Goal: Task Accomplishment & Management: Manage account settings

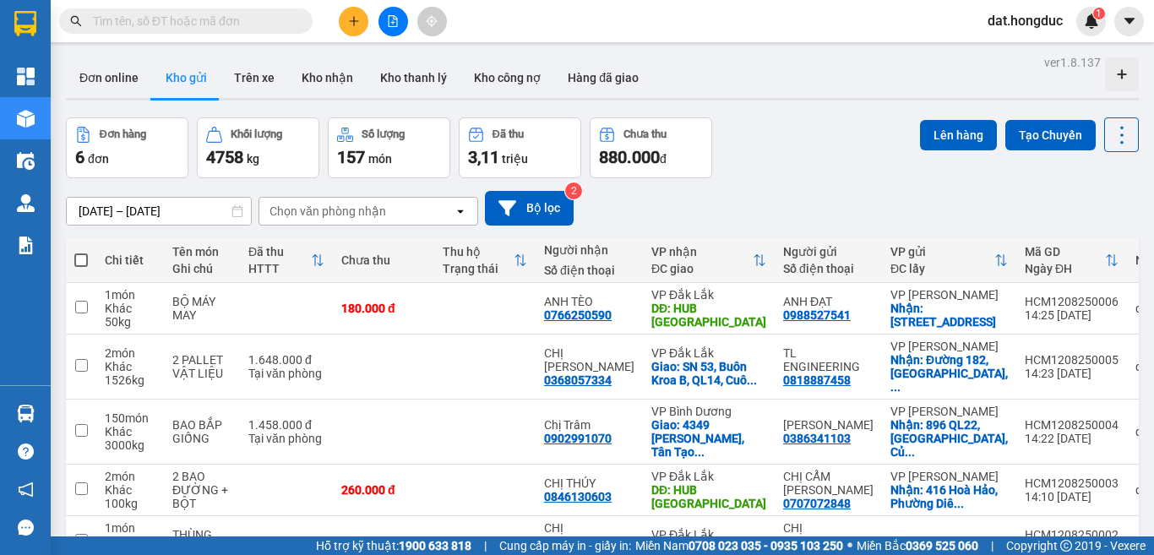
click at [76, 260] on span at bounding box center [81, 260] width 14 height 14
click at [81, 252] on input "checkbox" at bounding box center [81, 252] width 0 height 0
checkbox input "true"
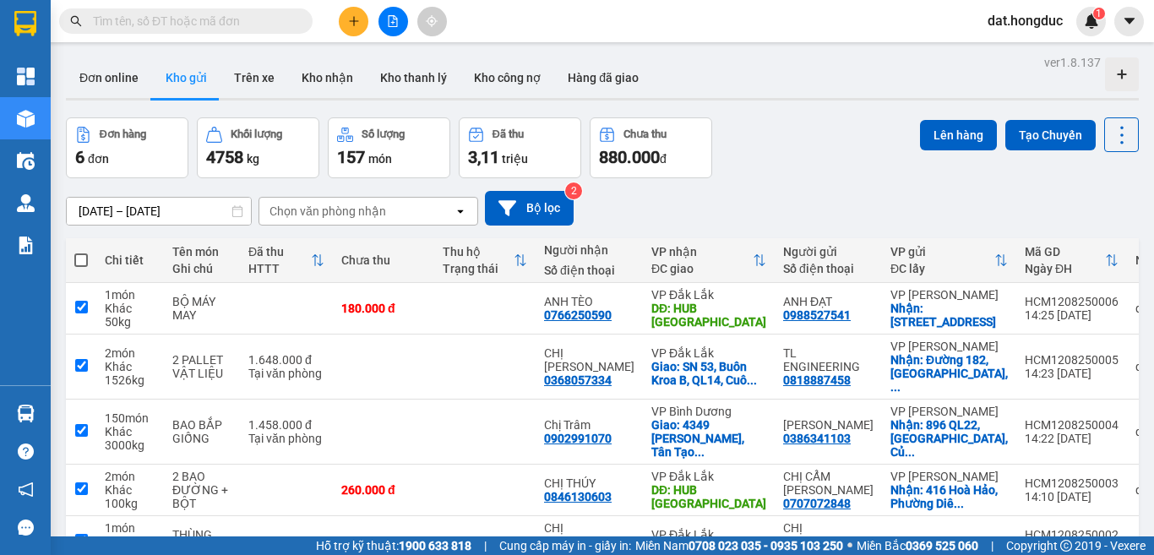
checkbox input "true"
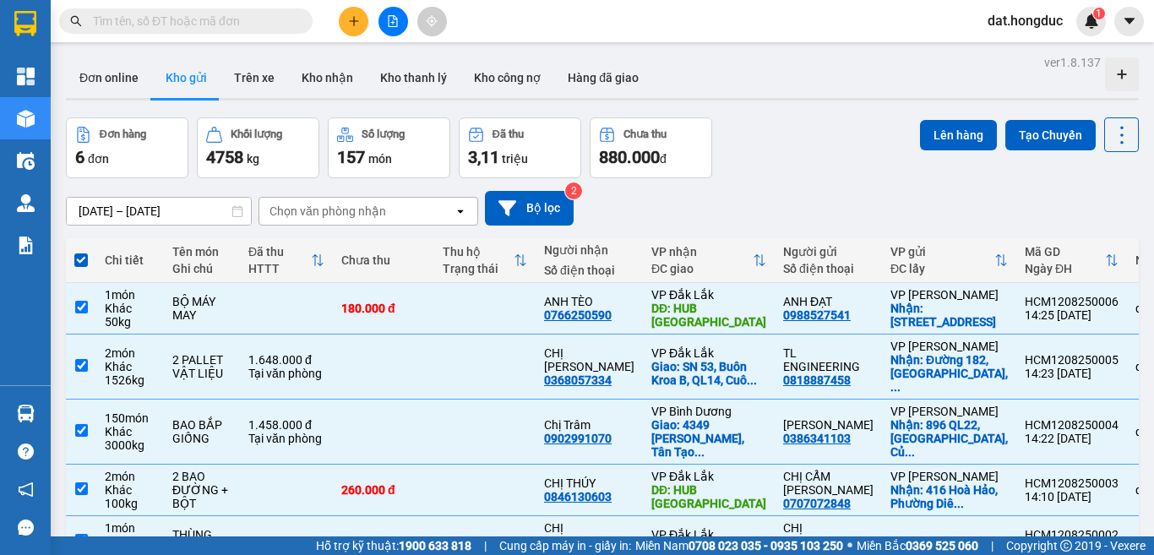
click at [125, 205] on input "[DATE] – [DATE]" at bounding box center [159, 211] width 184 height 27
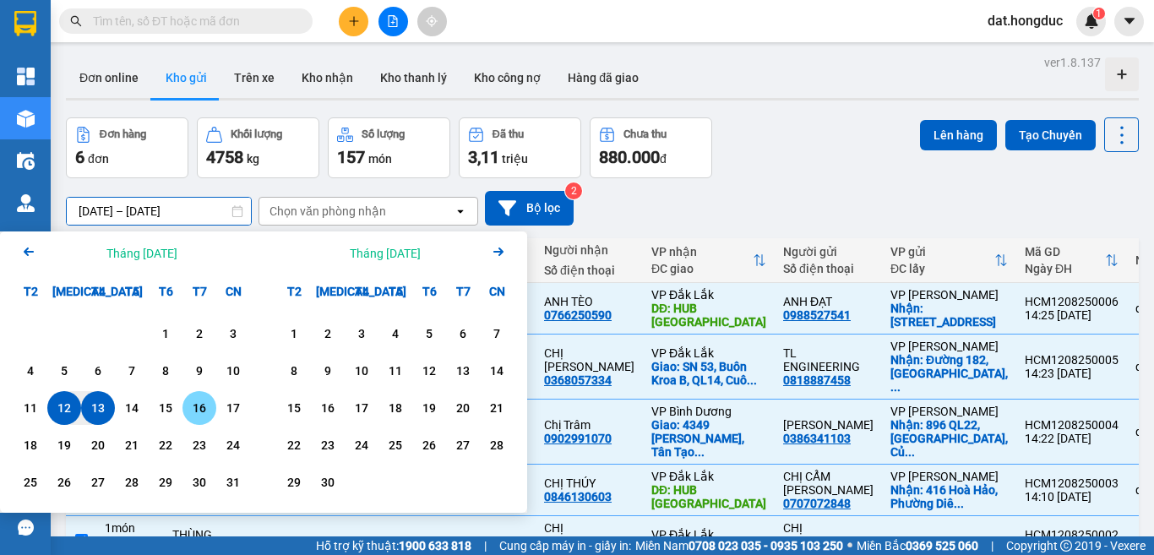
click at [27, 411] on div "11" at bounding box center [31, 408] width 24 height 20
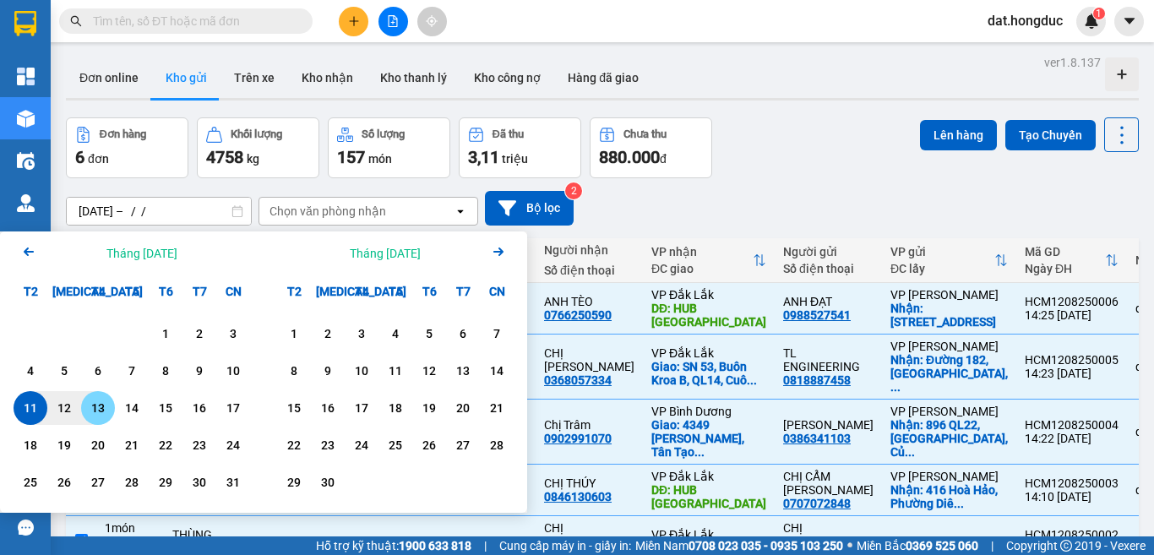
click at [98, 408] on div "13" at bounding box center [98, 408] width 24 height 20
type input "[DATE] – [DATE]"
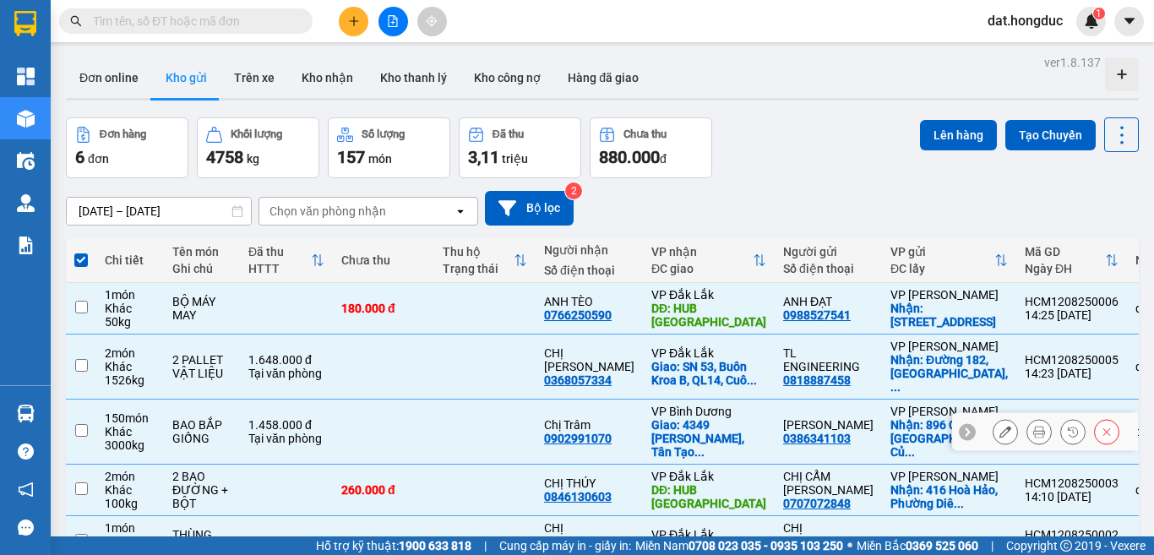
checkbox input "false"
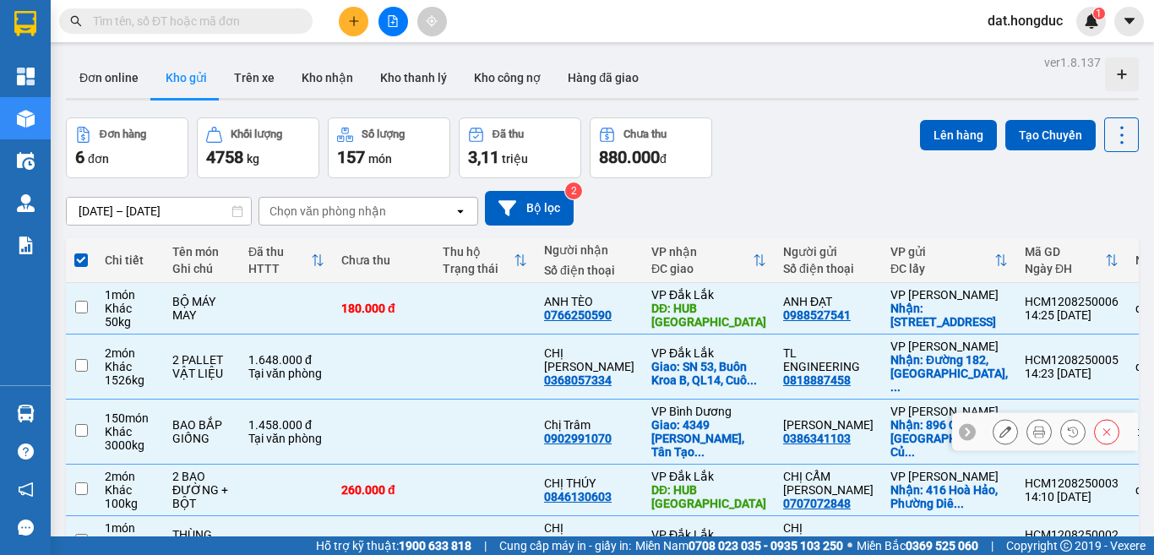
checkbox input "false"
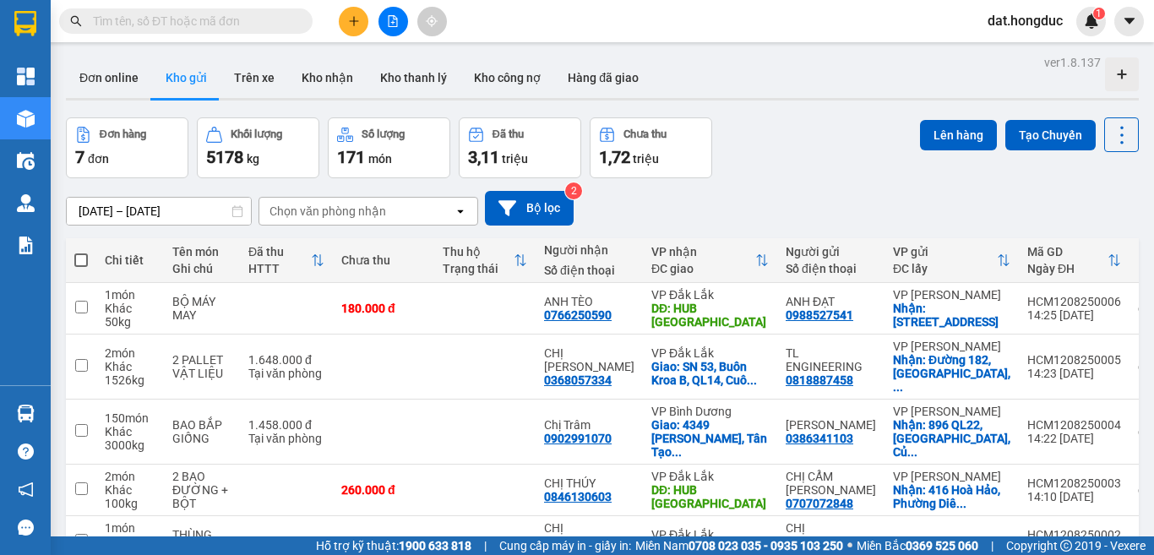
click at [76, 259] on span at bounding box center [81, 260] width 14 height 14
click at [81, 252] on input "checkbox" at bounding box center [81, 252] width 0 height 0
checkbox input "true"
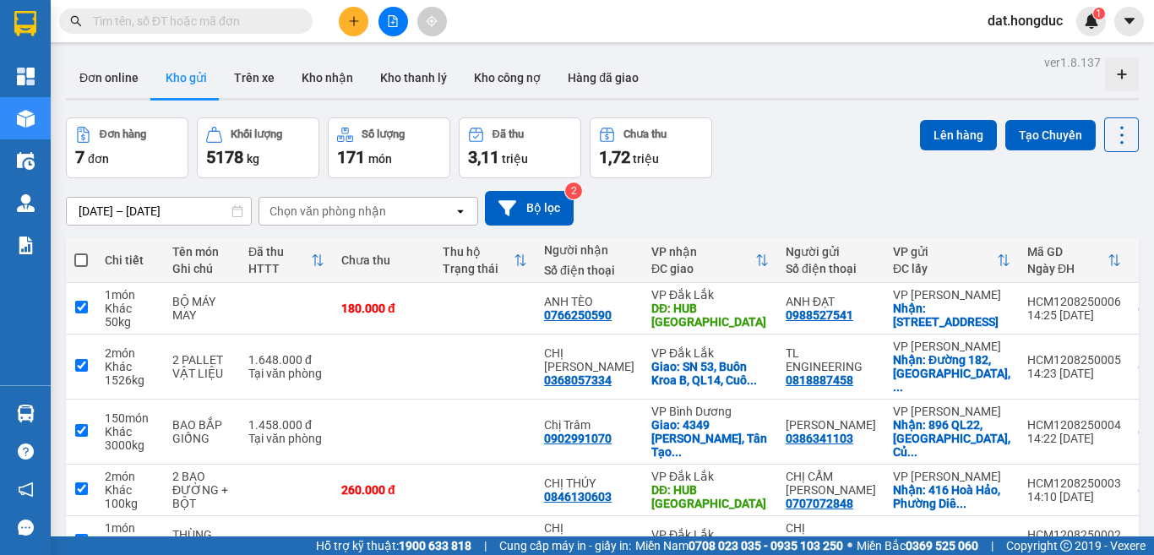
checkbox input "true"
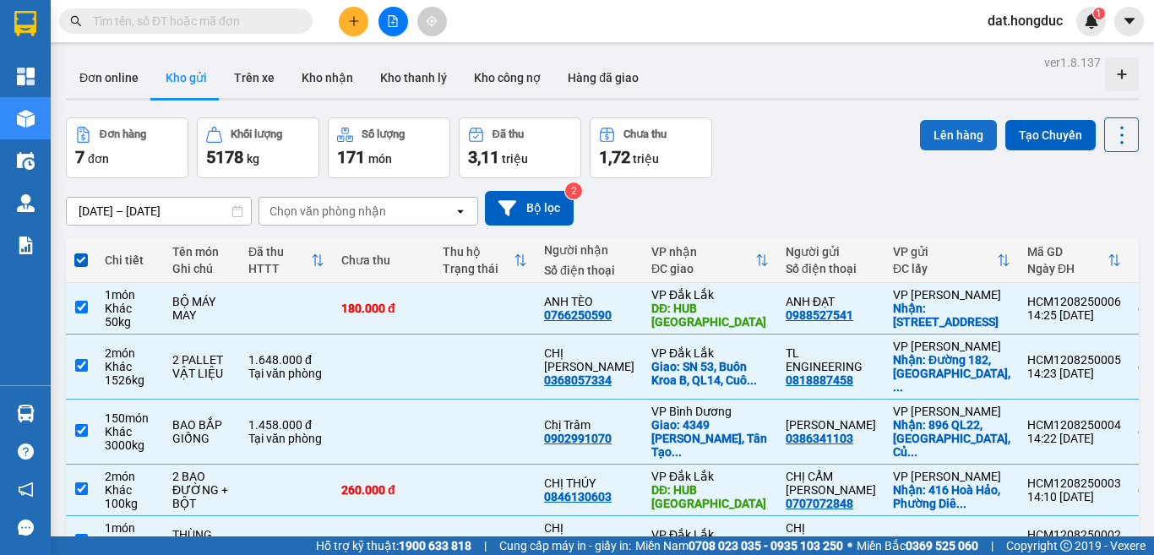
click at [950, 131] on button "Lên hàng" at bounding box center [958, 135] width 77 height 30
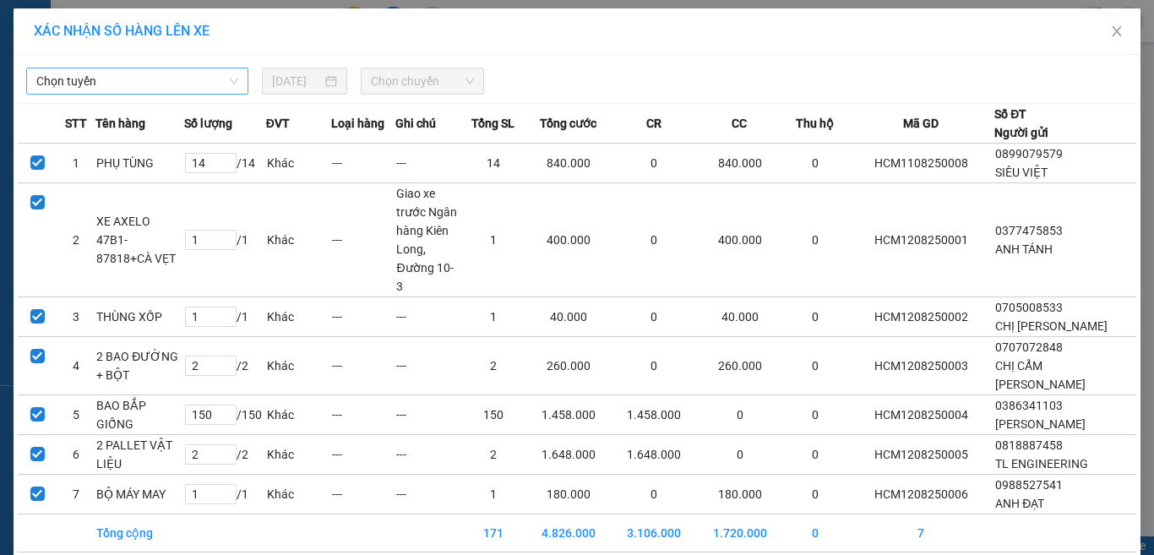
click at [135, 83] on span "Chọn tuyến" at bounding box center [137, 80] width 202 height 25
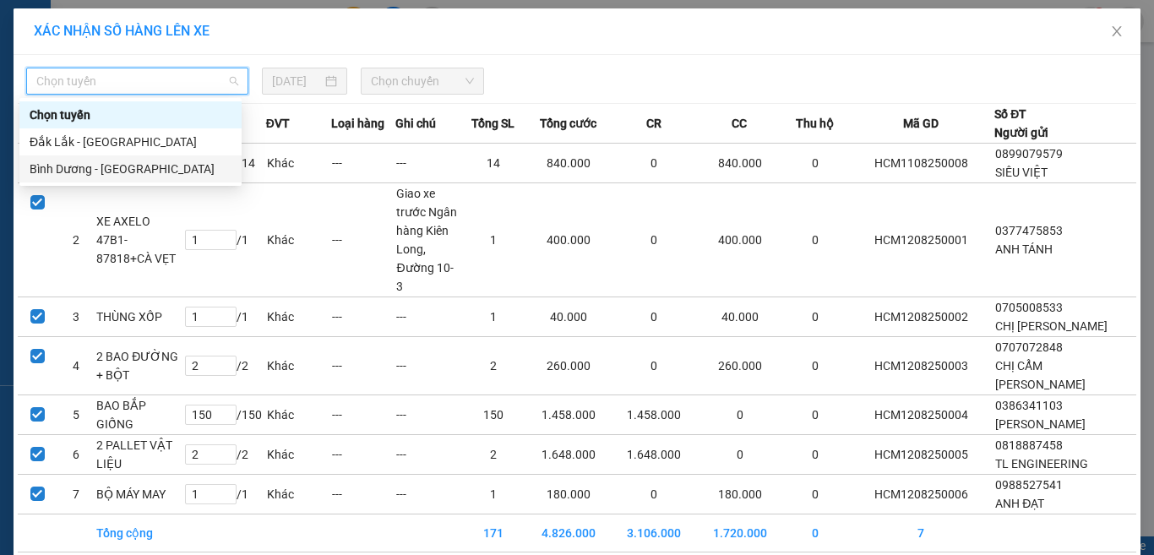
click at [102, 169] on div "Bình Dương - [GEOGRAPHIC_DATA]" at bounding box center [131, 169] width 202 height 19
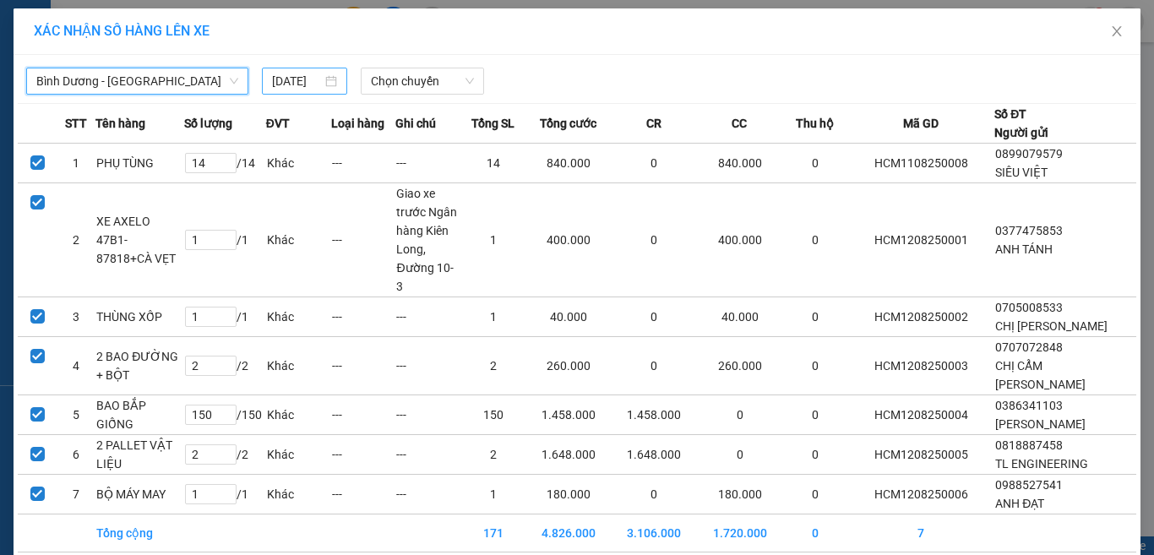
click at [306, 76] on input "[DATE]" at bounding box center [296, 81] width 49 height 19
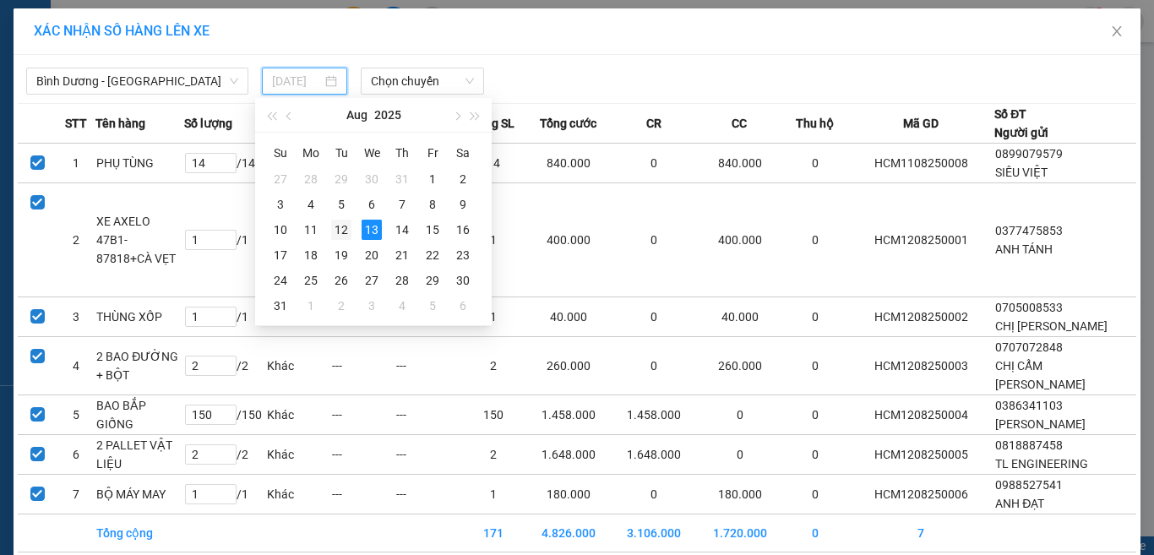
click at [340, 226] on div "12" at bounding box center [341, 230] width 20 height 20
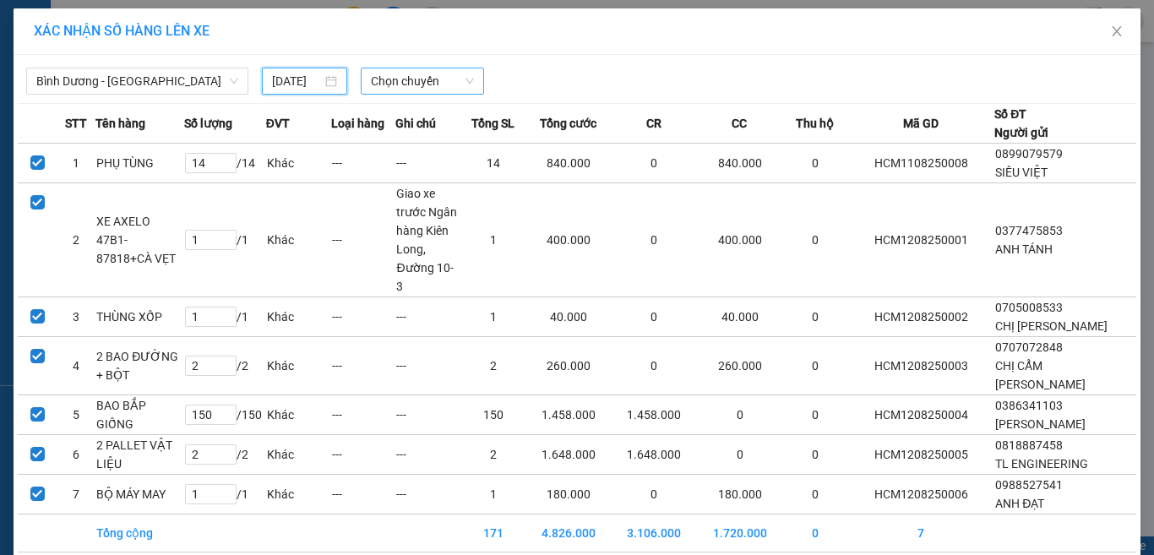
type input "[DATE]"
click at [415, 79] on span "Chọn chuyến" at bounding box center [423, 80] width 104 height 25
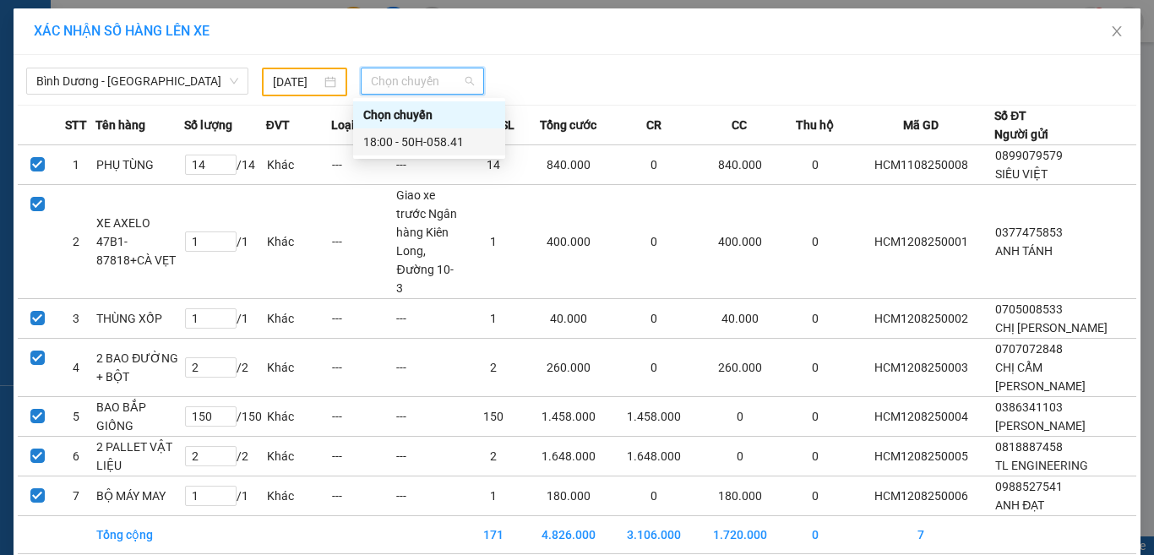
click at [422, 138] on div "18:00 - 50H-058.41" at bounding box center [429, 142] width 132 height 19
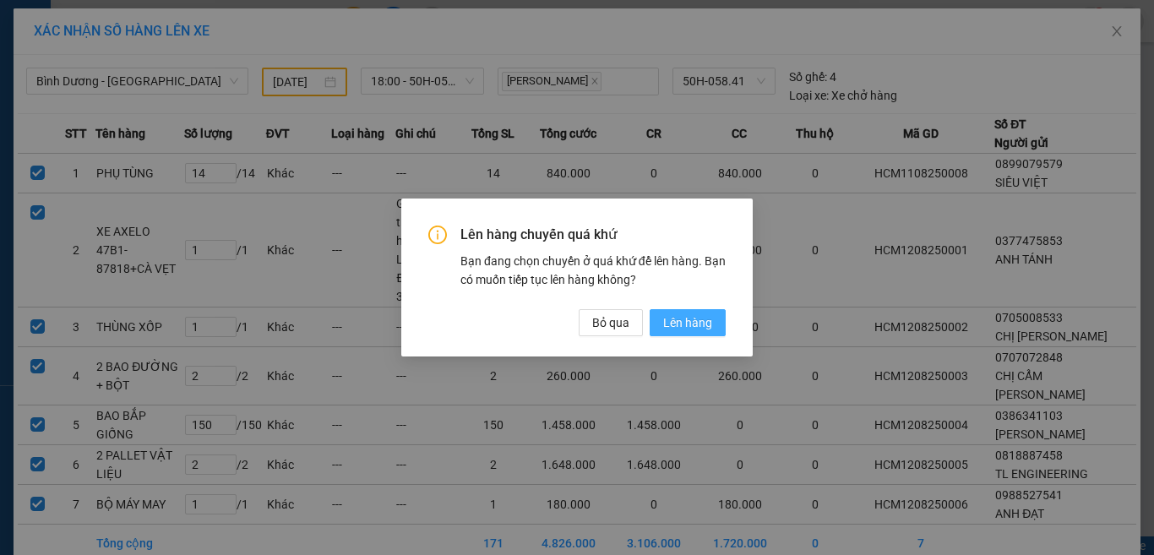
click at [683, 325] on span "Lên hàng" at bounding box center [687, 322] width 49 height 19
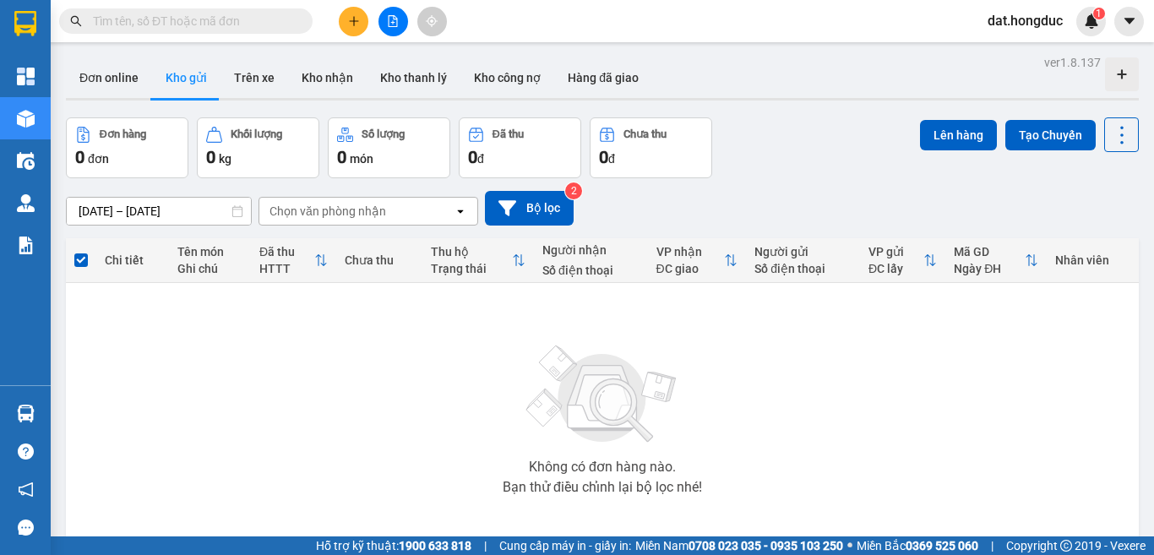
click at [390, 21] on icon "file-add" at bounding box center [393, 21] width 12 height 12
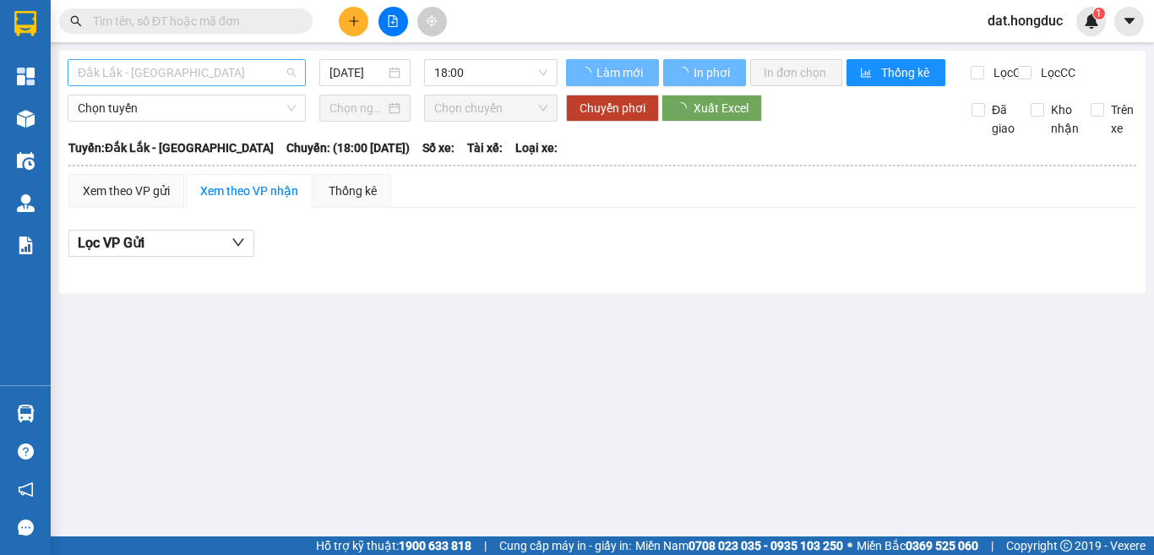
click at [153, 69] on span "Đắk Lắk - [GEOGRAPHIC_DATA]" at bounding box center [187, 72] width 218 height 25
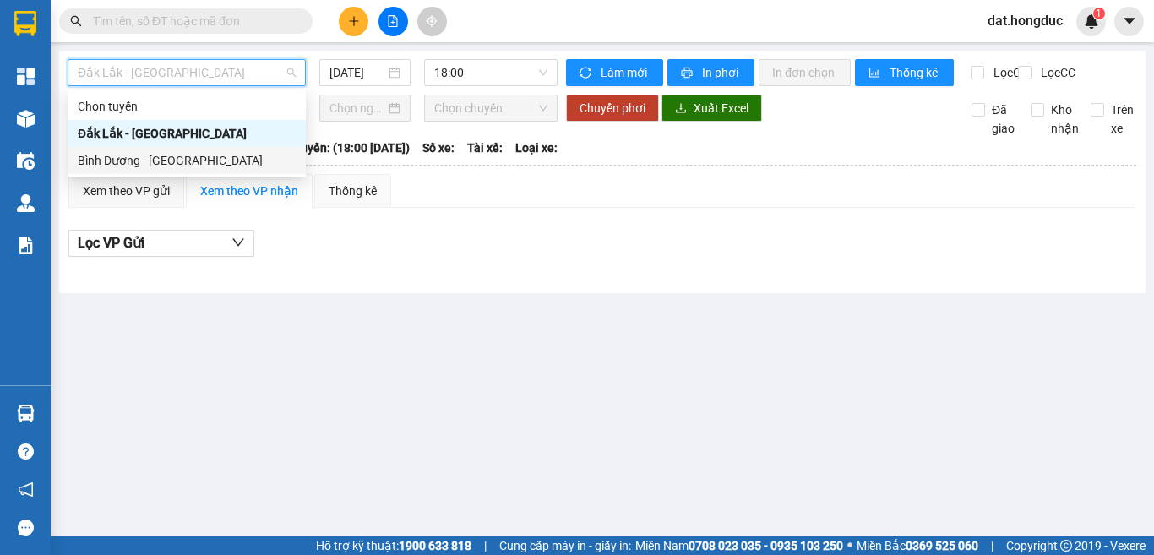
click at [142, 154] on div "Bình Dương - [GEOGRAPHIC_DATA]" at bounding box center [187, 160] width 218 height 19
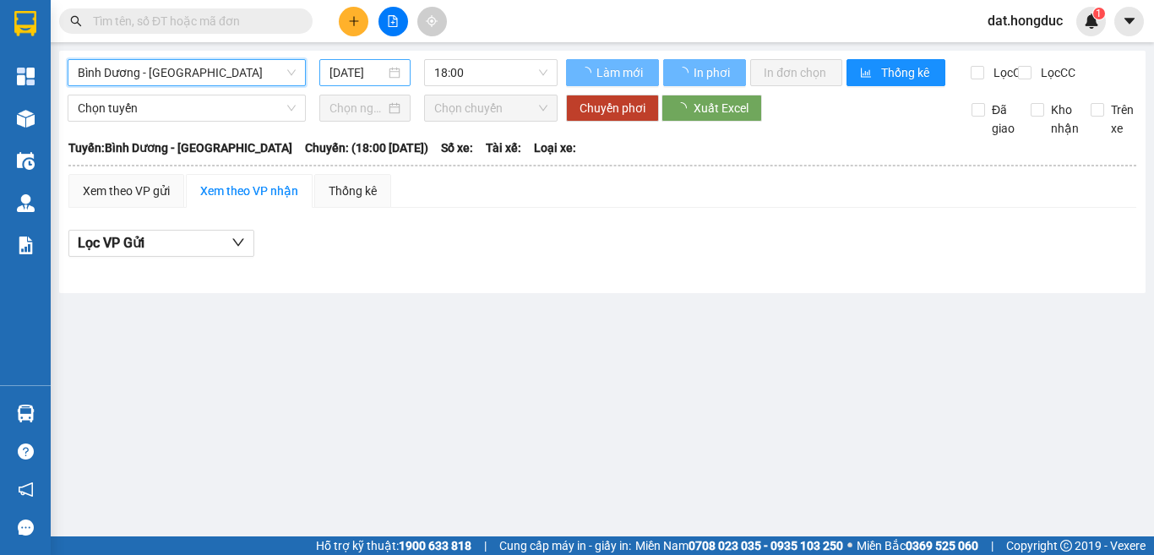
click at [351, 70] on input "[DATE]" at bounding box center [357, 72] width 56 height 19
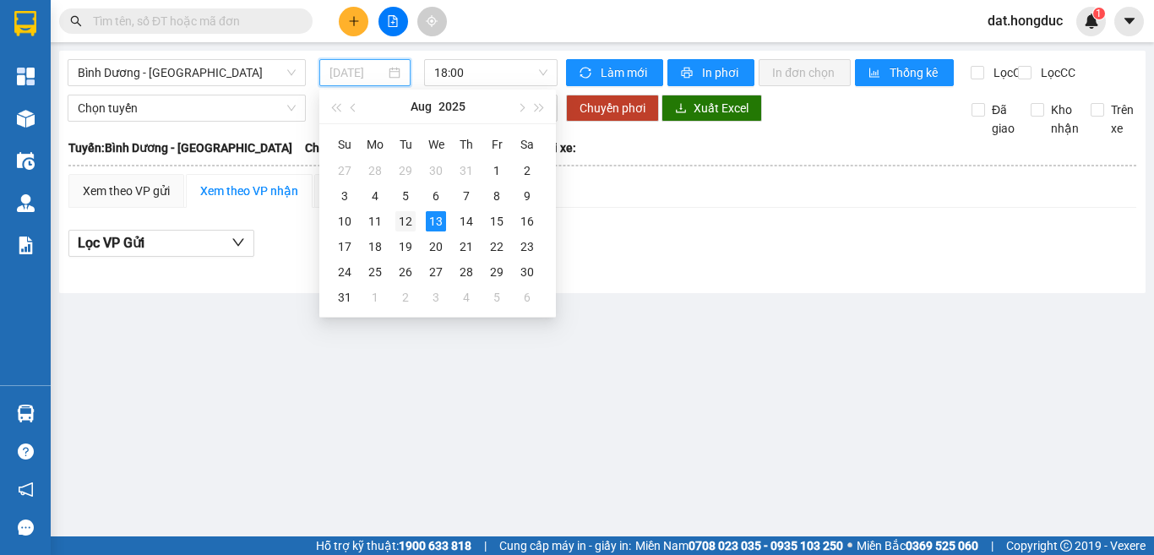
click at [404, 226] on div "12" at bounding box center [405, 221] width 20 height 20
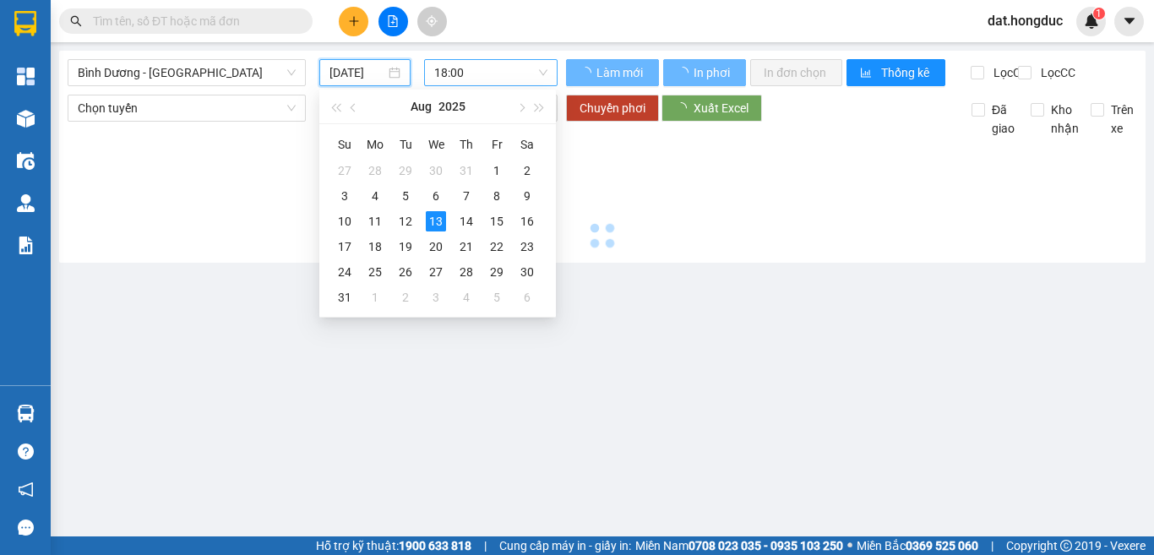
type input "[DATE]"
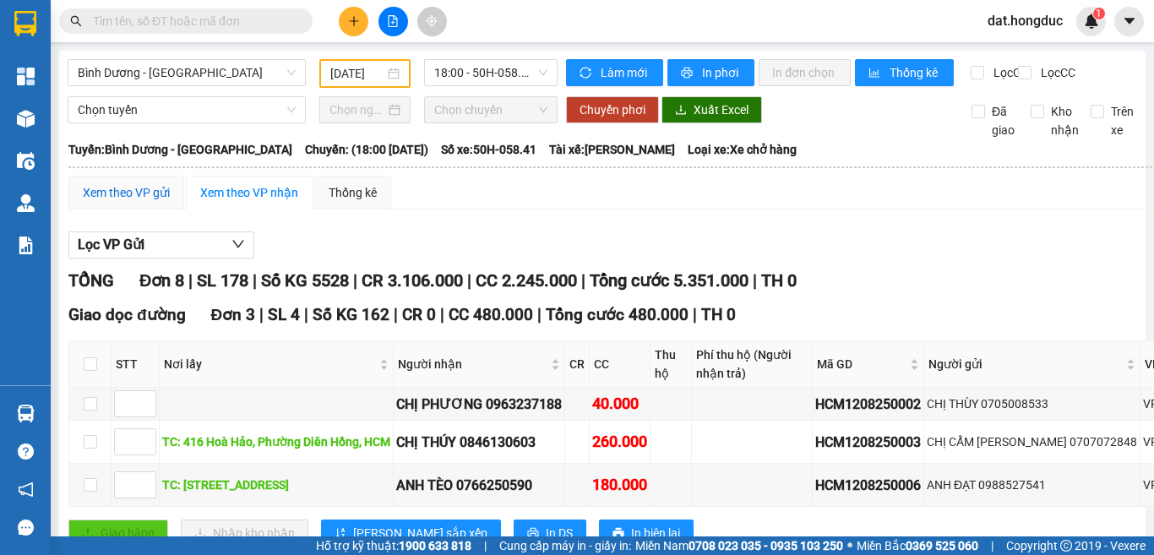
click at [135, 202] on div "Xem theo VP gửi" at bounding box center [126, 192] width 87 height 19
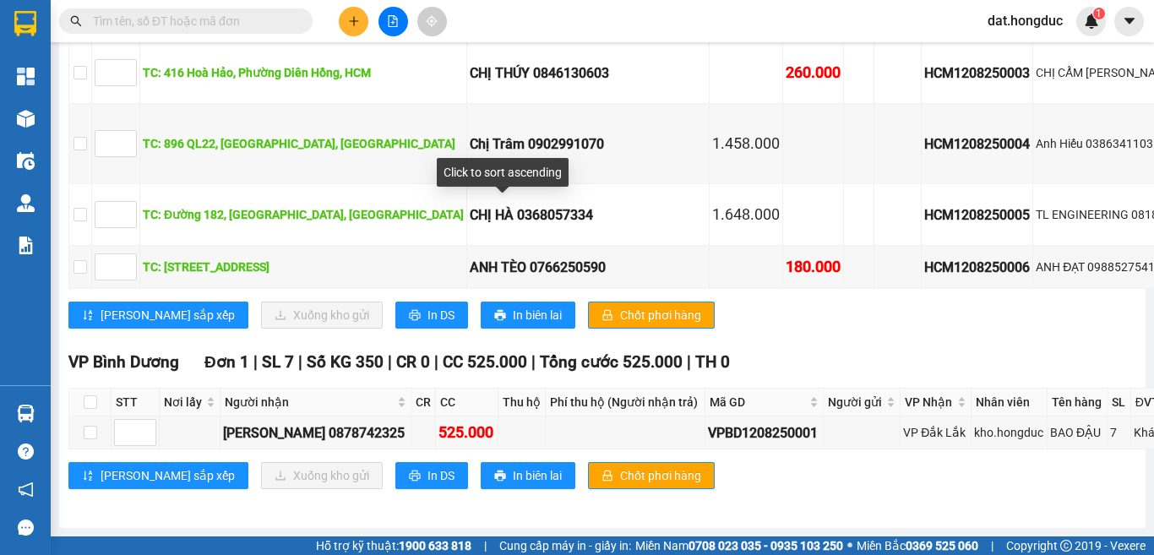
scroll to position [911, 0]
click at [719, 424] on div "VPBD1208250001" at bounding box center [764, 432] width 112 height 21
click at [719, 422] on div "VPBD1208250001" at bounding box center [764, 432] width 112 height 21
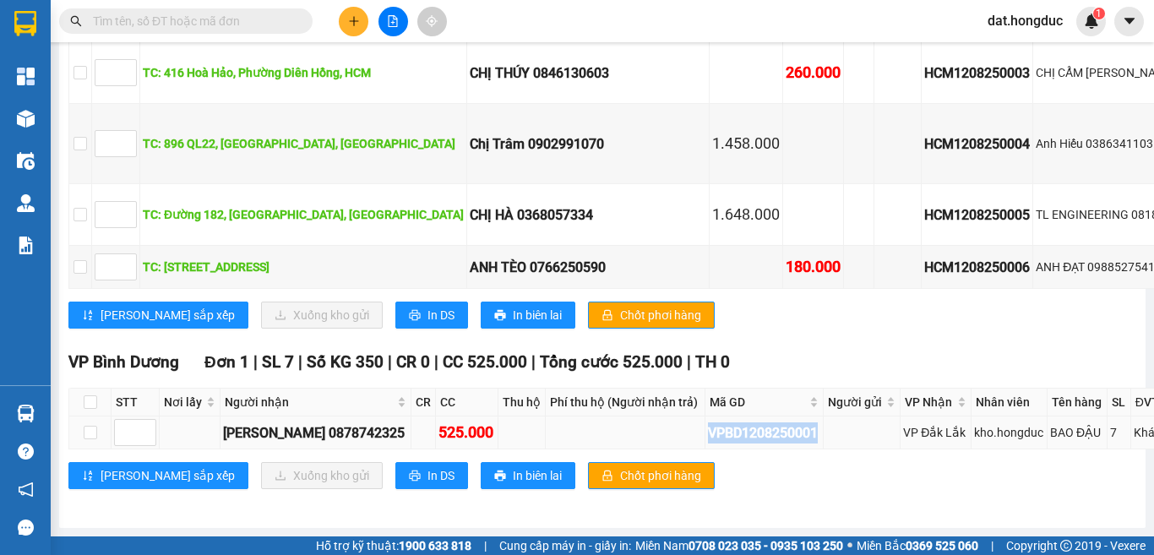
copy div "VPBD1208250001"
click at [220, 12] on input "text" at bounding box center [192, 21] width 199 height 19
paste input "VPBD1208250001"
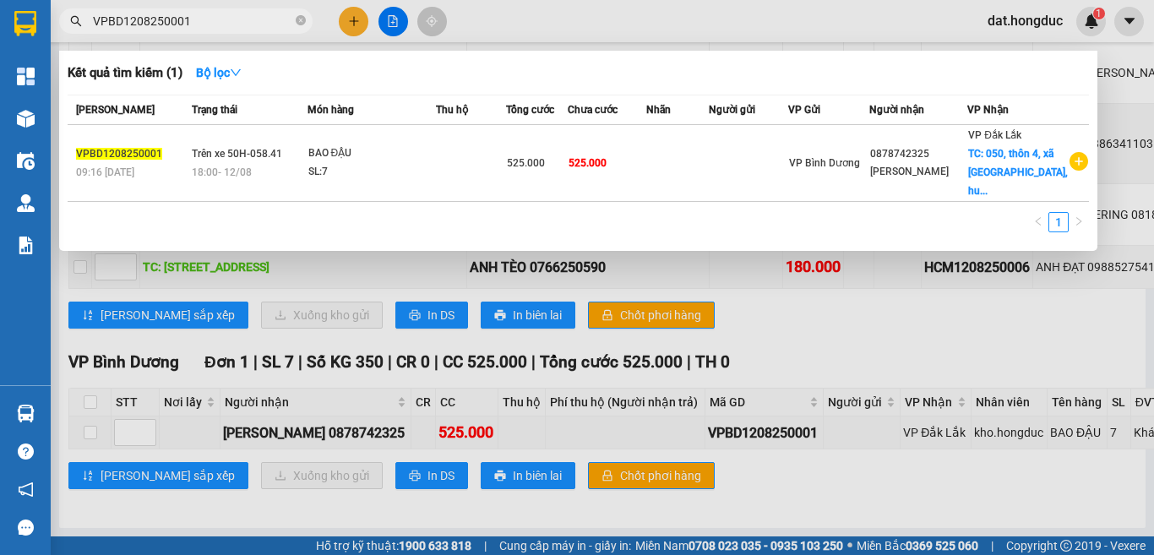
type input "VPBD1208250001"
click at [198, 148] on span "Trên xe 50H-058.41" at bounding box center [237, 154] width 90 height 12
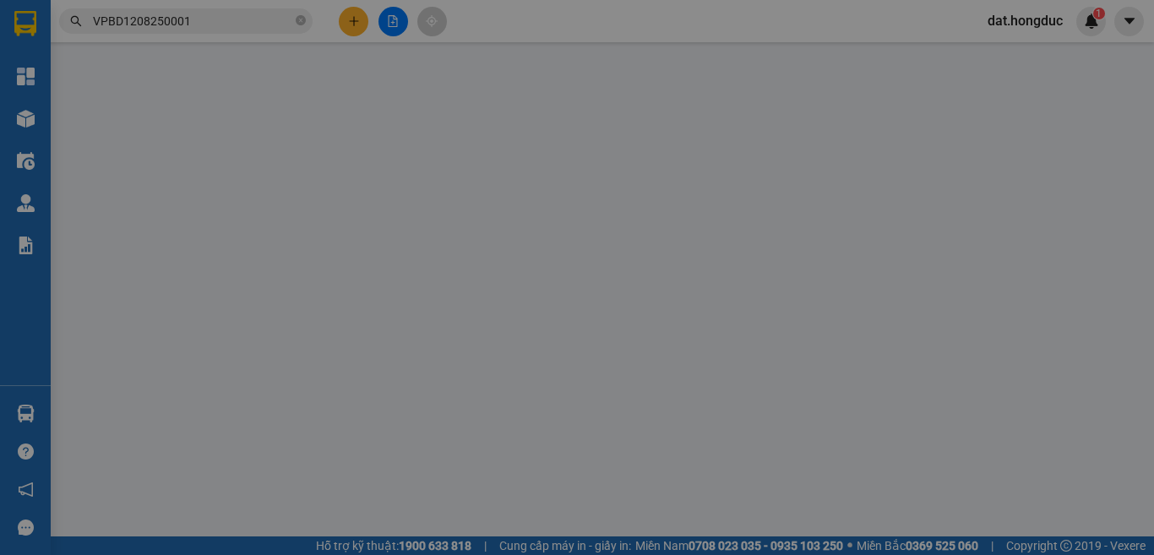
type input "0878742325"
type input "[PERSON_NAME]"
checkbox input "true"
type input "050, thôn 4, xã [GEOGRAPHIC_DATA], [GEOGRAPHIC_DATA], [GEOGRAPHIC_DATA]"
type input "525.000"
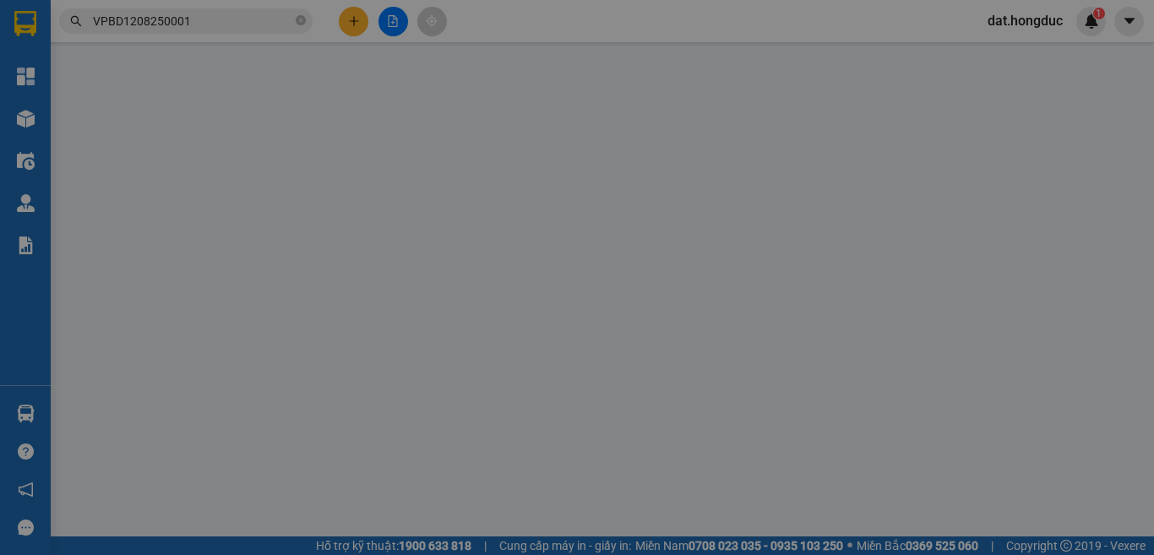
type input "525.000"
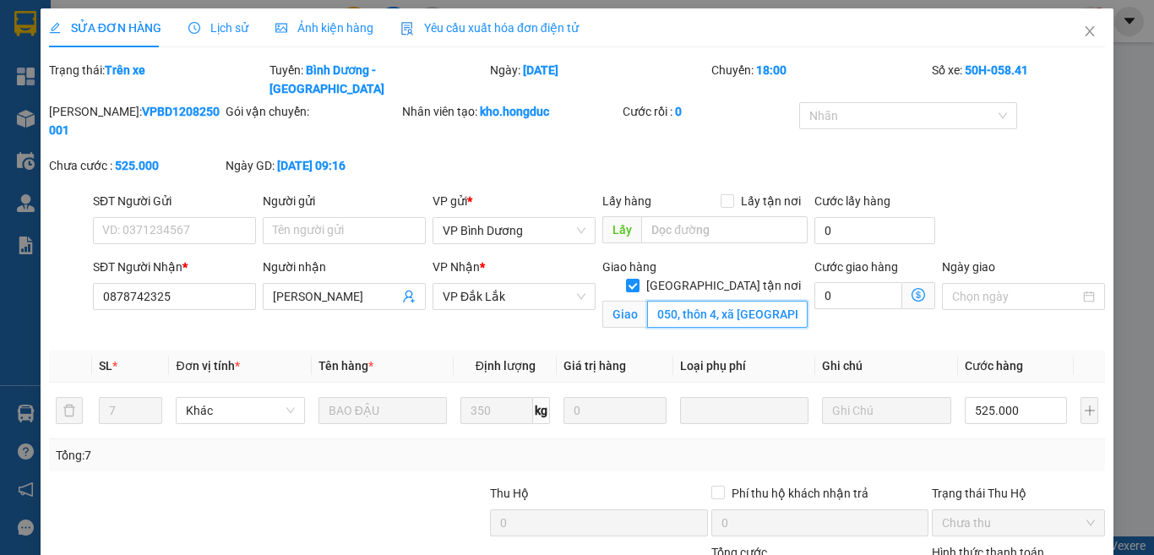
click at [675, 301] on input "050, thôn 4, xã [GEOGRAPHIC_DATA], [GEOGRAPHIC_DATA], [GEOGRAPHIC_DATA]" at bounding box center [727, 314] width 161 height 27
click at [170, 105] on b "VPBD1208250001" at bounding box center [134, 121] width 171 height 32
click at [168, 105] on b "VPBD1208250001" at bounding box center [134, 121] width 171 height 32
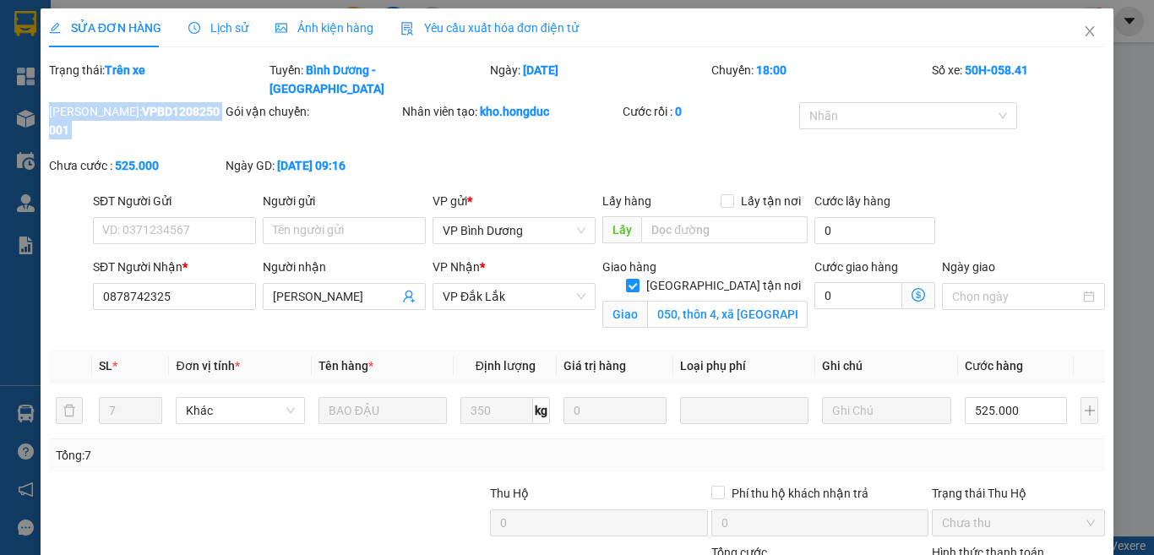
click at [167, 105] on b "VPBD1208250001" at bounding box center [134, 121] width 171 height 32
click at [1083, 28] on icon "close" at bounding box center [1090, 32] width 14 height 14
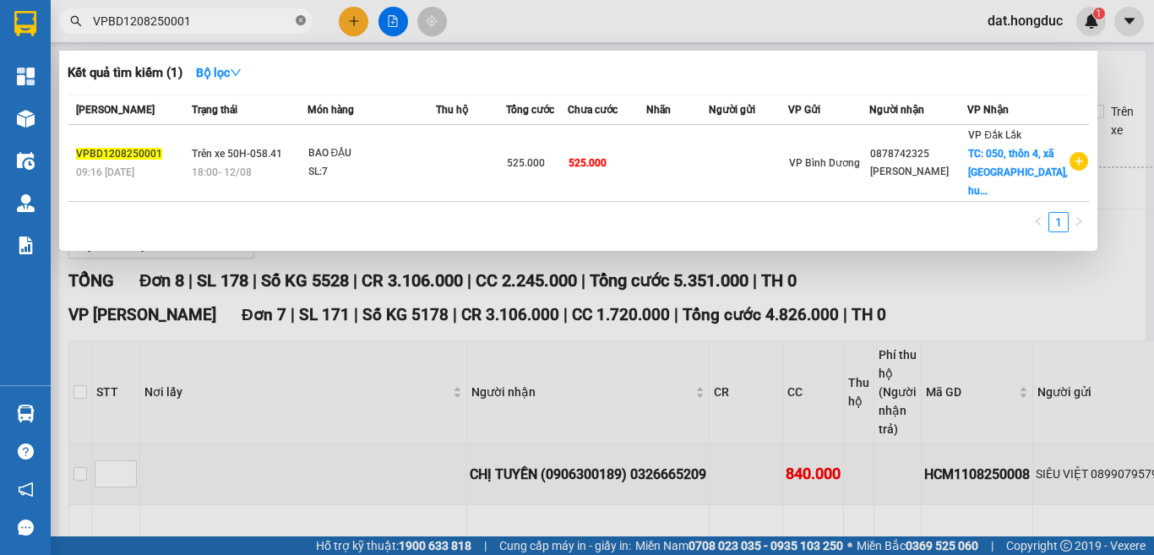
click at [301, 22] on icon "close-circle" at bounding box center [301, 20] width 10 height 10
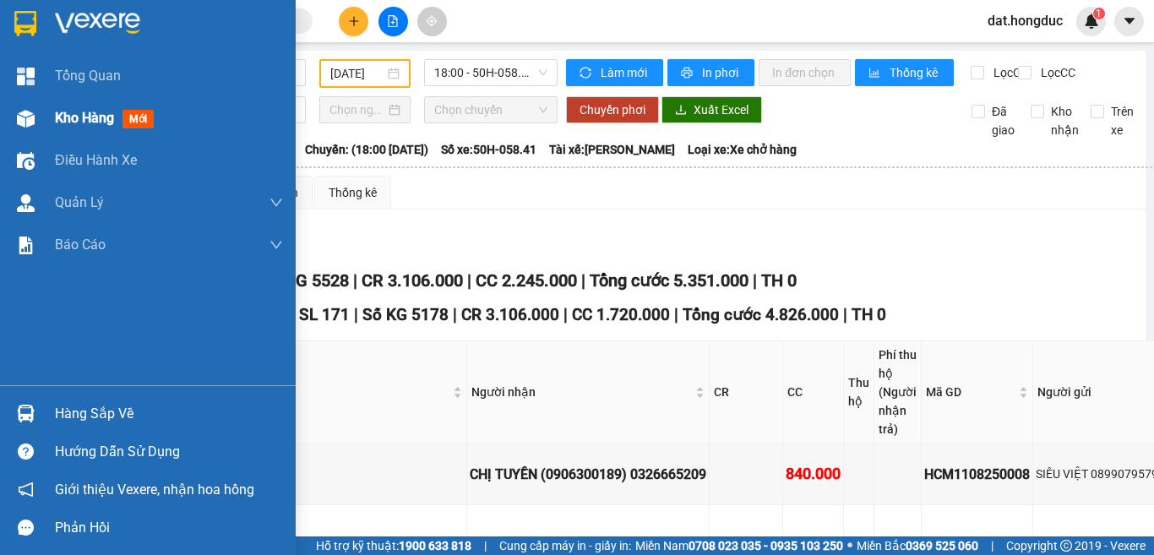
click at [104, 112] on span "Kho hàng" at bounding box center [84, 118] width 59 height 16
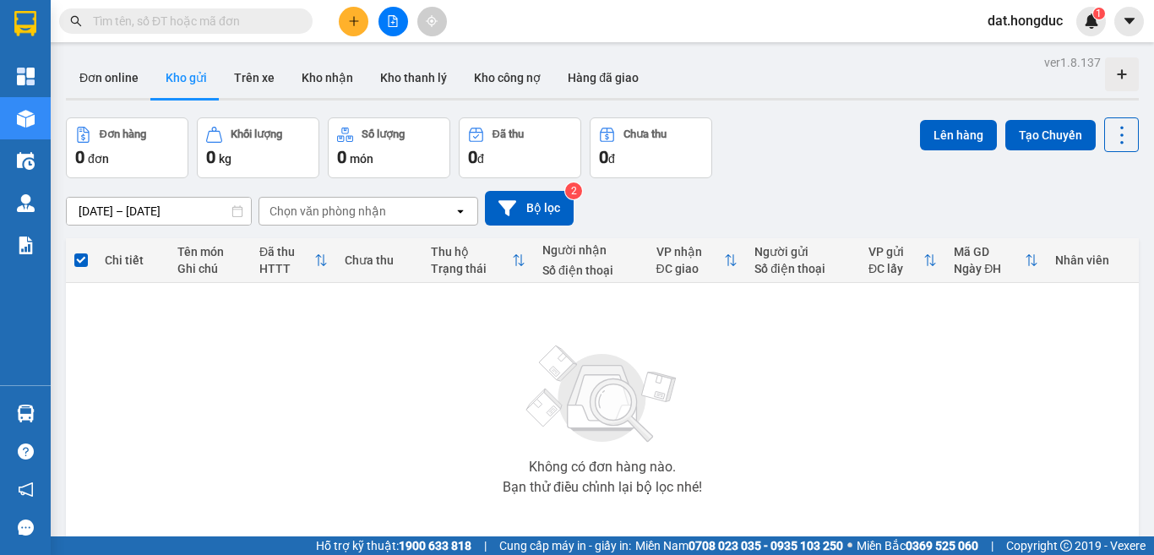
click at [143, 22] on input "text" at bounding box center [192, 21] width 199 height 19
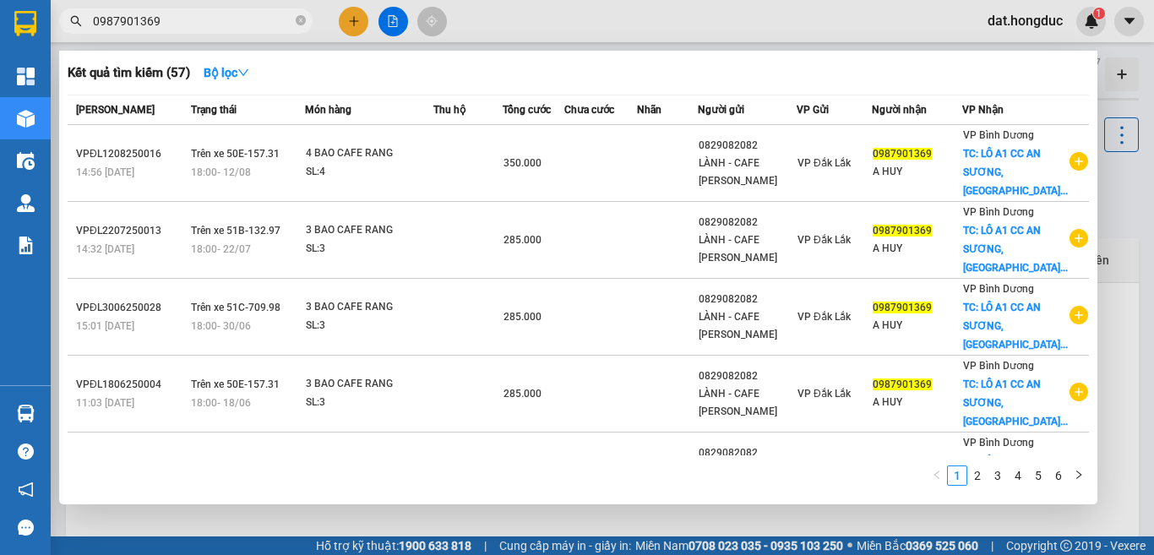
type input "0987901369"
click at [295, 20] on span "0987901369" at bounding box center [185, 20] width 253 height 25
click at [298, 20] on icon "close-circle" at bounding box center [301, 20] width 10 height 10
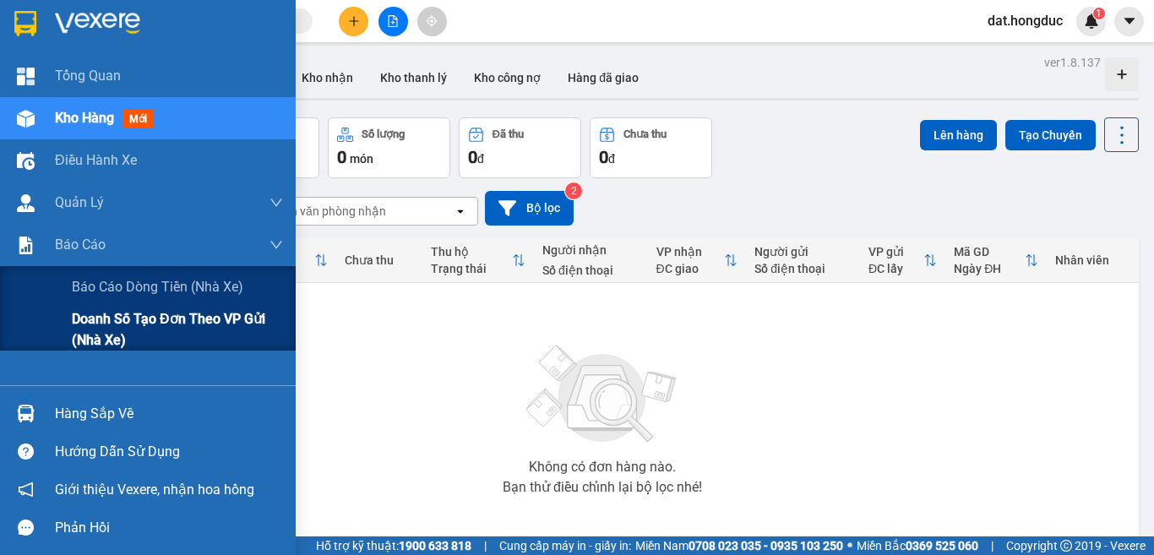
click at [109, 324] on span "Doanh số tạo đơn theo VP gửi (nhà xe)" at bounding box center [177, 329] width 211 height 42
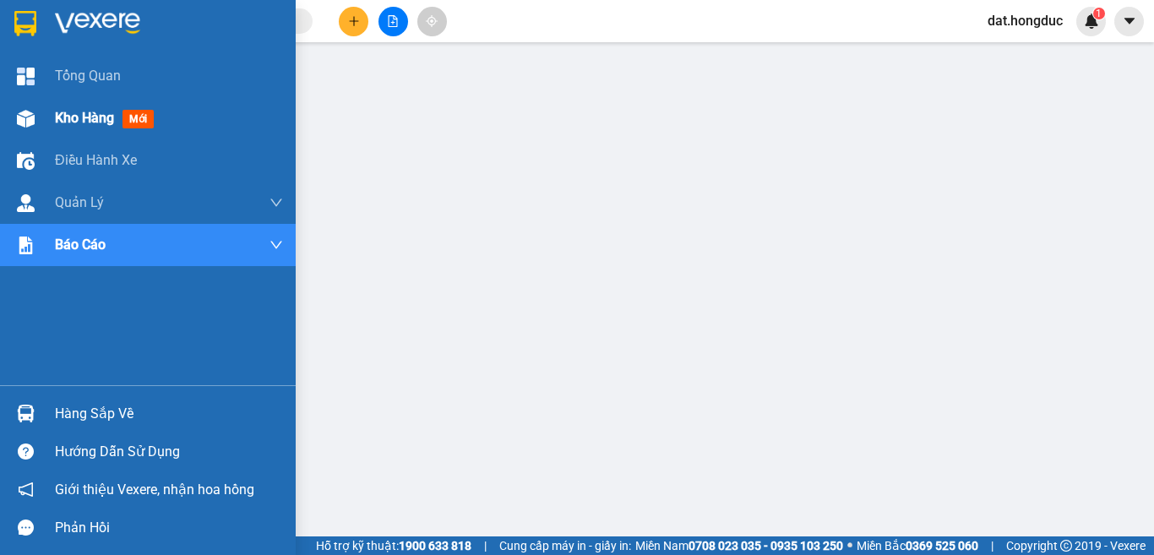
click at [93, 110] on span "Kho hàng" at bounding box center [84, 118] width 59 height 16
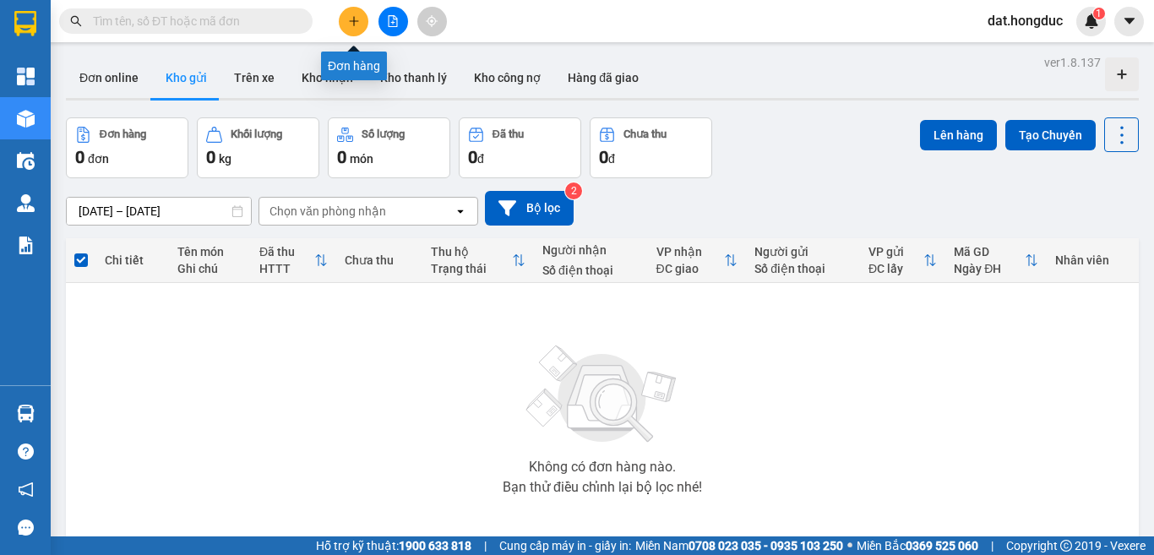
click at [346, 21] on button at bounding box center [354, 22] width 30 height 30
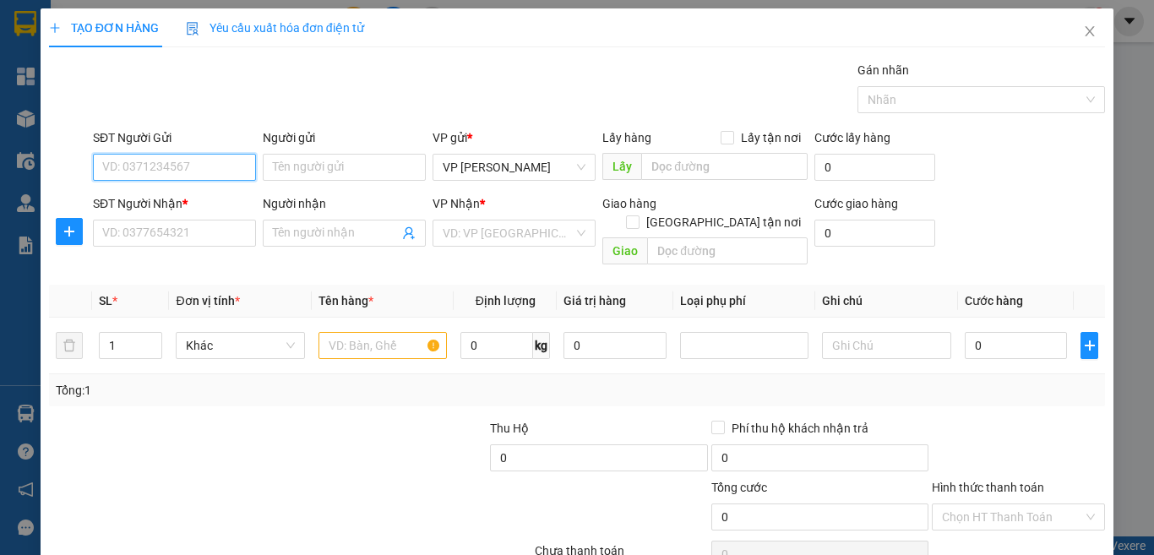
click at [210, 174] on input "SĐT Người Gửi" at bounding box center [174, 167] width 163 height 27
type input "0835533108"
click at [198, 200] on div "0835533108 - YẾN NHI" at bounding box center [172, 201] width 140 height 19
type input "YẾN NHI"
type input "0845533108"
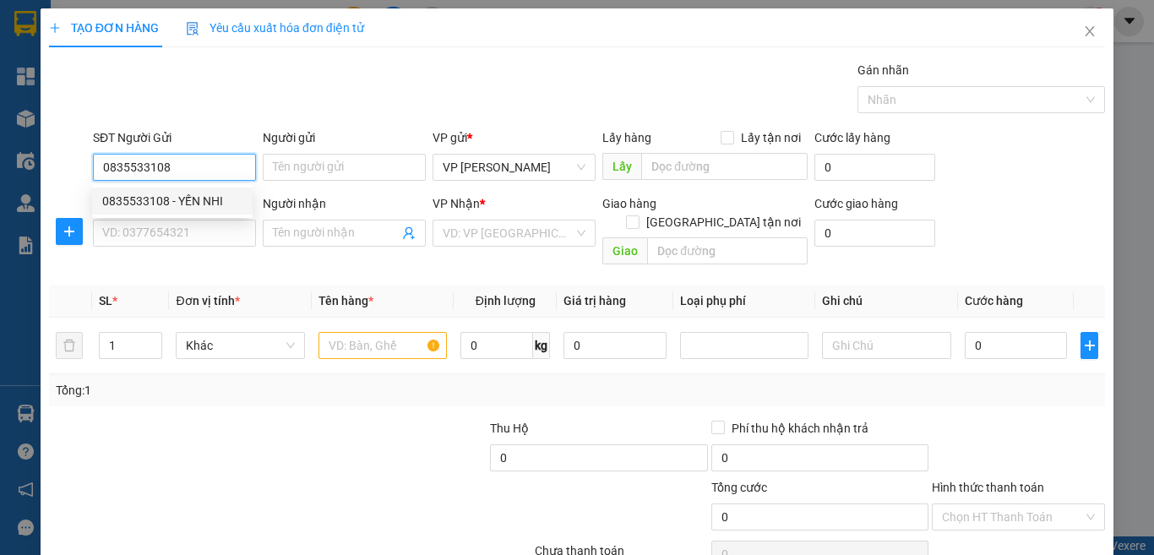
type input "CHỊ [PERSON_NAME]"
type input "HUB BMT"
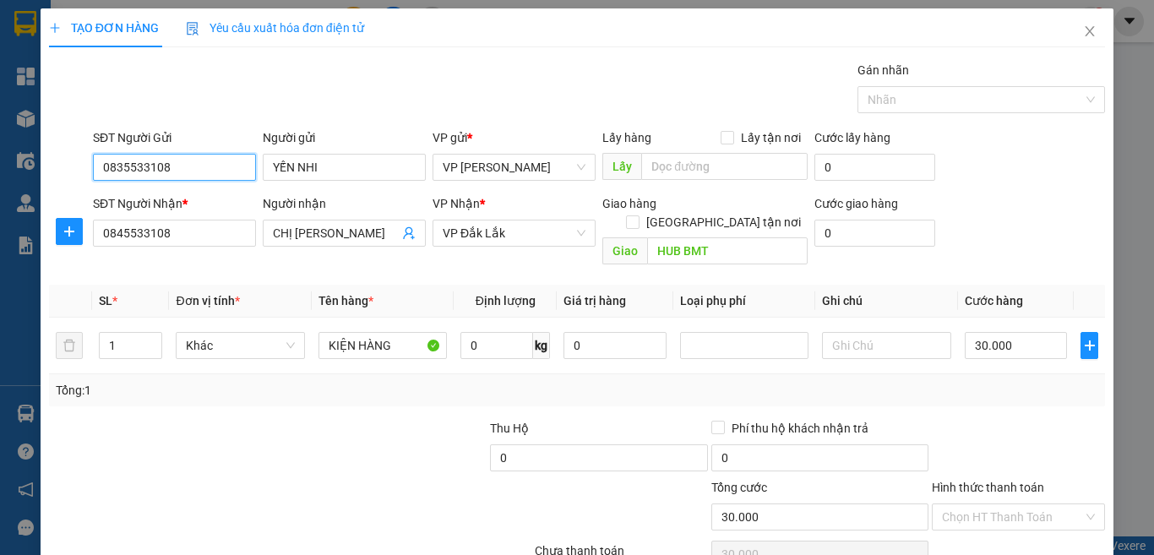
type input "30.000"
type input "0835533108"
click at [724, 237] on input "HUB BMT" at bounding box center [727, 250] width 161 height 27
click at [1026, 332] on input "30.000" at bounding box center [1016, 345] width 103 height 27
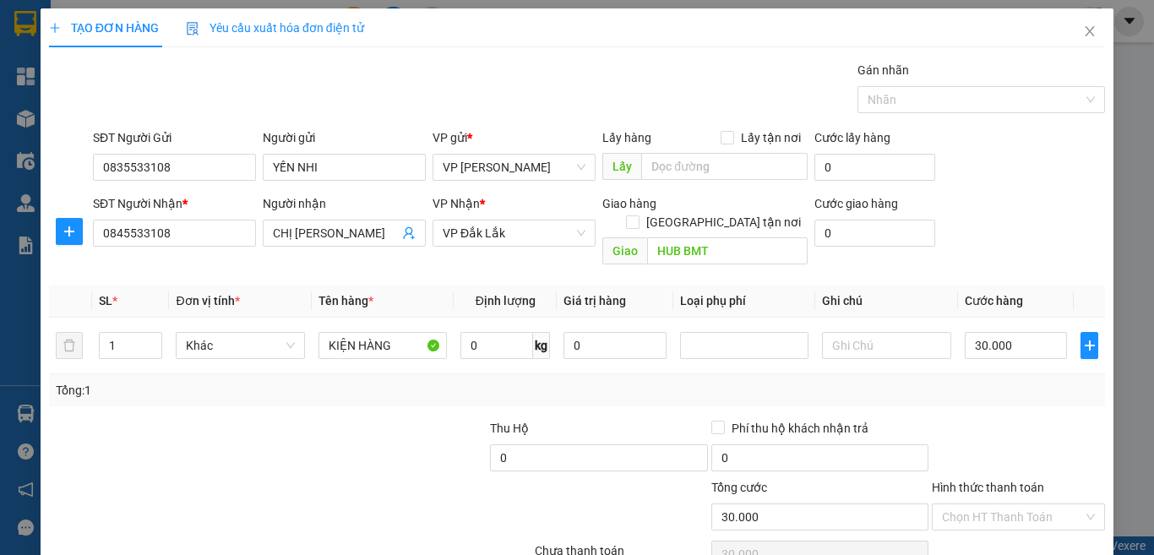
click at [988, 381] on div "Tổng: 1" at bounding box center [577, 390] width 1043 height 19
click at [1000, 504] on input "Hình thức thanh toán" at bounding box center [1012, 516] width 141 height 25
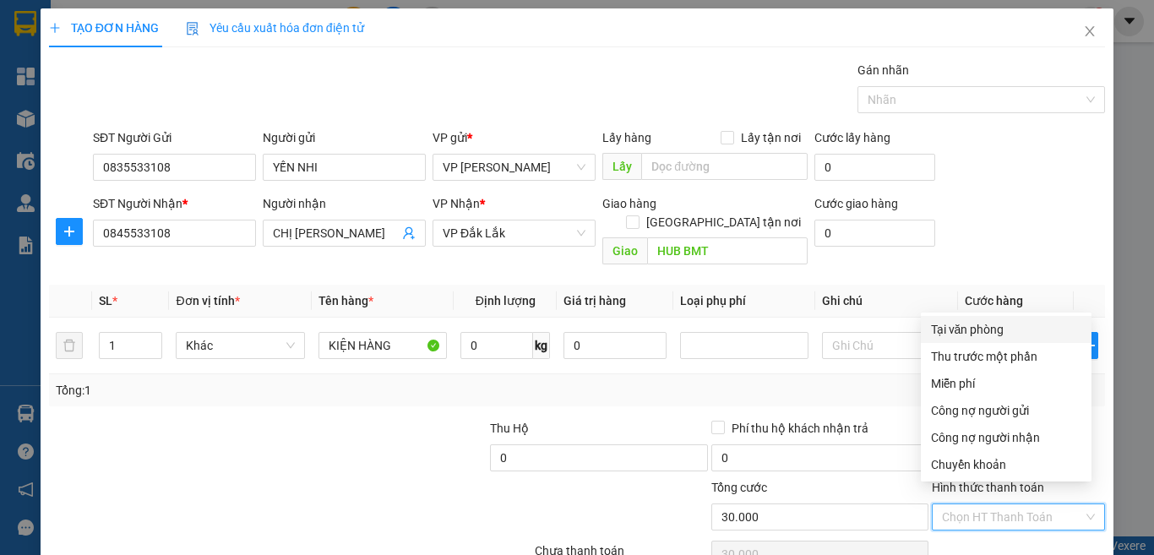
click at [591, 453] on div "0" at bounding box center [598, 461] width 217 height 34
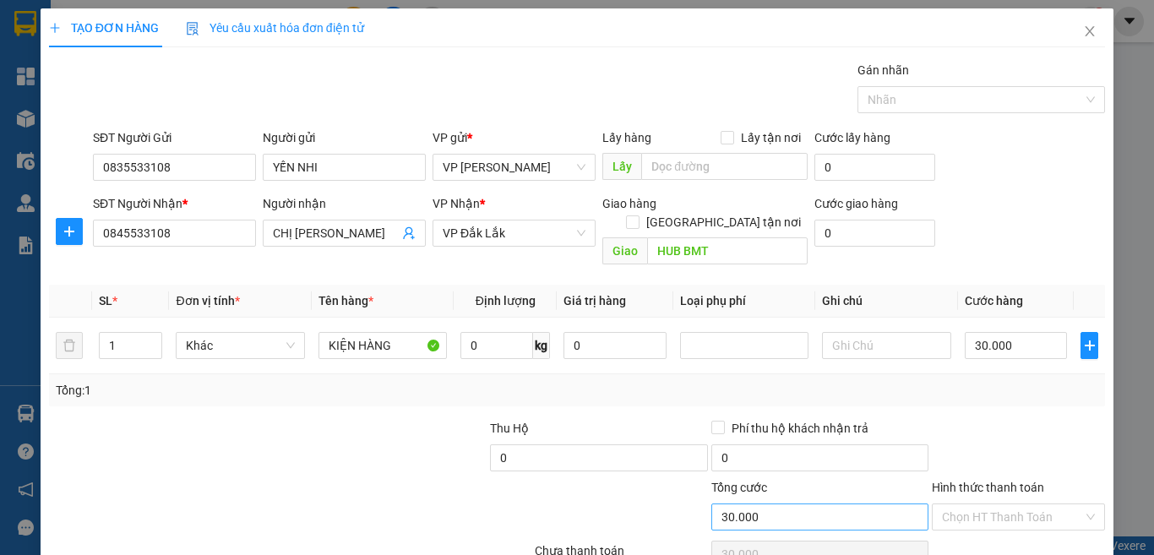
scroll to position [70, 0]
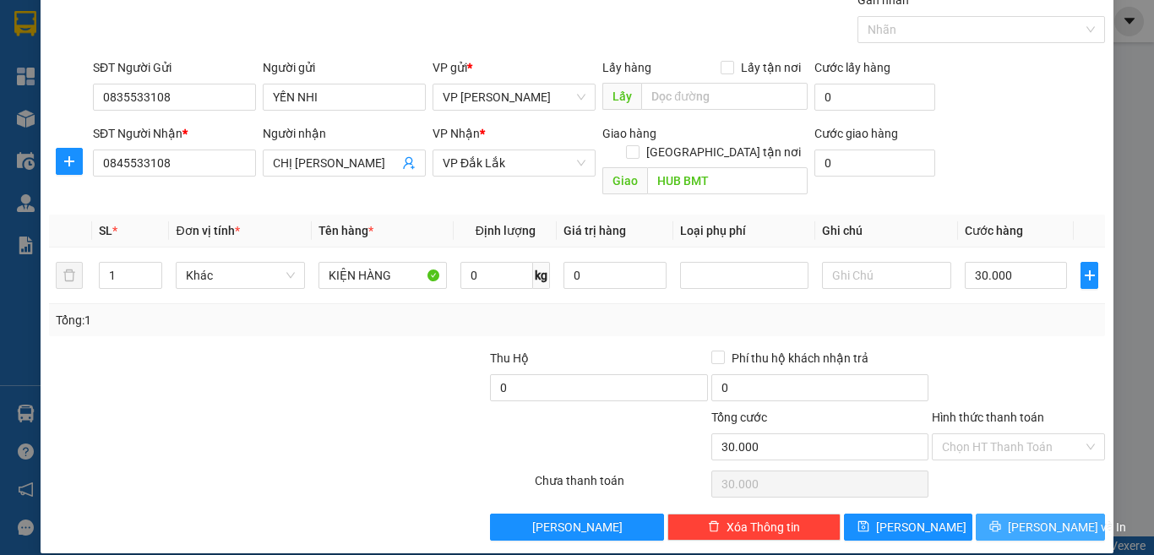
click at [999, 520] on icon "printer" at bounding box center [995, 526] width 12 height 12
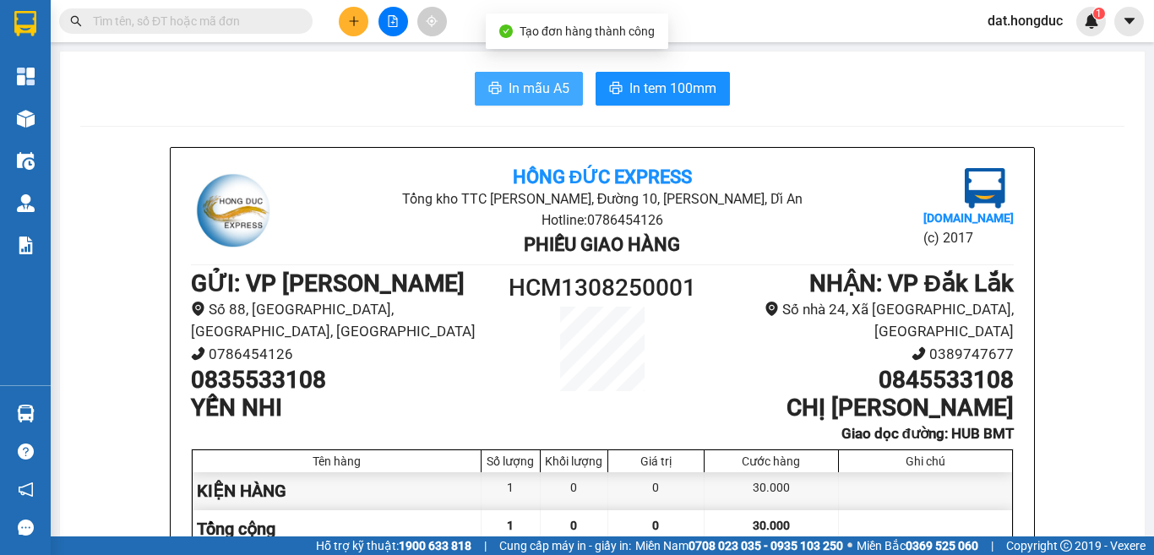
drag, startPoint x: 545, startPoint y: 85, endPoint x: 796, endPoint y: 153, distance: 259.9
click at [545, 85] on span "In mẫu A5" at bounding box center [539, 88] width 61 height 21
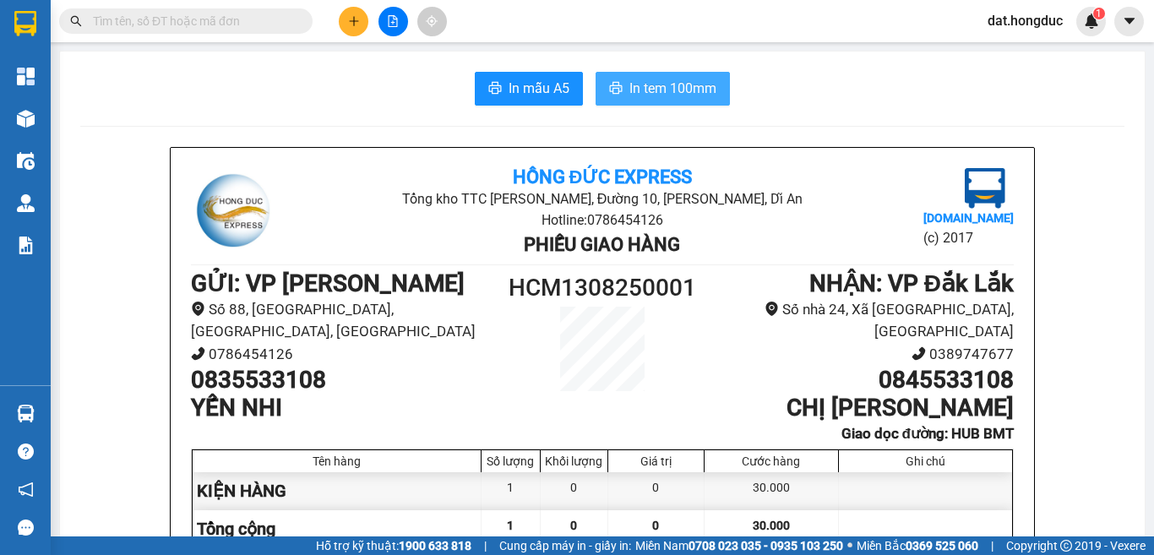
drag, startPoint x: 624, startPoint y: 92, endPoint x: 1113, endPoint y: 199, distance: 499.8
click at [629, 92] on span "In tem 100mm" at bounding box center [672, 88] width 87 height 21
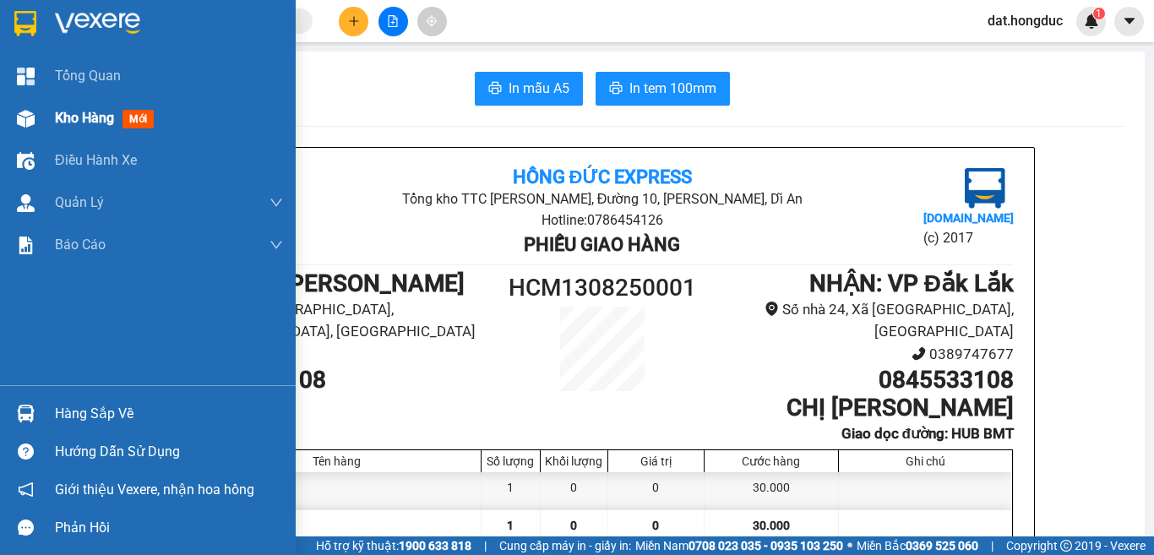
click at [80, 125] on span "Kho hàng" at bounding box center [84, 118] width 59 height 16
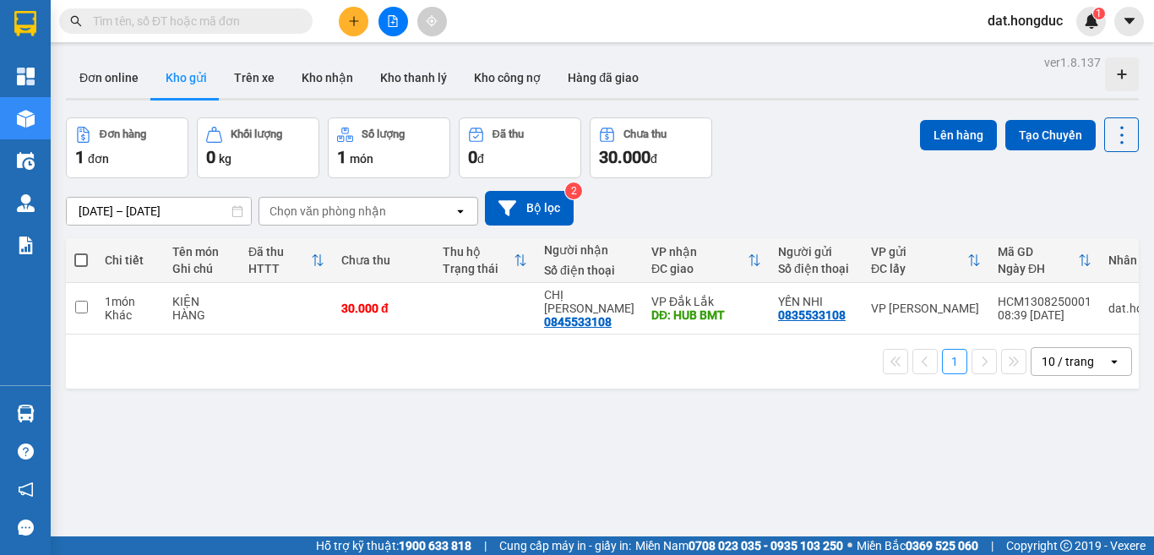
click at [242, 22] on input "text" at bounding box center [192, 21] width 199 height 19
paste input "HCM1208250005"
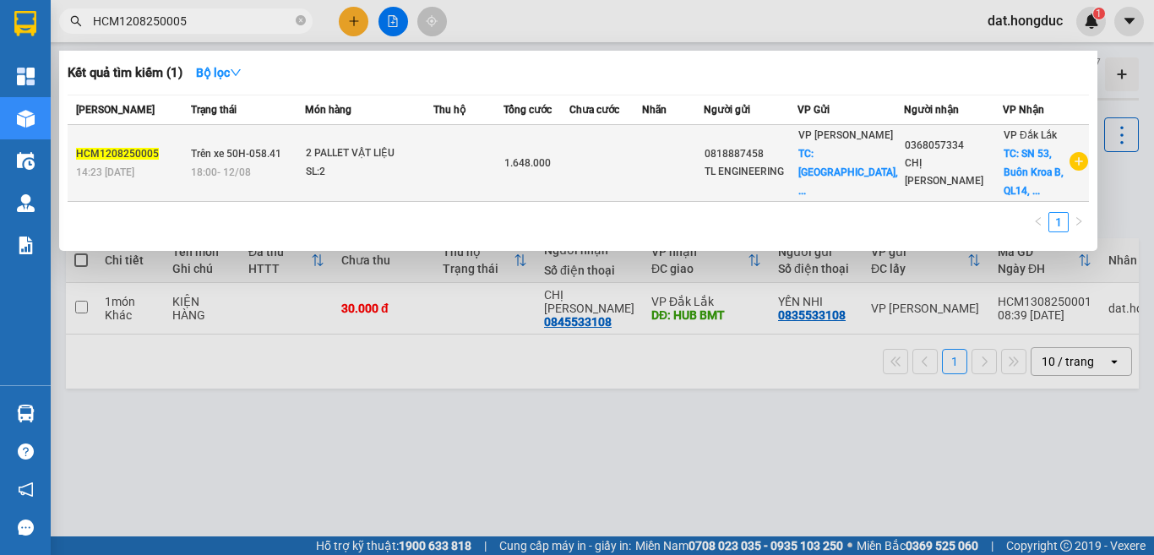
type input "HCM1208250005"
click at [359, 168] on div "SL: 2" at bounding box center [369, 172] width 127 height 19
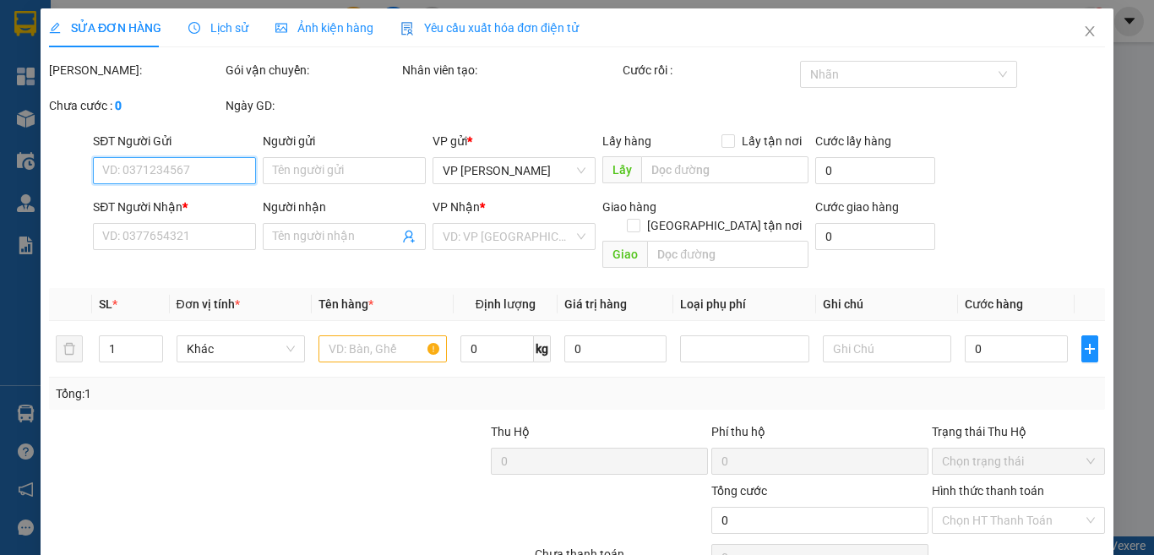
type input "0818887458"
type input "TL ENGINEERING"
checkbox input "true"
type input "[STREET_ADDRESS]"
type input "0368057334"
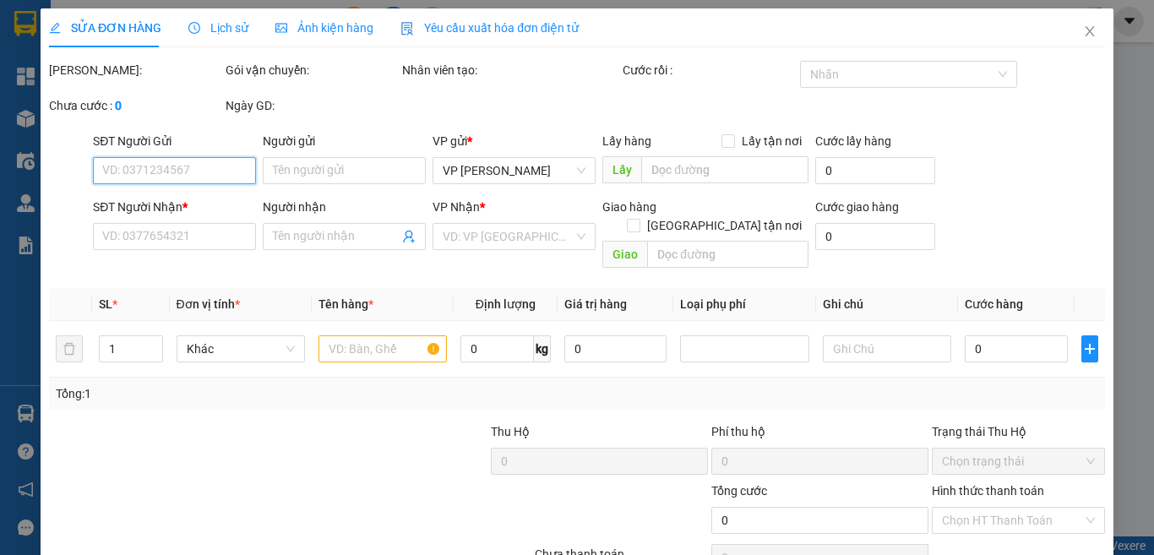
type input "CHỊ [PERSON_NAME]"
checkbox input "true"
type input "SN 53, Buôn Kroa B, QL14, Cuôr Đăng, [GEOGRAPHIC_DATA]"
type input "1.648.000"
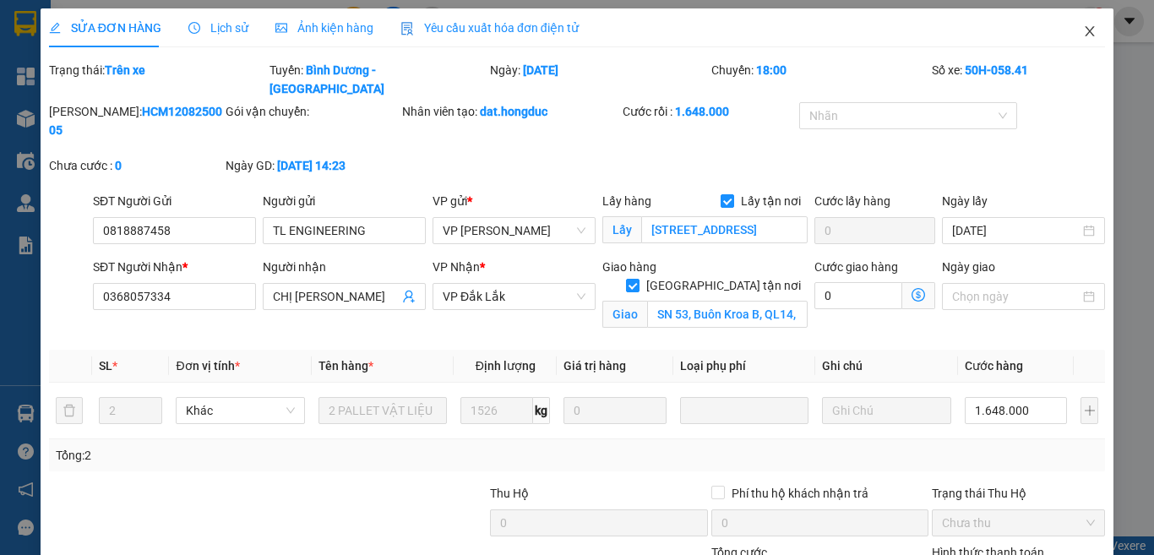
click at [1083, 36] on icon "close" at bounding box center [1090, 32] width 14 height 14
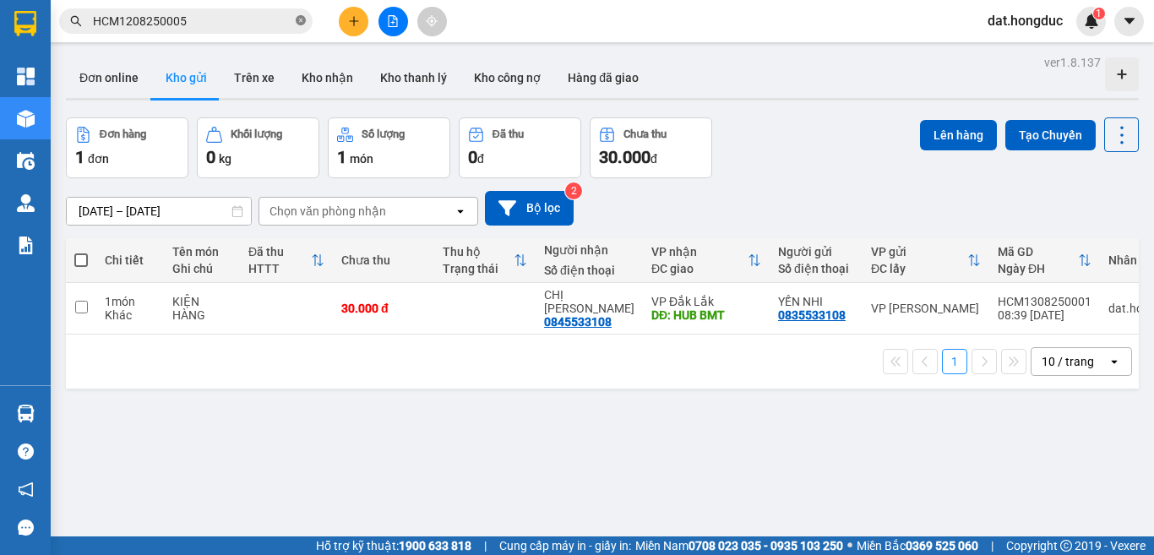
click at [300, 23] on icon "close-circle" at bounding box center [301, 20] width 10 height 10
click at [186, 19] on input "text" at bounding box center [192, 21] width 199 height 19
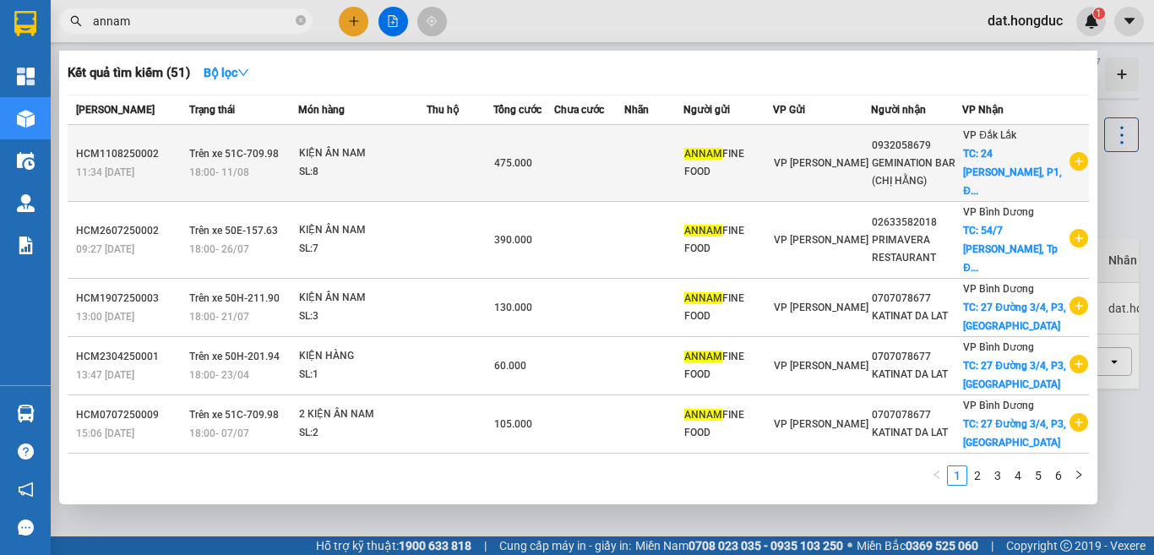
type input "annam"
click at [1070, 167] on icon "plus-circle" at bounding box center [1079, 161] width 19 height 19
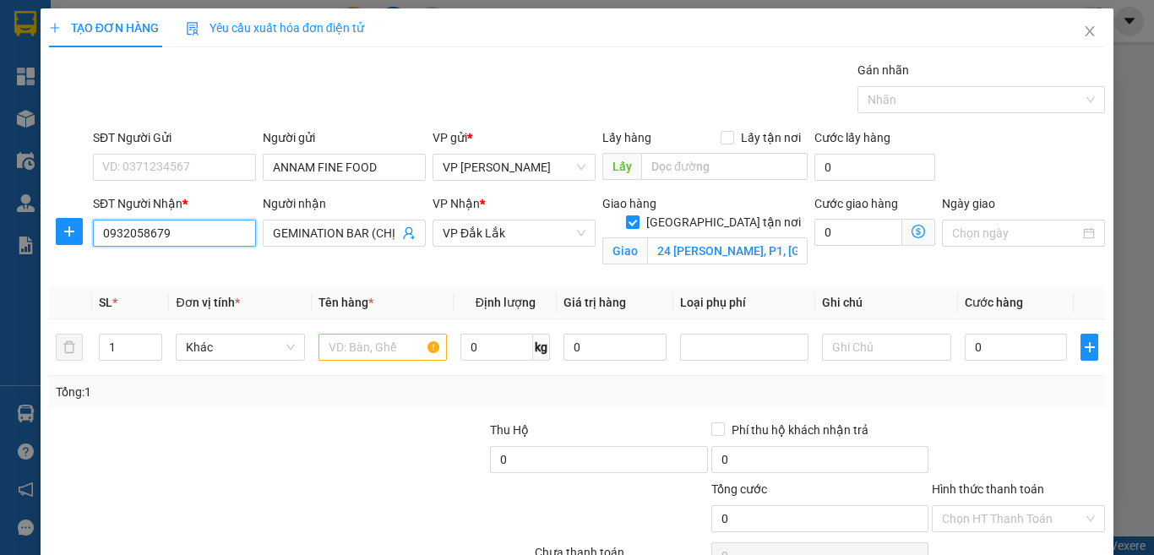
click at [191, 239] on input "0932058679" at bounding box center [174, 233] width 163 height 27
type input "02633989919"
click at [353, 236] on input "GEMINATION BAR (CHỊ HẰNG)" at bounding box center [336, 233] width 126 height 19
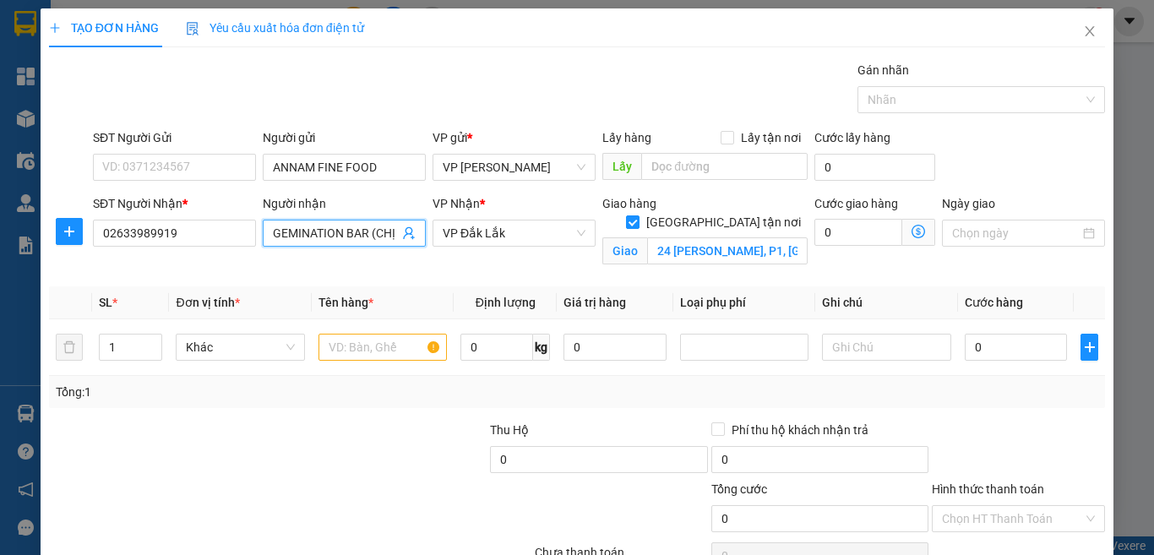
click at [353, 236] on input "GEMINATION BAR (CHỊ HẰNG)" at bounding box center [336, 233] width 126 height 19
click at [353, 237] on input "GEMINATION BAR (CHỊ HẰNG)" at bounding box center [336, 233] width 126 height 19
click at [525, 232] on span "VP Đắk Lắk" at bounding box center [514, 233] width 143 height 25
type input "BARN HOUSE [GEOGRAPHIC_DATA]"
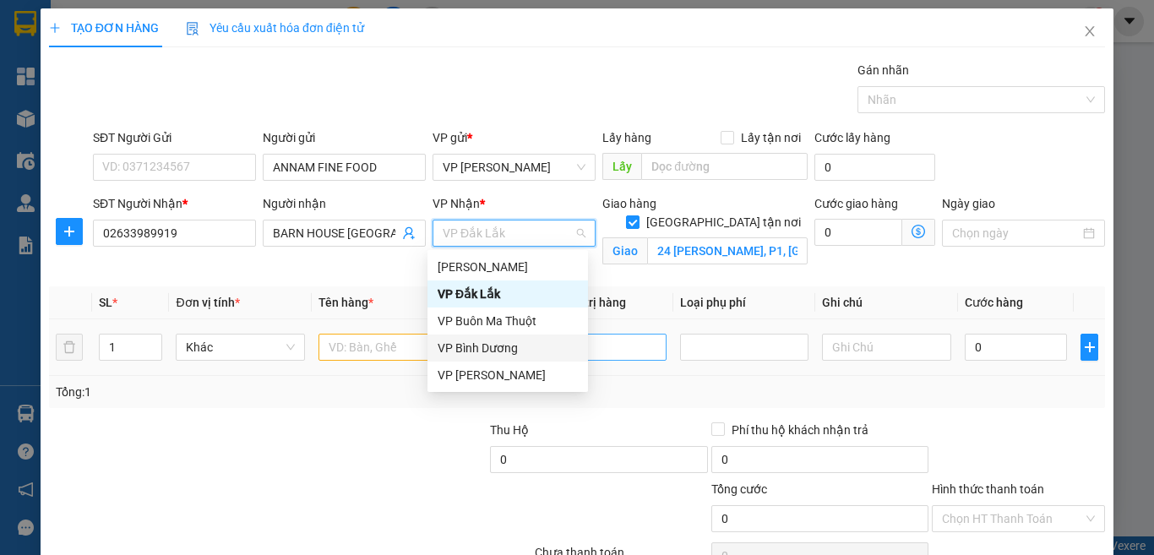
drag, startPoint x: 492, startPoint y: 347, endPoint x: 631, endPoint y: 334, distance: 140.1
click at [494, 347] on div "VP Bình Dương" at bounding box center [508, 348] width 140 height 19
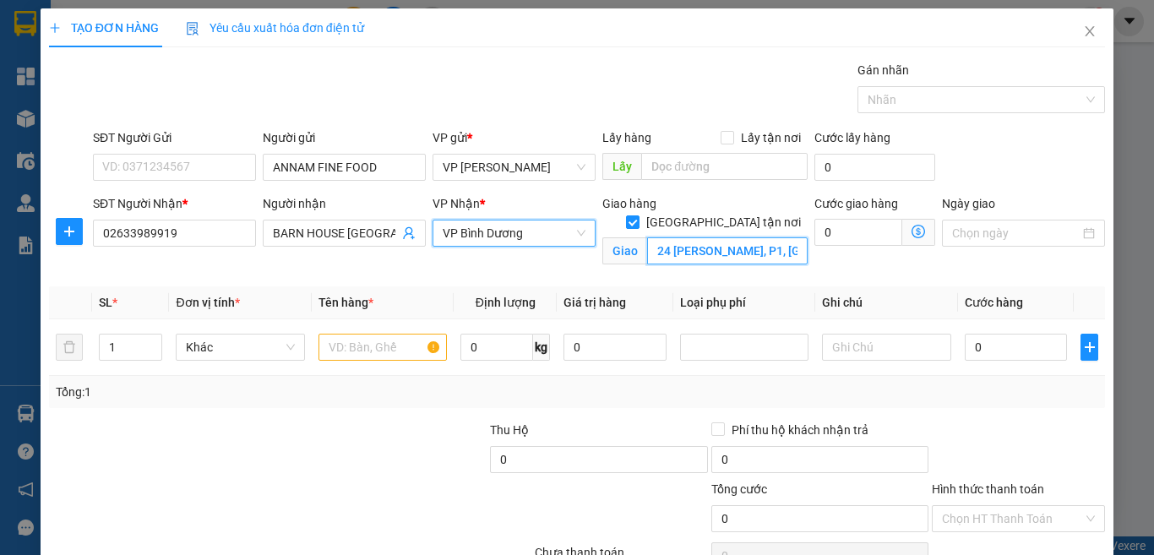
click at [748, 237] on input "24 [PERSON_NAME], P1, [GEOGRAPHIC_DATA]" at bounding box center [727, 250] width 161 height 27
click at [766, 237] on input "[STREET_ADDRESS][PERSON_NAME] Lạt" at bounding box center [727, 250] width 161 height 27
type input "198 [PERSON_NAME], P8, [GEOGRAPHIC_DATA]"
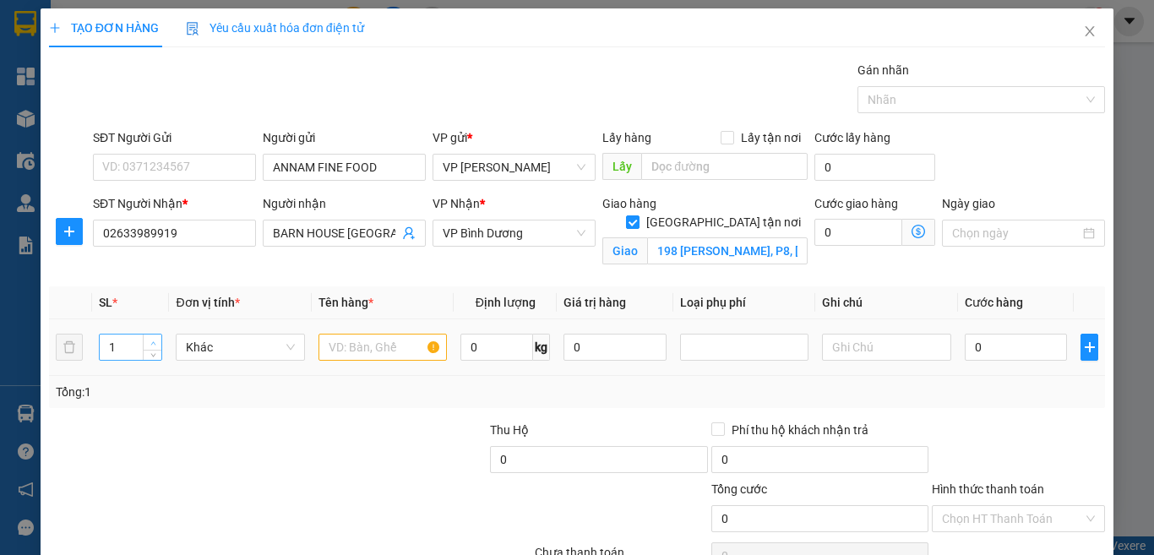
click at [152, 343] on icon "up" at bounding box center [153, 343] width 6 height 6
type input "3"
click at [356, 345] on input "text" at bounding box center [383, 347] width 128 height 27
type input "3"
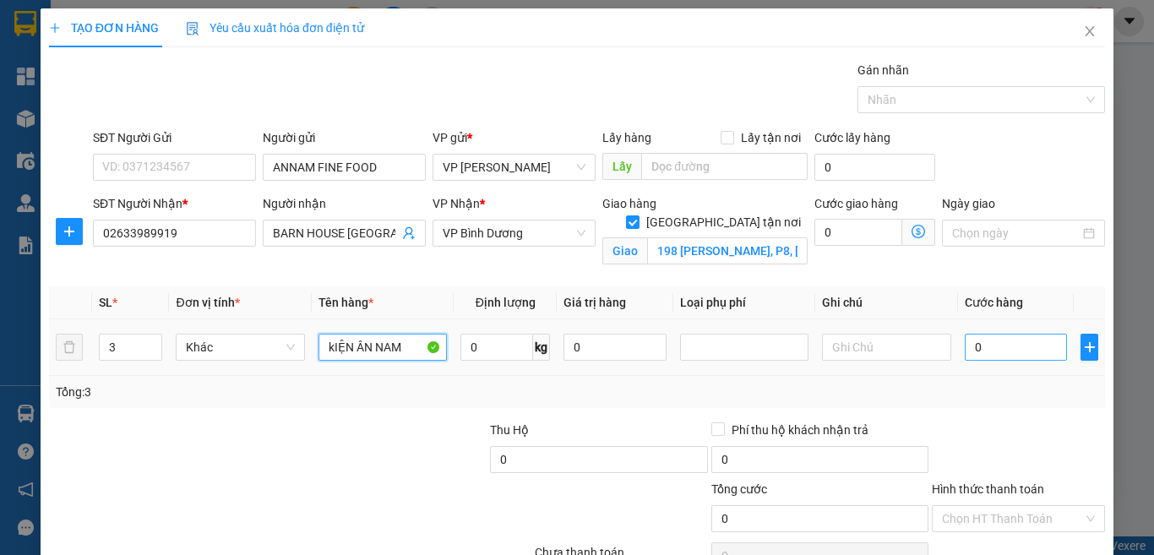
type input "kIỆN ÂN NAM"
click at [1010, 351] on input "0" at bounding box center [1016, 347] width 103 height 27
type input "1"
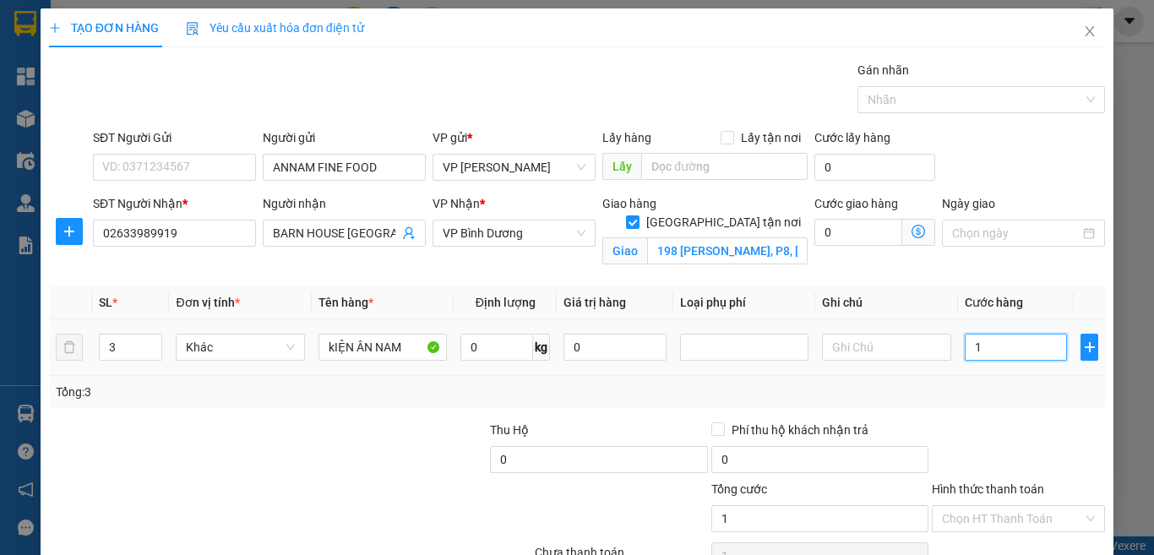
type input "12"
type input "120"
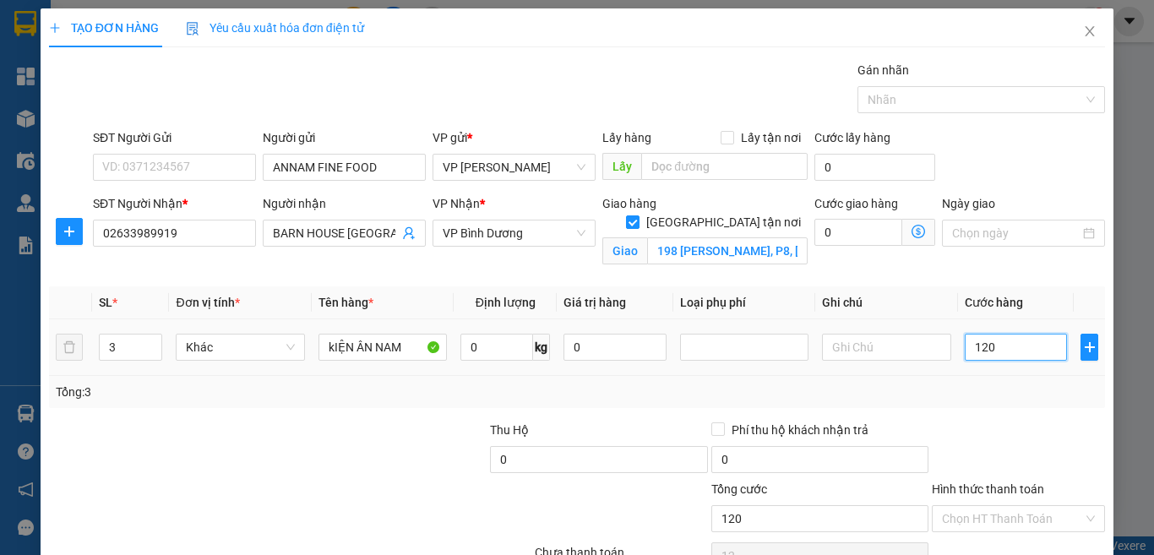
type input "120"
type input "1.200"
type input "120.000"
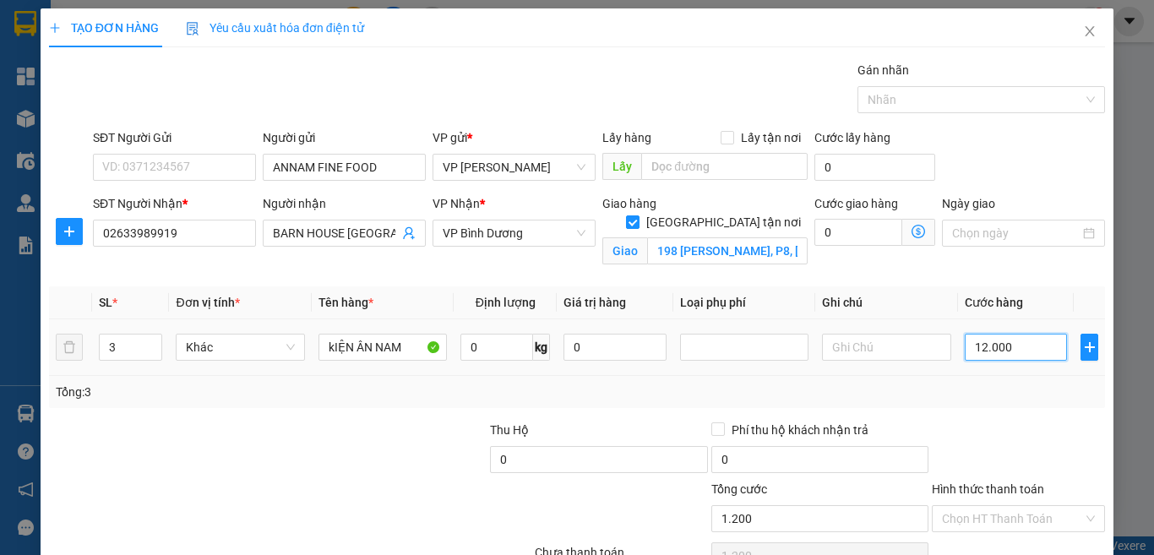
type input "120.000"
click at [1005, 506] on input "Hình thức thanh toán" at bounding box center [1012, 518] width 141 height 25
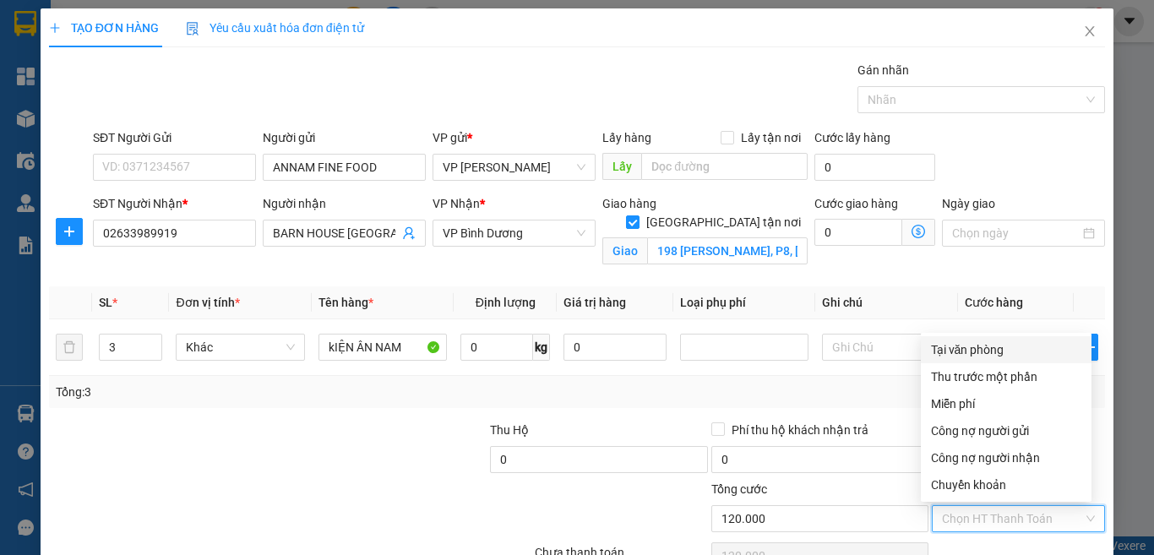
click at [984, 340] on div "Tại văn phòng" at bounding box center [1006, 349] width 150 height 19
type input "0"
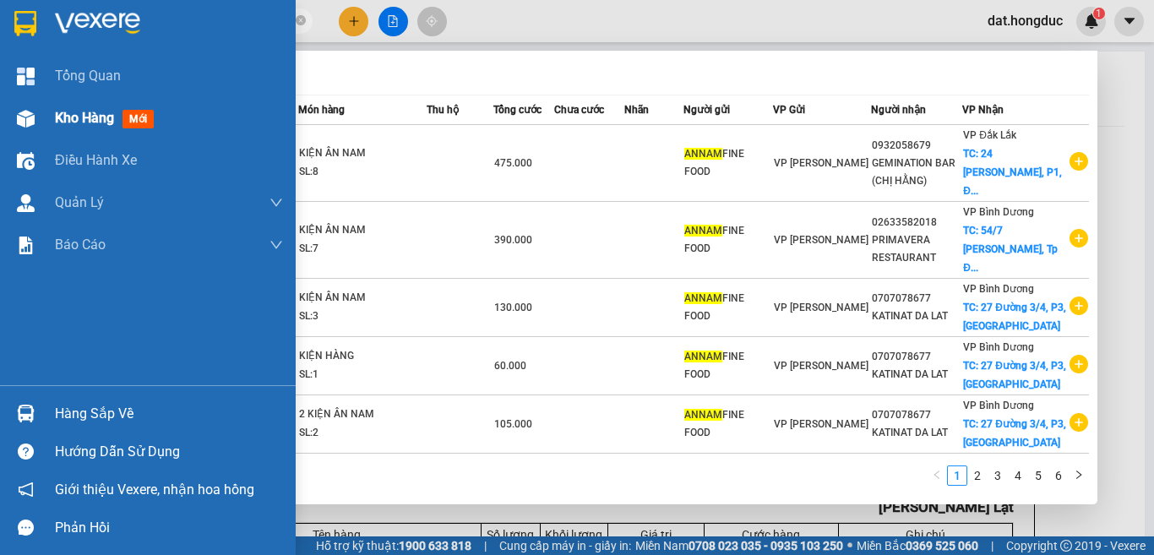
click at [79, 111] on span "Kho hàng" at bounding box center [84, 118] width 59 height 16
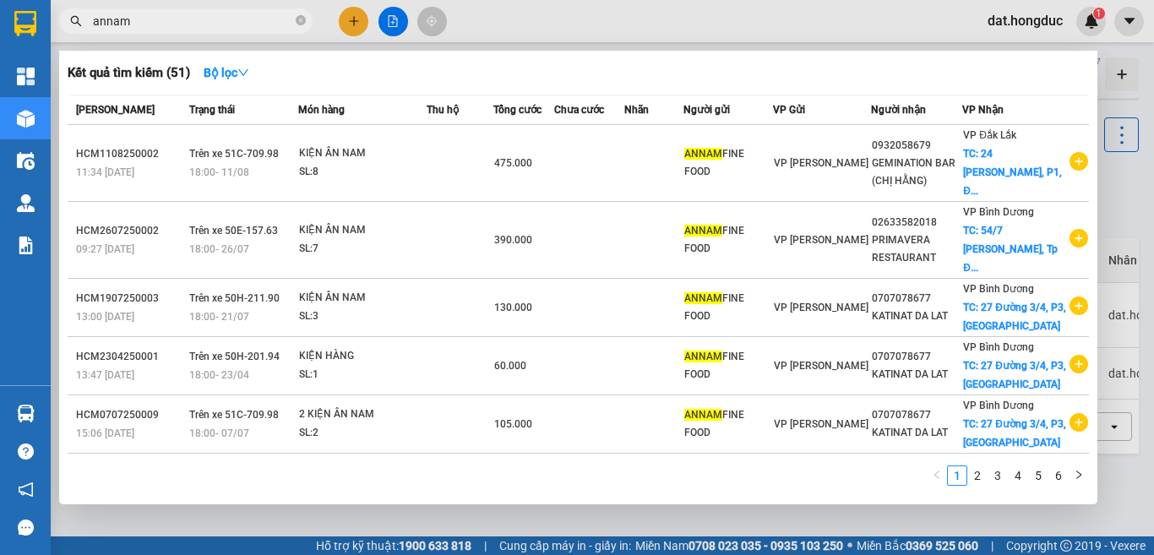
click at [1124, 178] on div at bounding box center [577, 277] width 1154 height 555
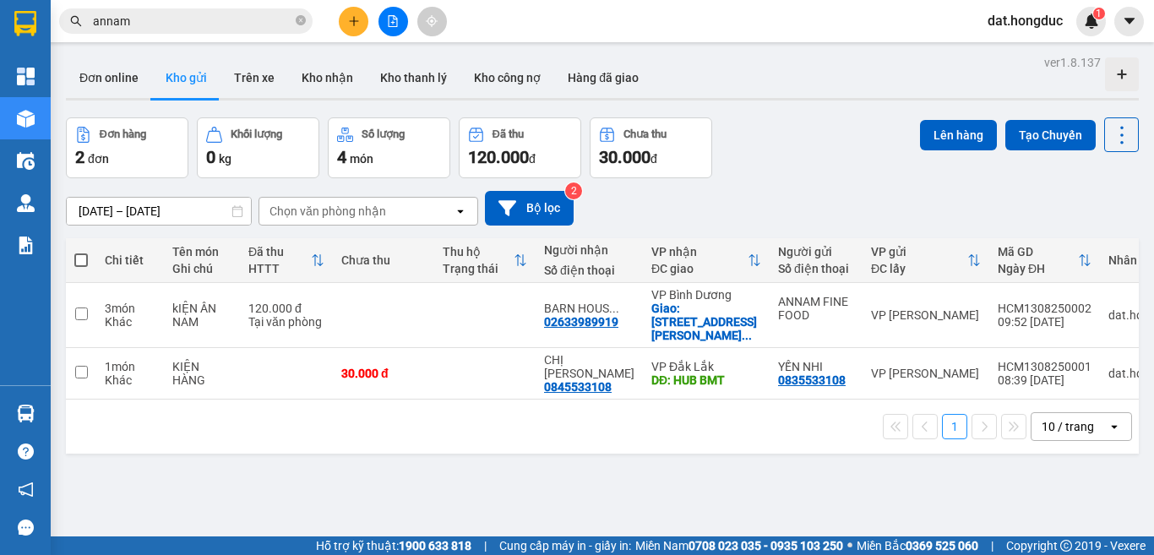
click at [213, 17] on input "annam" at bounding box center [192, 21] width 199 height 19
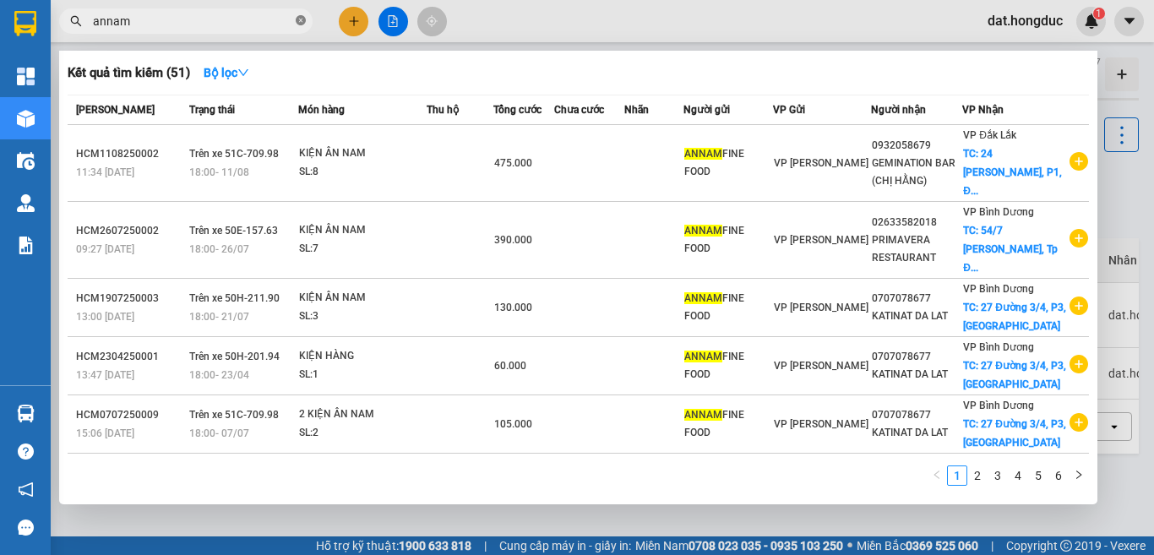
click at [299, 24] on icon "close-circle" at bounding box center [301, 20] width 10 height 10
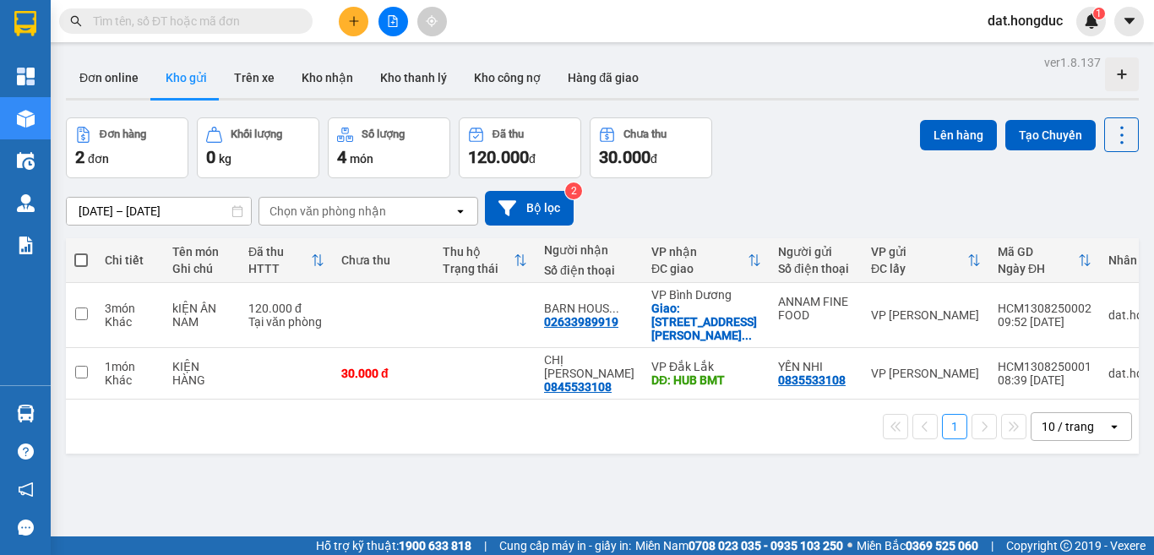
click at [206, 24] on input "text" at bounding box center [192, 21] width 199 height 19
paste input "VPĐL1208250003"
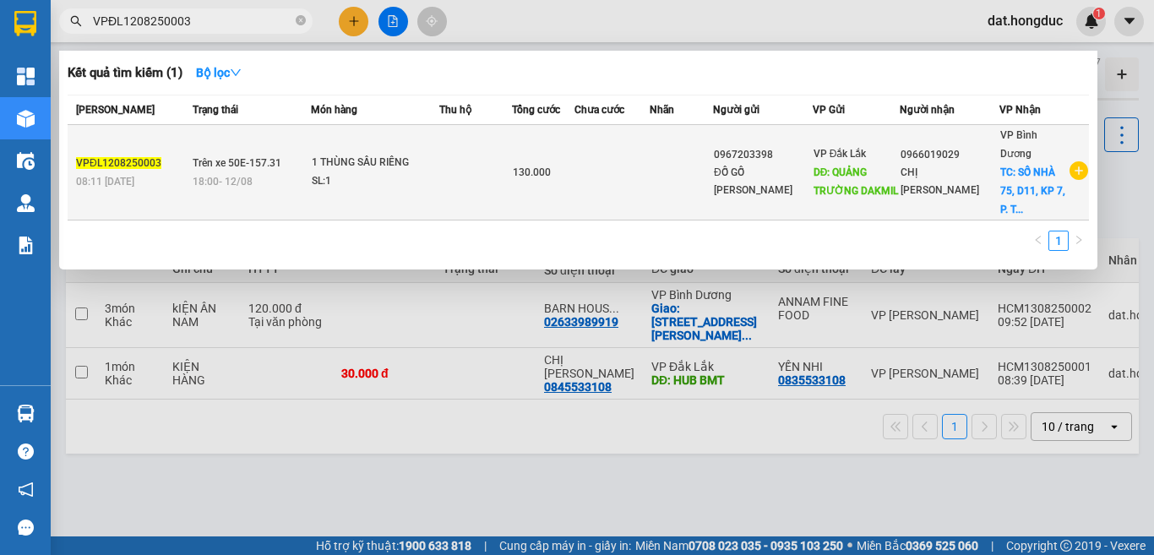
type input "VPĐL1208250003"
click at [200, 172] on td "Trên xe 50E-157.31 18:00 [DATE]" at bounding box center [249, 172] width 123 height 95
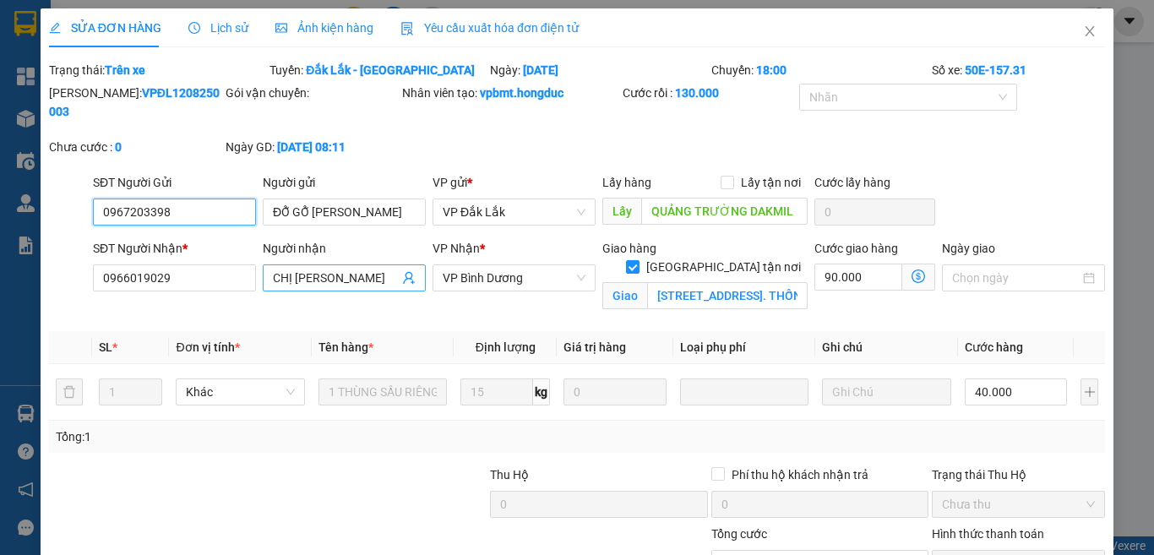
type input "0967203398"
type input "ĐỖ GỖ [PERSON_NAME]"
type input "QUẢNG TRƯỜNG DAKMIL"
type input "0966019029"
type input "CHỊ [PERSON_NAME]"
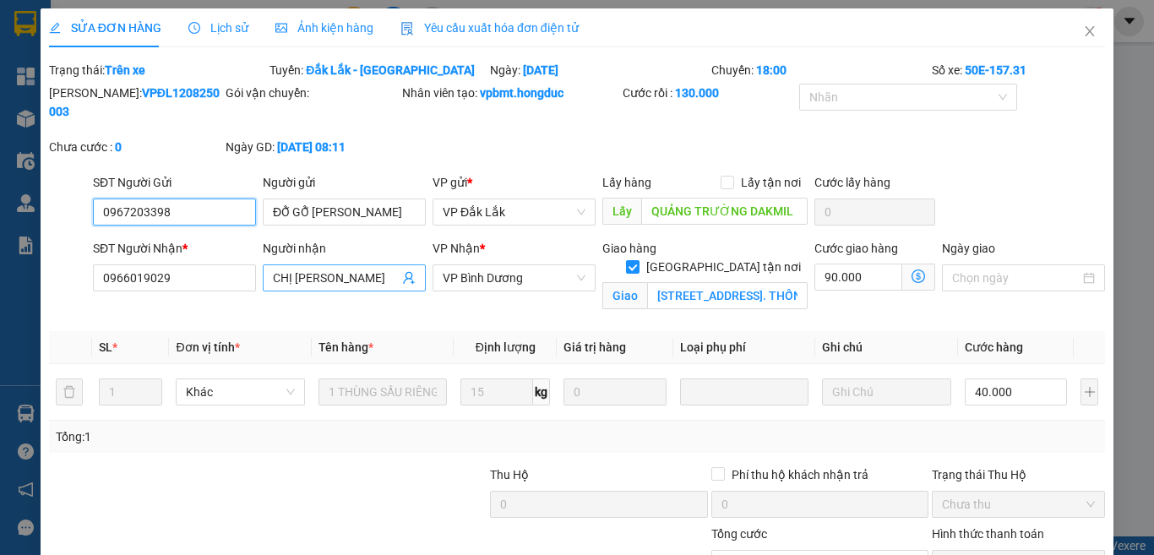
checkbox input "true"
type input "[STREET_ADDRESS]. THỐNG NHẤT, [GEOGRAPHIC_DATA]"
type input "130.000"
click at [687, 282] on input "[STREET_ADDRESS]. THỐNG NHẤT, [GEOGRAPHIC_DATA]" at bounding box center [727, 295] width 161 height 27
click at [163, 264] on input "0966019029" at bounding box center [174, 277] width 163 height 27
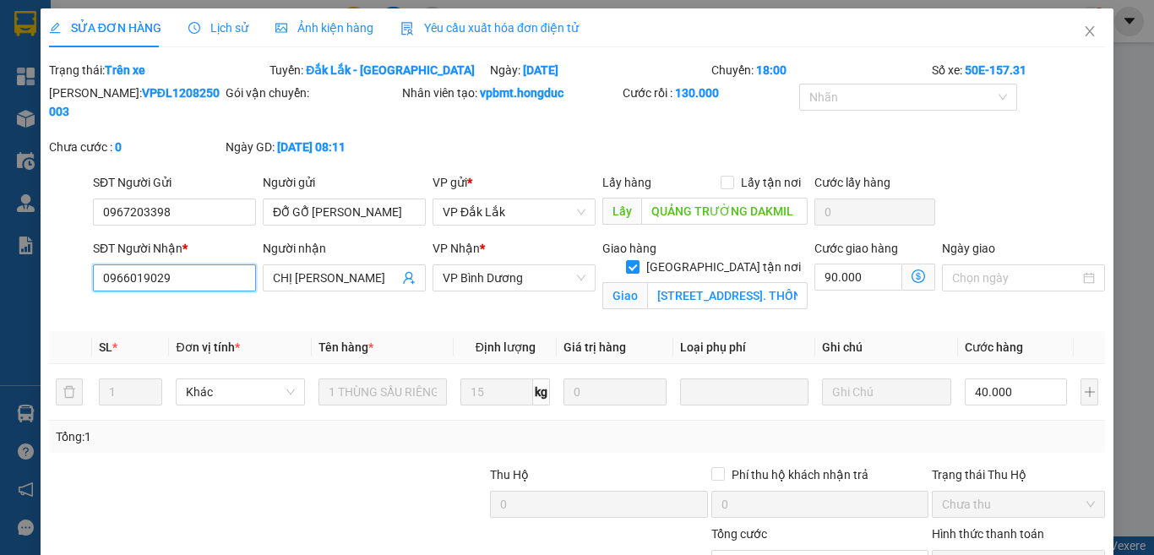
click at [163, 264] on input "0966019029" at bounding box center [174, 277] width 163 height 27
click at [1083, 25] on icon "close" at bounding box center [1090, 32] width 14 height 14
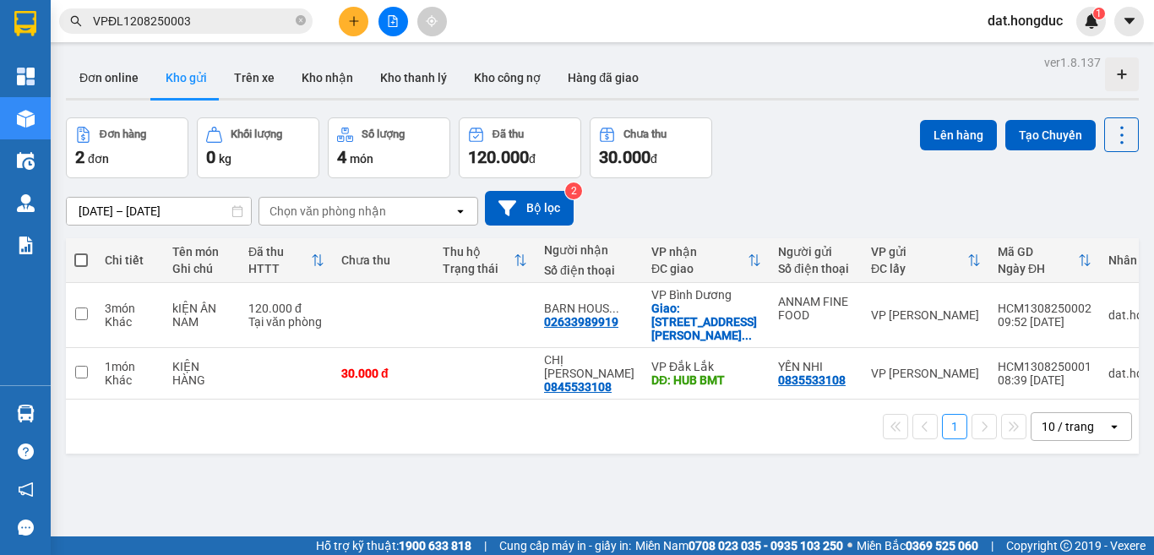
click at [195, 14] on input "VPĐL1208250003" at bounding box center [192, 21] width 199 height 19
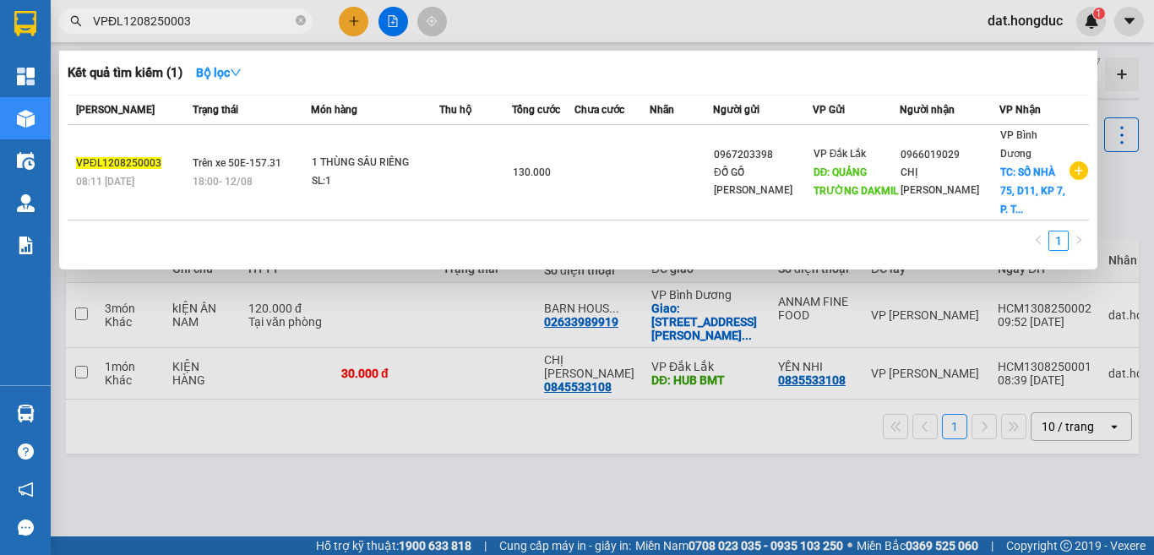
click at [195, 14] on input "VPĐL1208250003" at bounding box center [192, 21] width 199 height 19
paste input "0966019029"
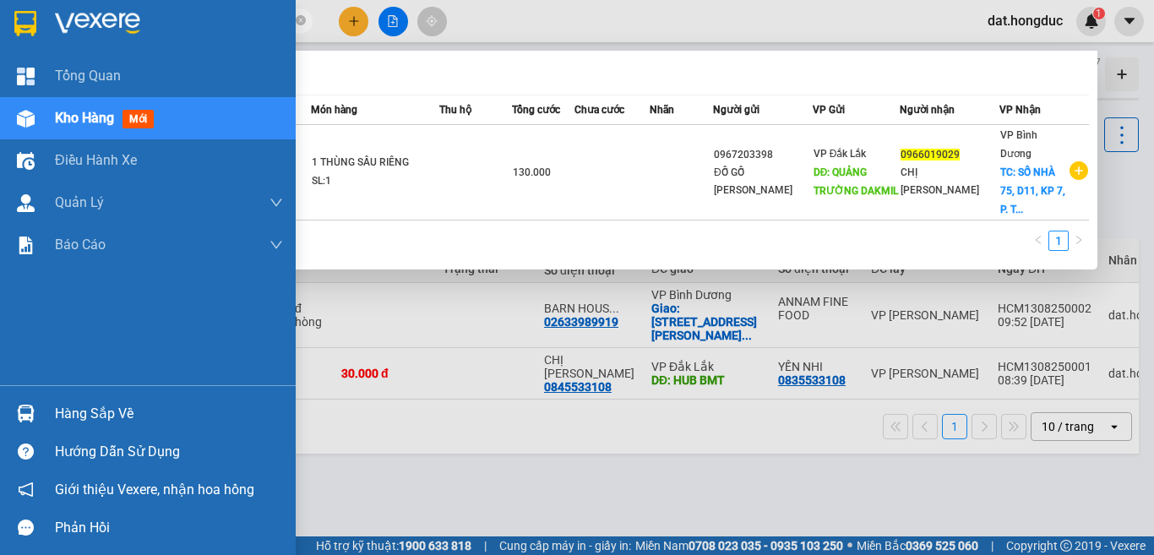
drag, startPoint x: 200, startPoint y: 23, endPoint x: 36, endPoint y: 4, distance: 164.9
click at [36, 4] on section "Kết quả tìm kiếm ( 1 ) Bộ lọc Mã ĐH Trạng thái Món hàng Thu hộ Tổng cước Chưa c…" at bounding box center [577, 277] width 1154 height 555
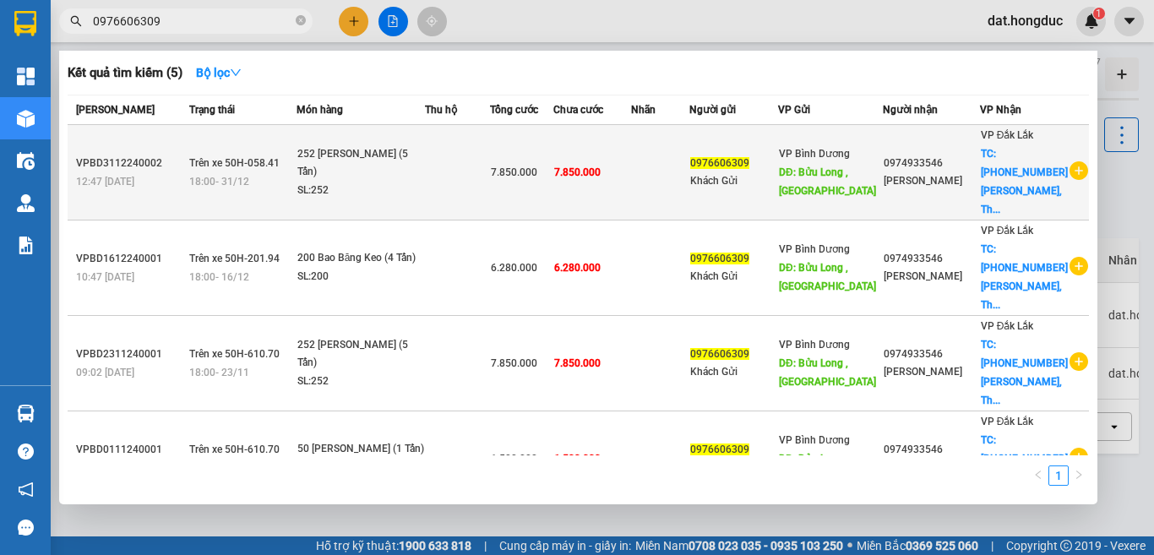
type input "0976606309"
click at [631, 188] on td "7.850.000" at bounding box center [592, 172] width 78 height 95
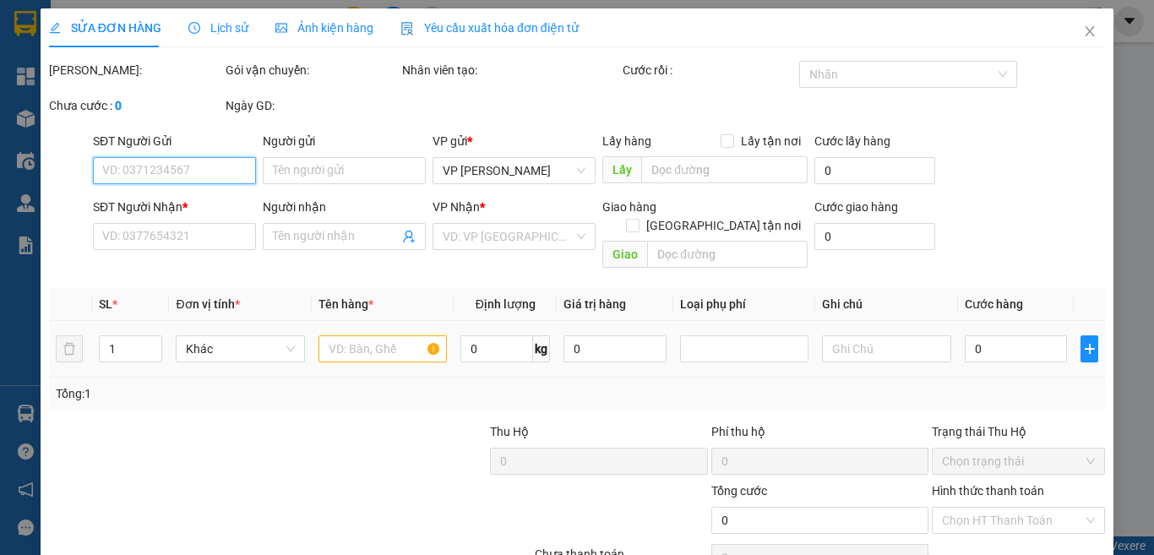
type input "0976606309"
type input "Khách Gửi"
type input "Bửu Long , [GEOGRAPHIC_DATA]"
type input "0974933546"
type input "[PERSON_NAME]"
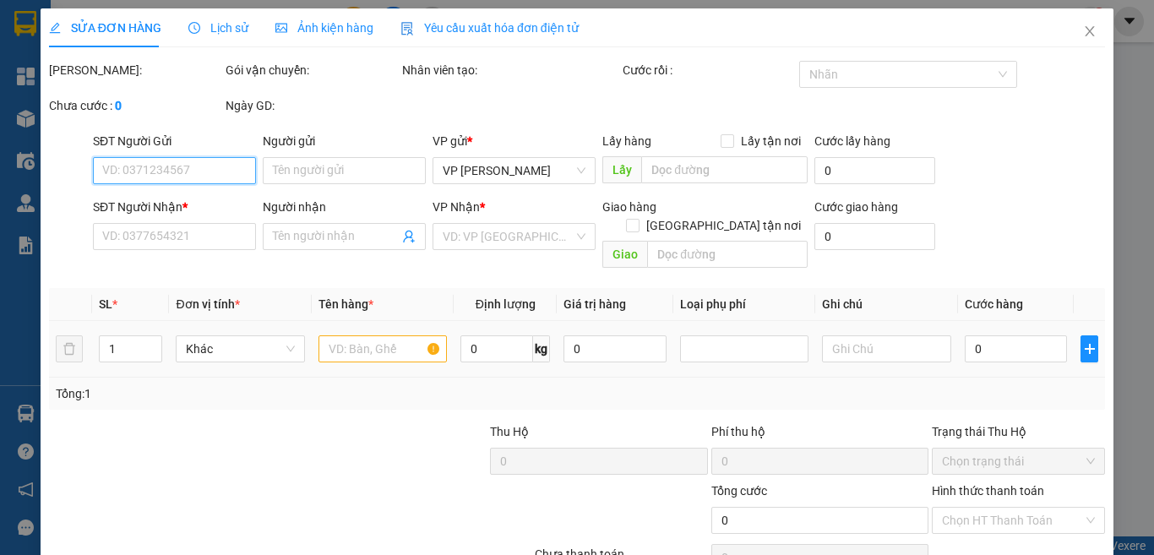
checkbox input "true"
type input "[PHONE_NUMBER] [PERSON_NAME], Thành công, BMT"
type input "7.850.000"
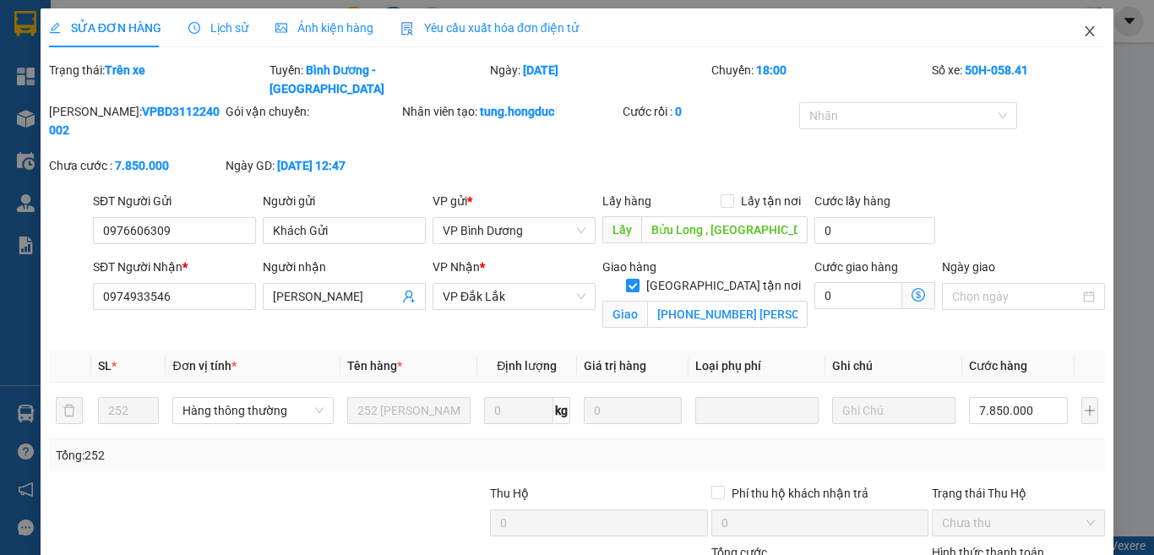
click at [1086, 30] on icon "close" at bounding box center [1090, 31] width 9 height 10
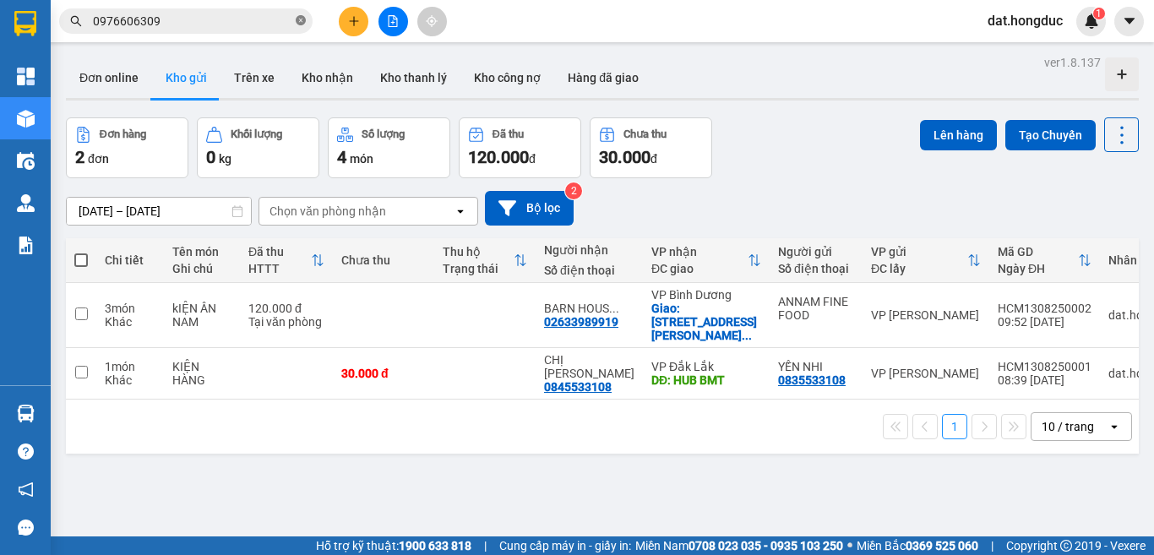
click at [298, 20] on icon "close-circle" at bounding box center [301, 20] width 10 height 10
click at [203, 19] on input "text" at bounding box center [192, 21] width 199 height 19
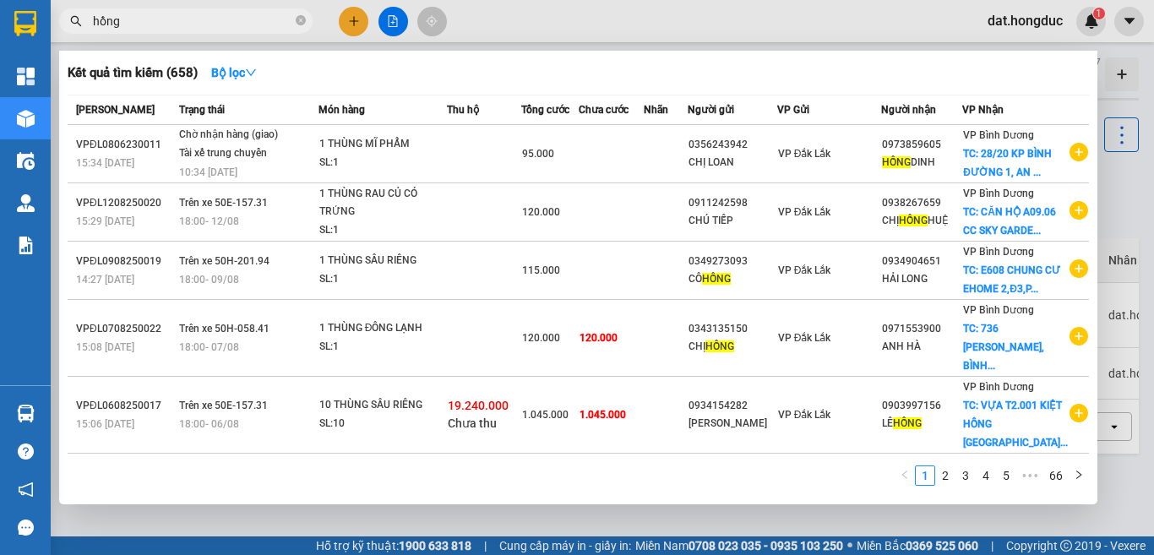
click at [95, 19] on input "hồng" at bounding box center [192, 21] width 199 height 19
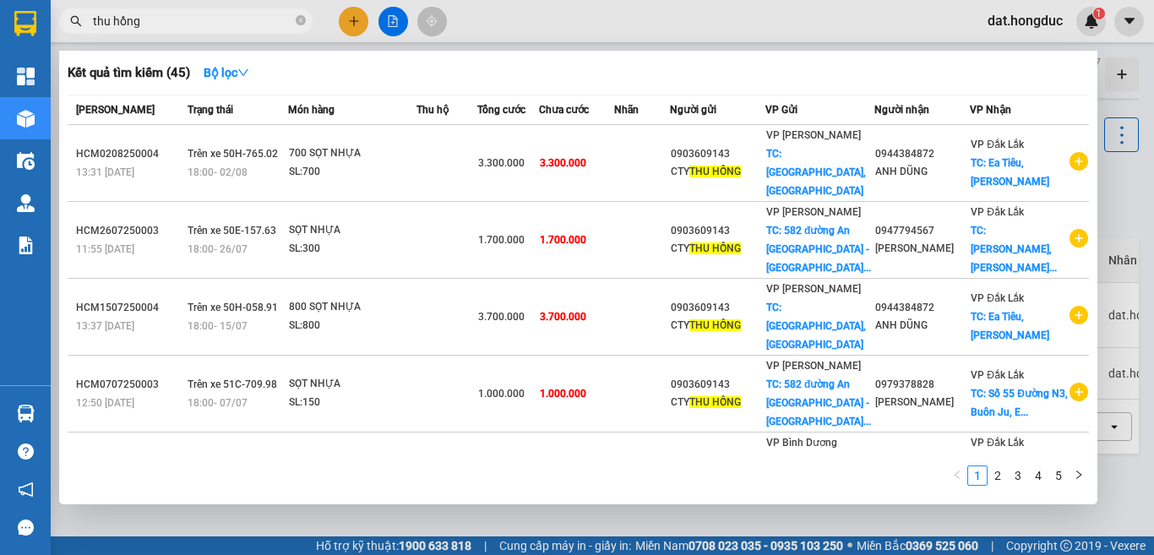
type input "thu hồng"
click at [297, 21] on icon "close-circle" at bounding box center [301, 20] width 10 height 10
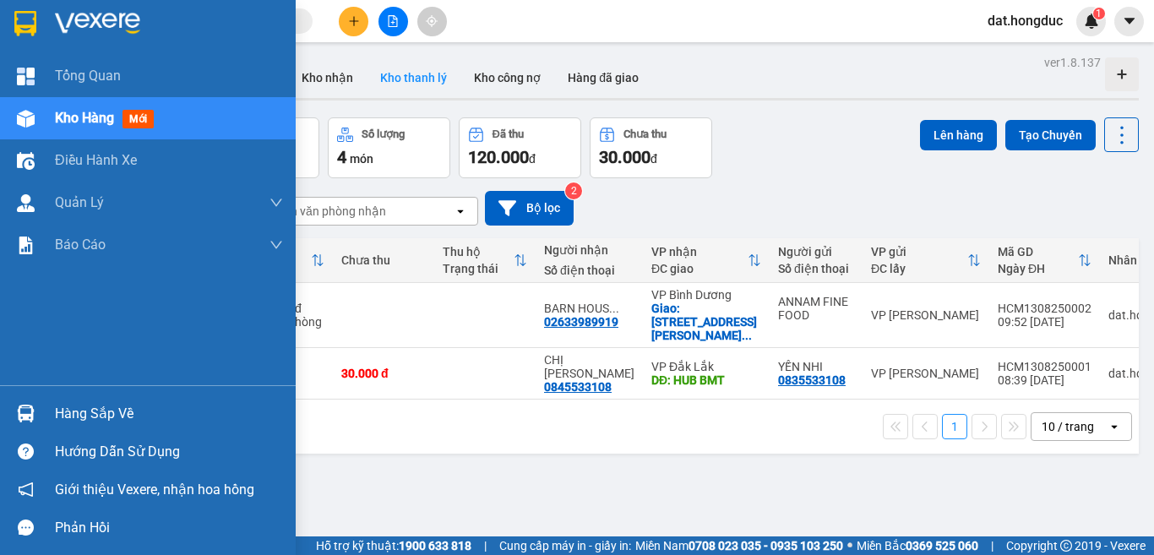
drag, startPoint x: 83, startPoint y: 117, endPoint x: 420, endPoint y: 70, distance: 340.3
click at [84, 116] on span "Kho hàng" at bounding box center [84, 118] width 59 height 16
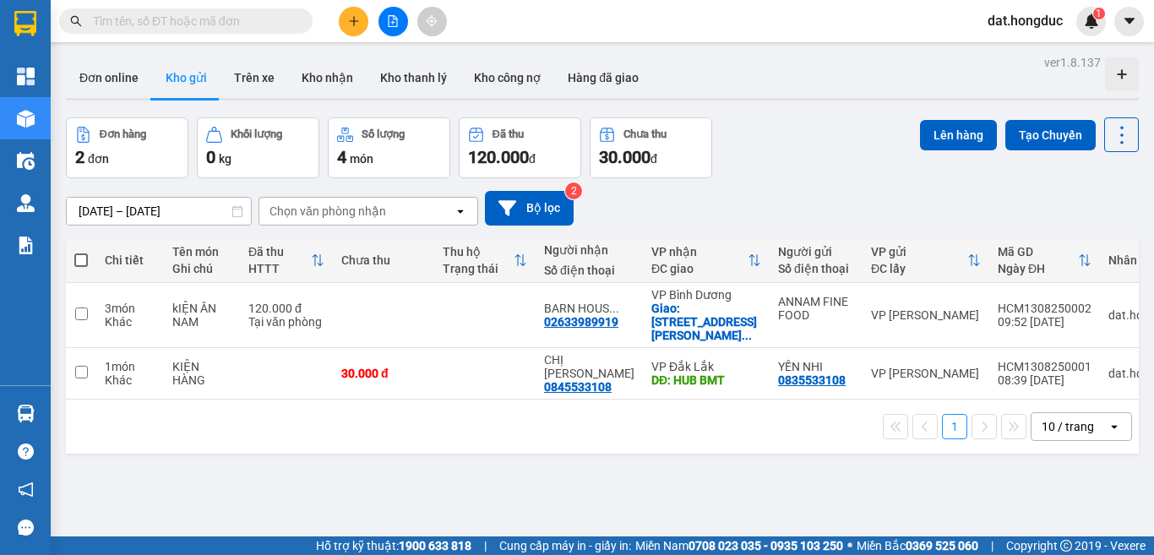
click at [200, 19] on input "text" at bounding box center [192, 21] width 199 height 19
click at [209, 24] on input "text" at bounding box center [192, 21] width 199 height 19
click at [357, 24] on icon "plus" at bounding box center [354, 21] width 12 height 12
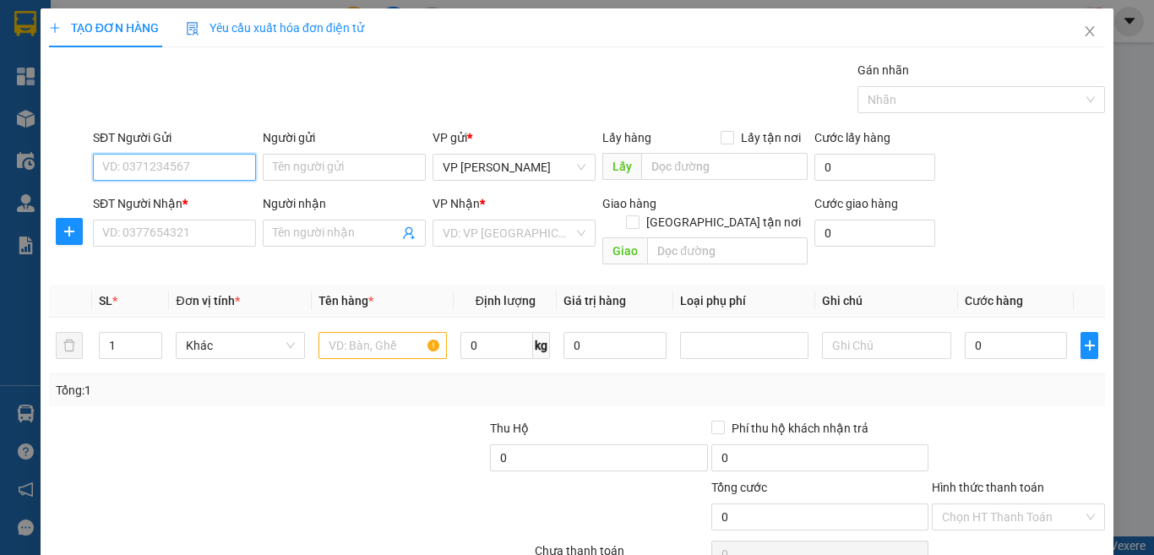
drag, startPoint x: 201, startPoint y: 159, endPoint x: 195, endPoint y: 173, distance: 15.5
click at [201, 160] on input "SĐT Người Gửi" at bounding box center [174, 167] width 163 height 27
type input "0908382376"
click at [332, 166] on input "Người gửi" at bounding box center [344, 167] width 163 height 27
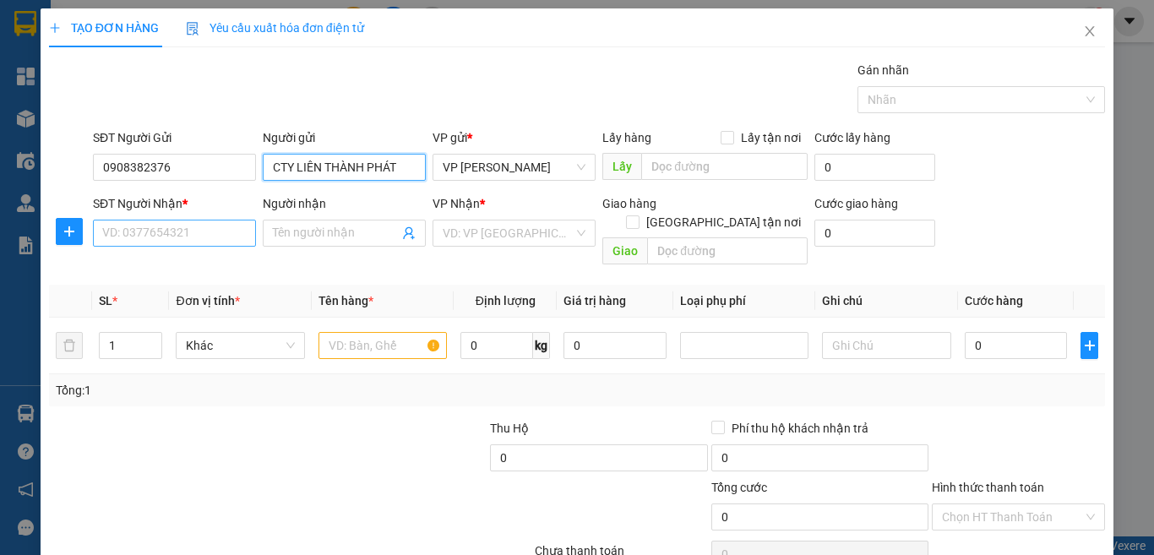
type input "CTY LIÊN THÀNH PHÁT"
click at [177, 231] on input "SĐT Người Nhận *" at bounding box center [174, 233] width 163 height 27
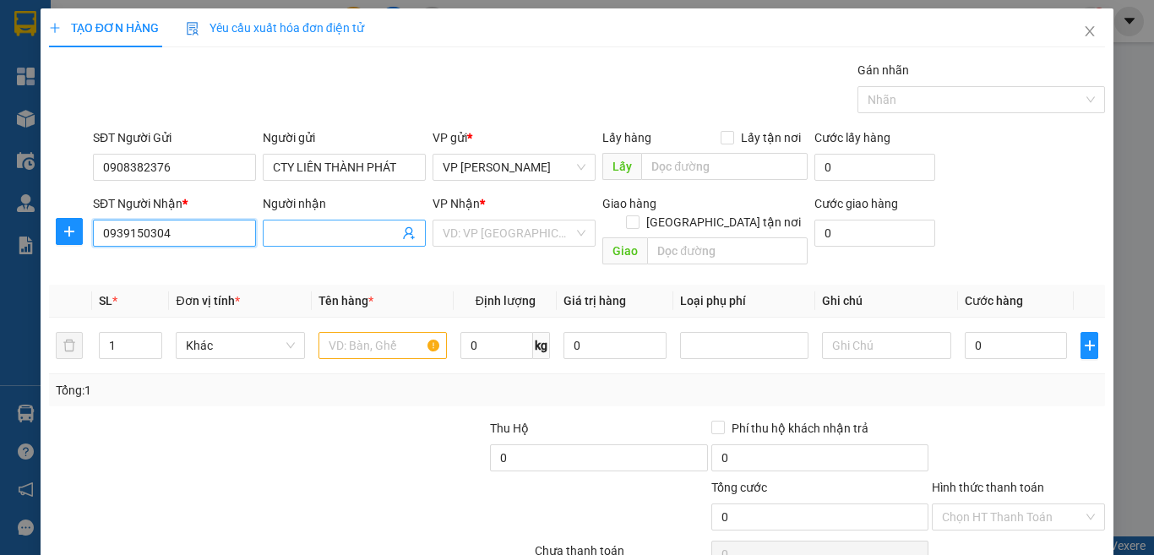
type input "0939150304"
click at [318, 225] on input "Người nhận" at bounding box center [336, 233] width 126 height 19
click at [299, 230] on input "CỦA Ư HÀNG MT" at bounding box center [336, 233] width 126 height 19
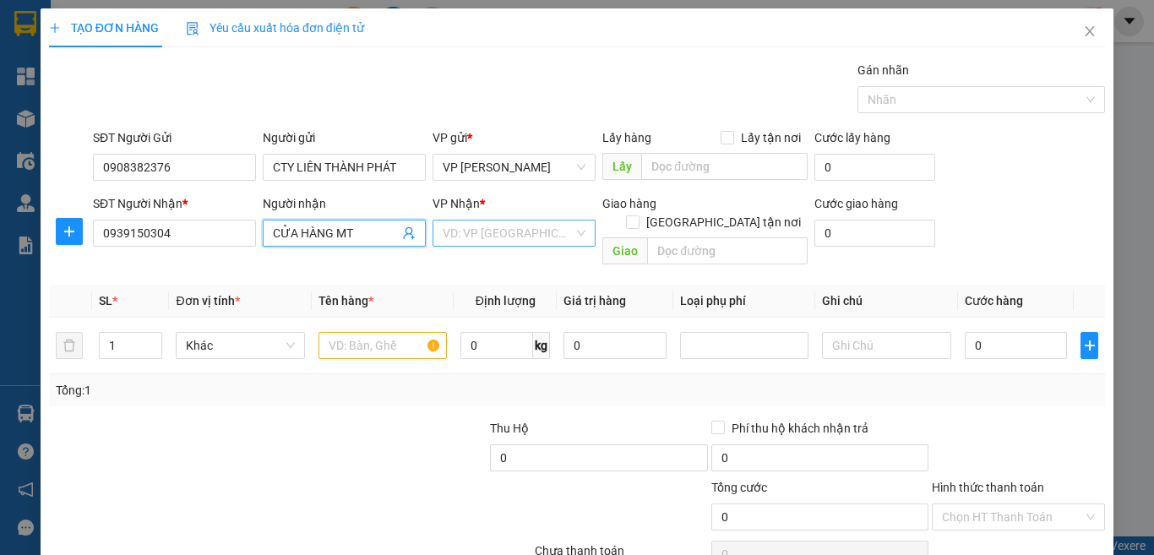
type input "CỬA HÀNG MT"
click at [525, 227] on input "search" at bounding box center [508, 233] width 131 height 25
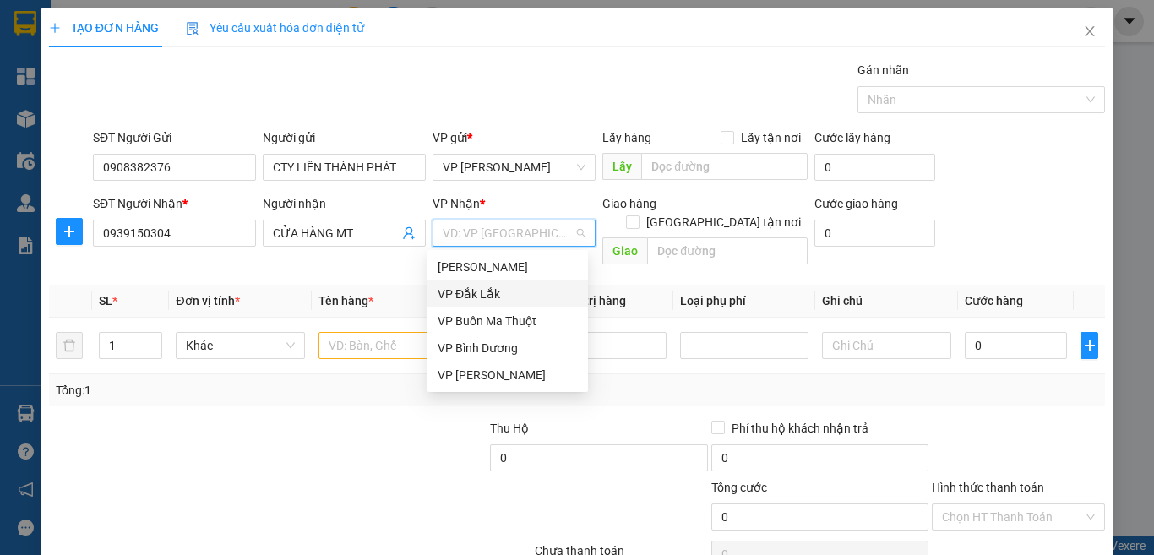
drag, startPoint x: 467, startPoint y: 291, endPoint x: 628, endPoint y: 271, distance: 161.7
click at [467, 291] on div "VP Đắk Lắk" at bounding box center [508, 294] width 140 height 19
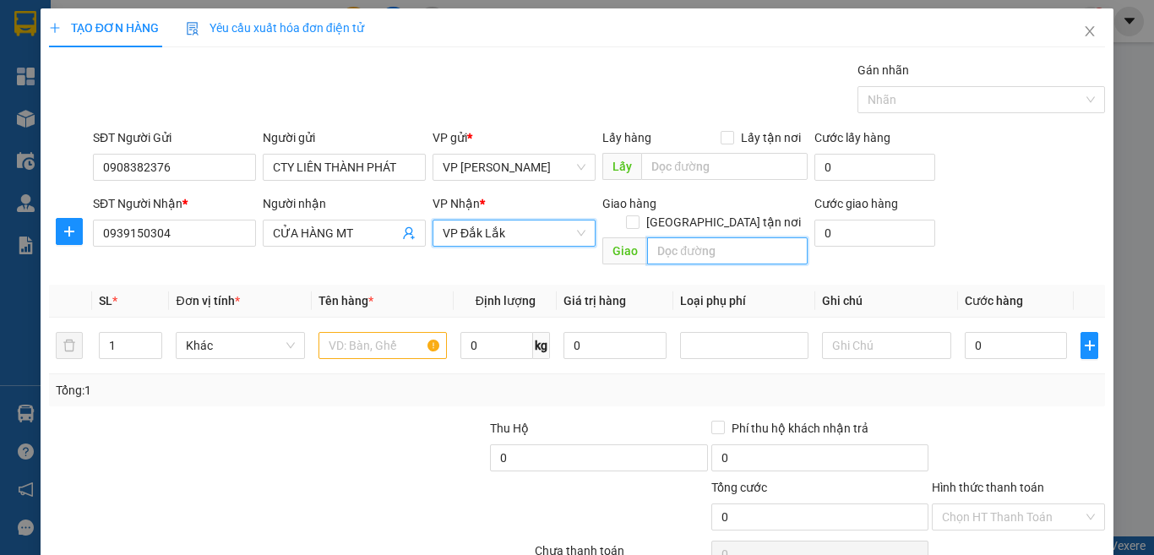
click at [671, 237] on input "text" at bounding box center [727, 250] width 161 height 27
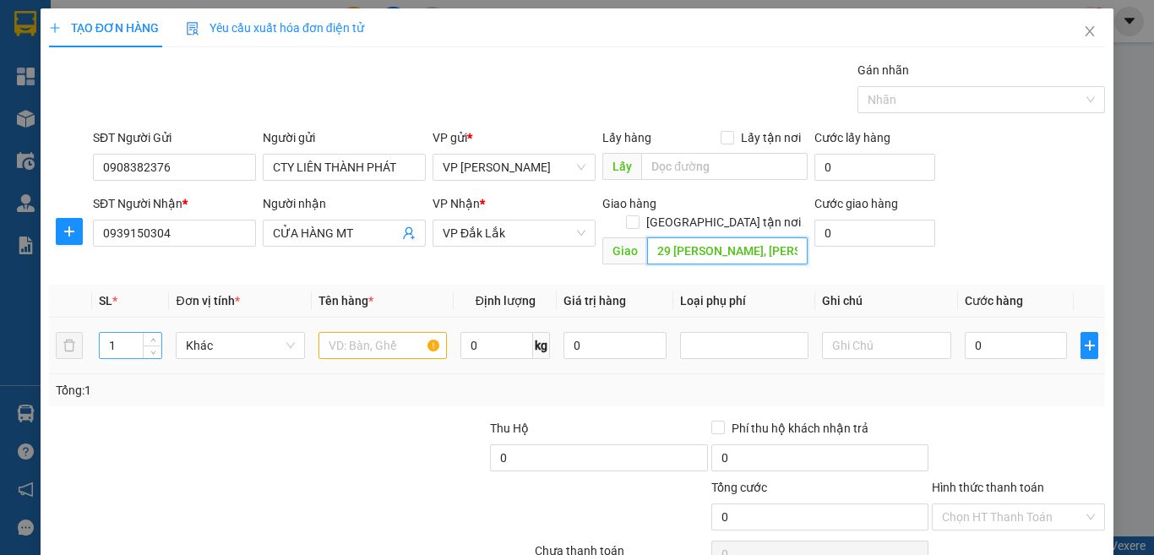
type input "29 [PERSON_NAME], [PERSON_NAME], TpBMT"
click at [120, 333] on input "1" at bounding box center [131, 345] width 63 height 25
type input "20"
click at [395, 332] on input "text" at bounding box center [383, 345] width 128 height 27
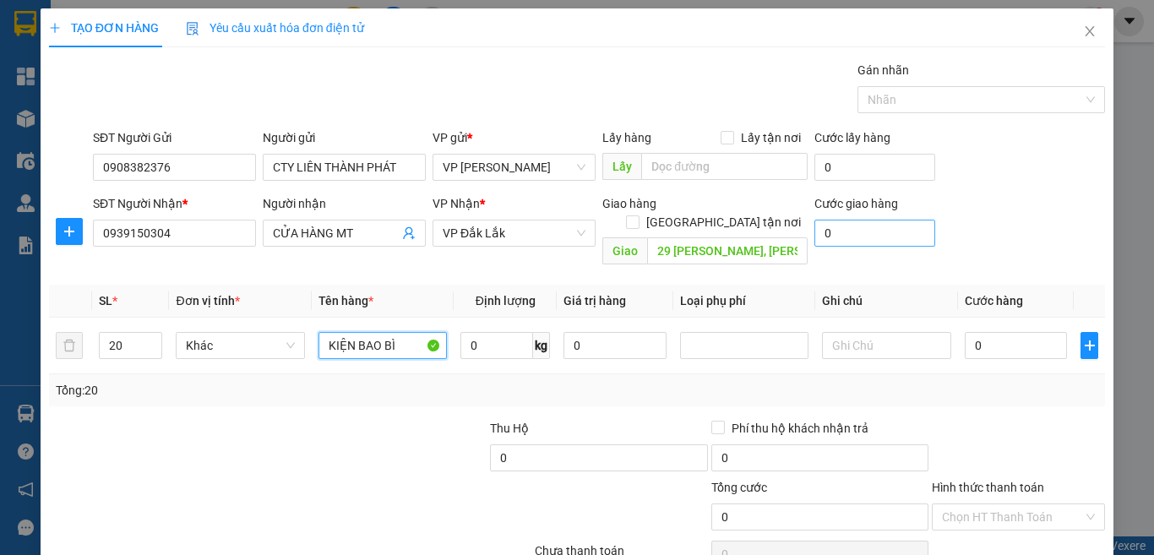
type input "KIỆN BAO BÌ"
click at [847, 227] on input "0" at bounding box center [874, 233] width 121 height 27
type input "75"
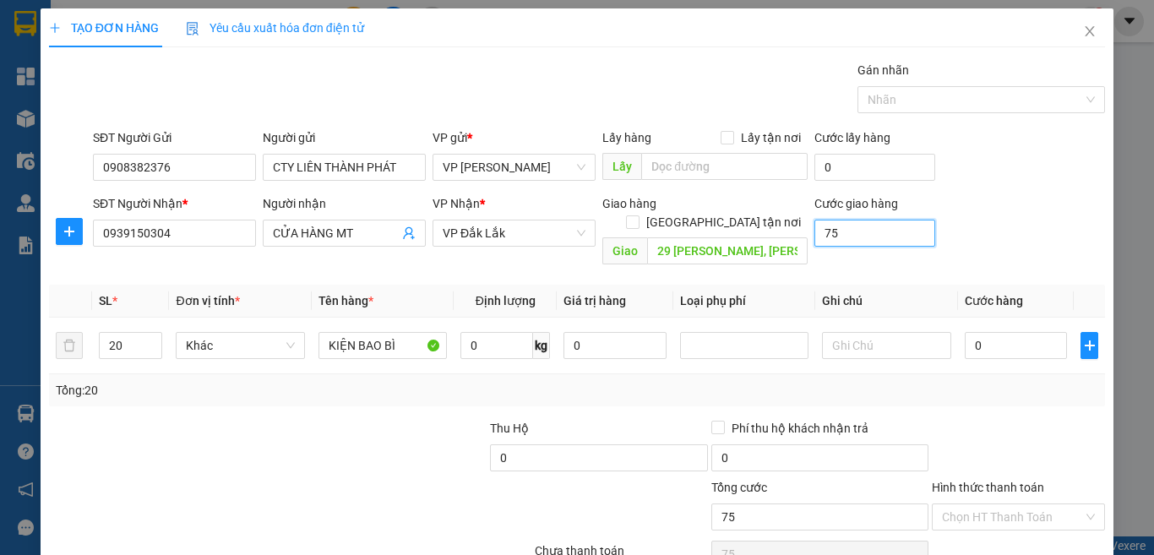
type input "750"
type input "75.000"
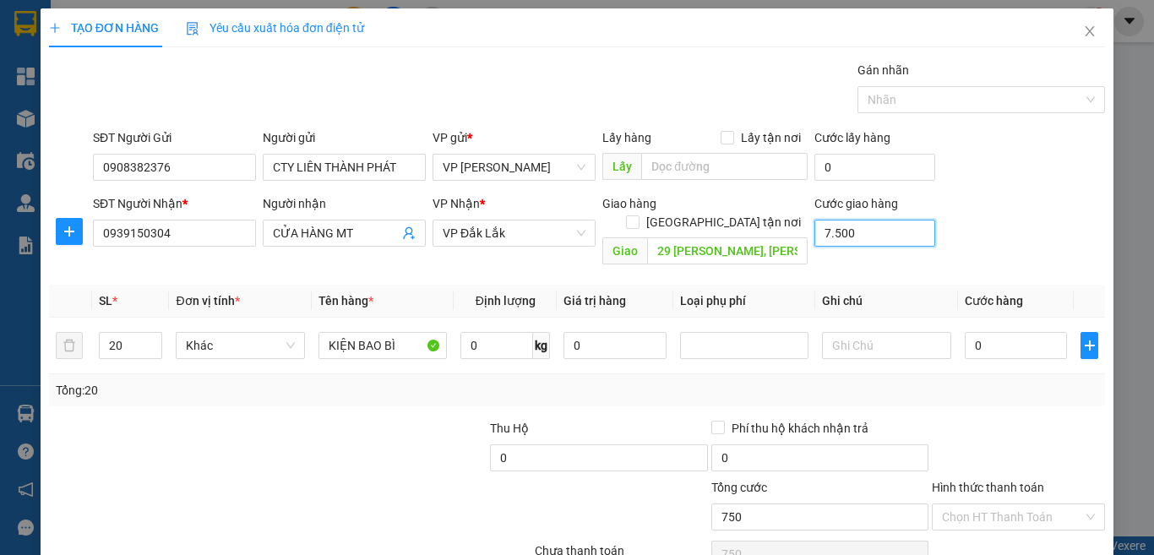
type input "75.000"
click at [981, 332] on input "0" at bounding box center [1016, 345] width 103 height 27
type input "1"
type input "75.001"
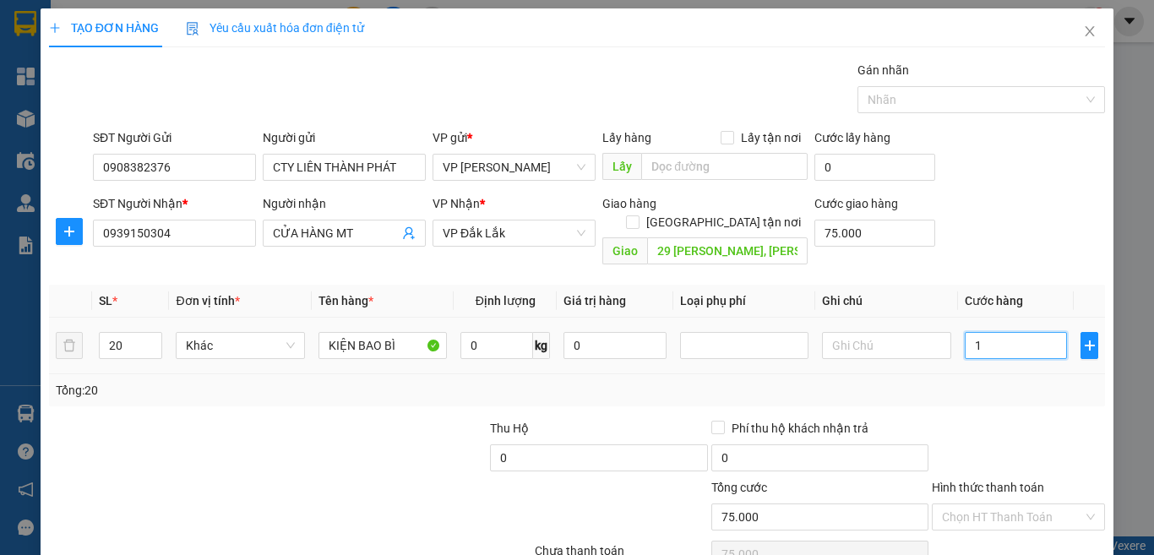
type input "75.001"
type input "10"
type input "75.010"
type input "104"
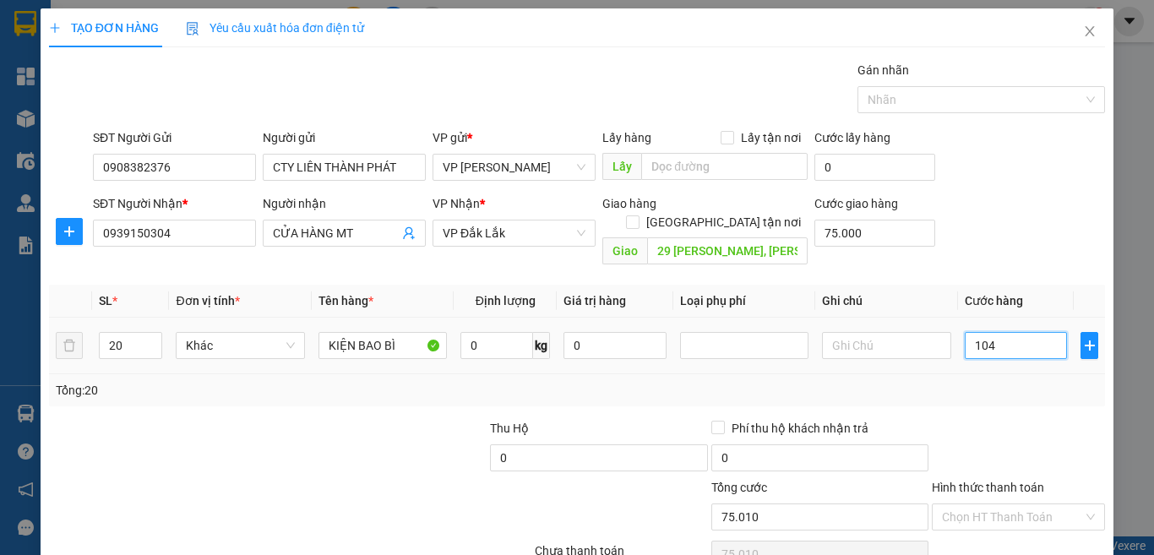
type input "75.104"
type input "1.040"
type input "76.040"
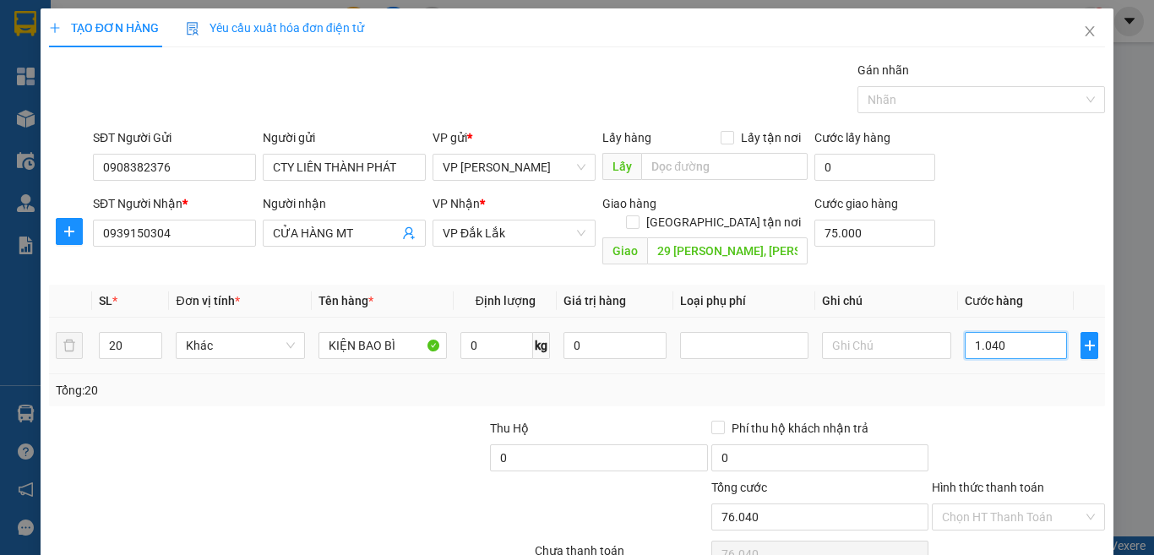
type input "10.400"
type input "85.400"
type input "104.000"
type input "179.000"
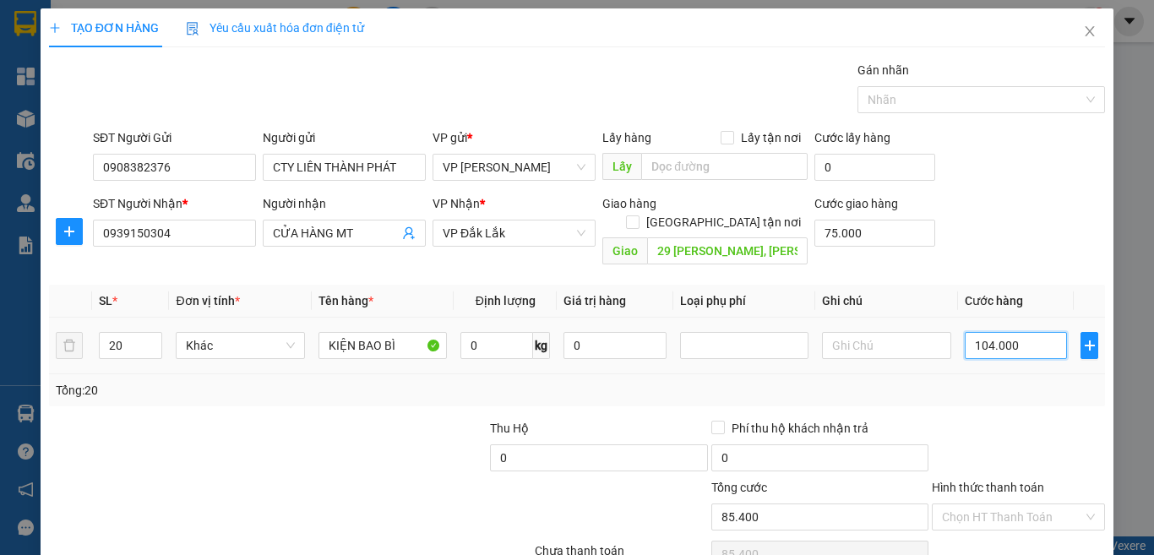
type input "179.000"
type input "1.040.000"
type input "1.115.000"
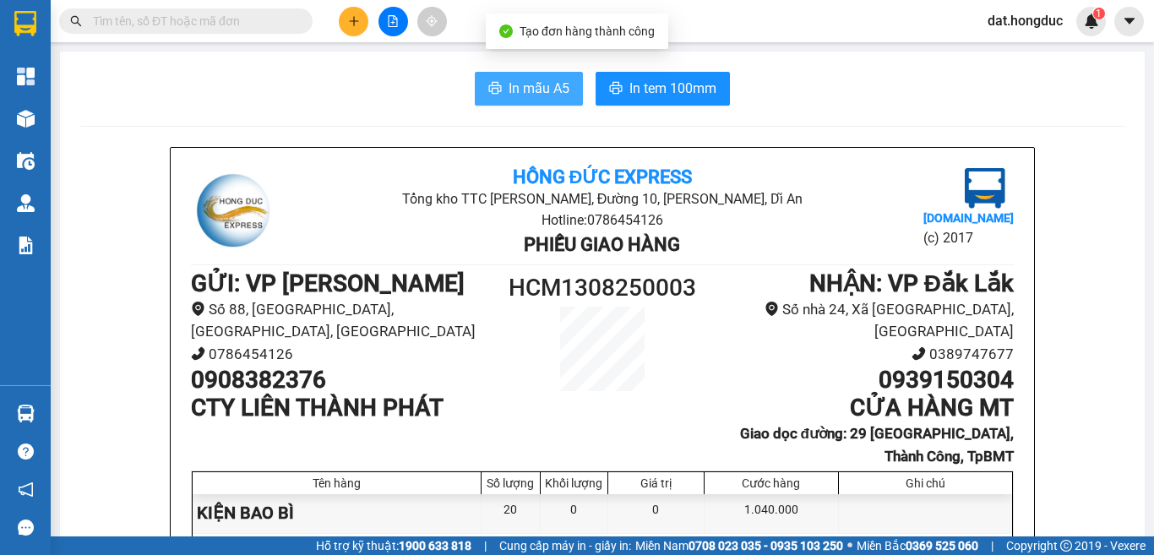
click at [509, 95] on span "In mẫu A5" at bounding box center [539, 88] width 61 height 21
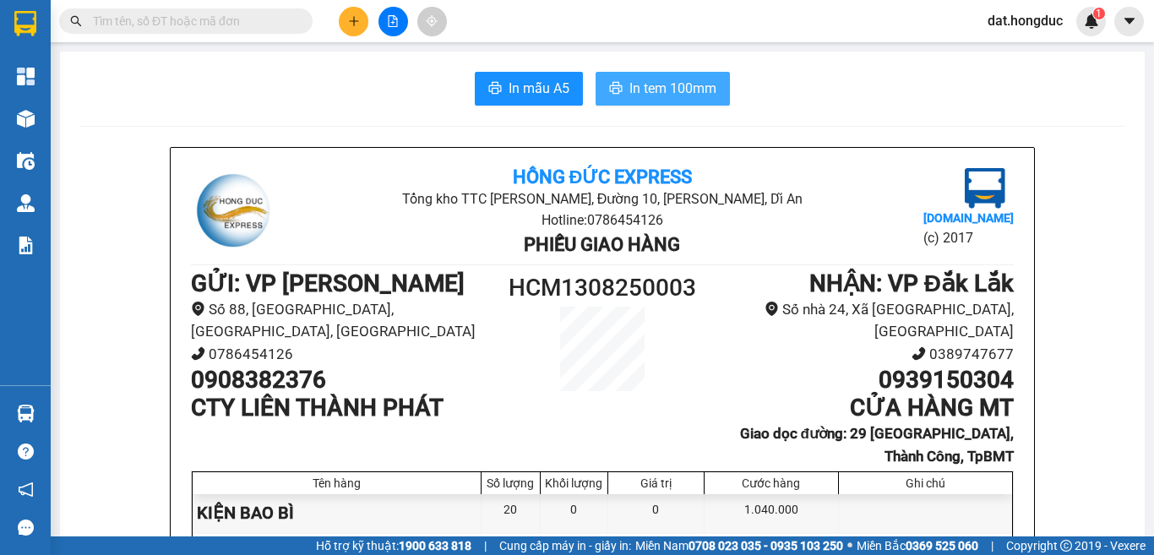
drag, startPoint x: 649, startPoint y: 90, endPoint x: 778, endPoint y: 127, distance: 134.3
click at [649, 90] on span "In tem 100mm" at bounding box center [672, 88] width 87 height 21
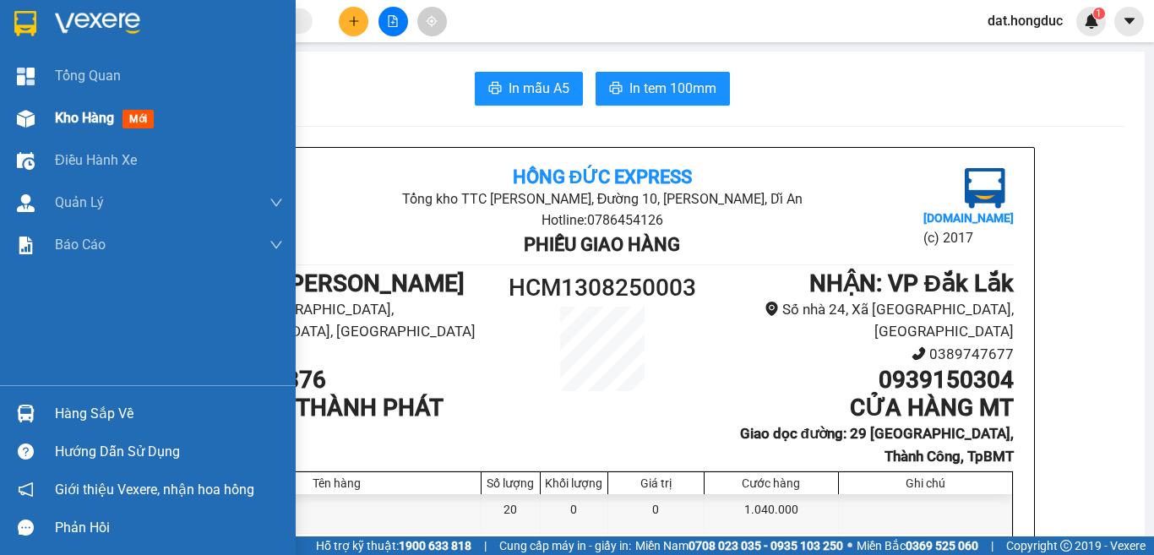
click at [95, 122] on span "Kho hàng" at bounding box center [84, 118] width 59 height 16
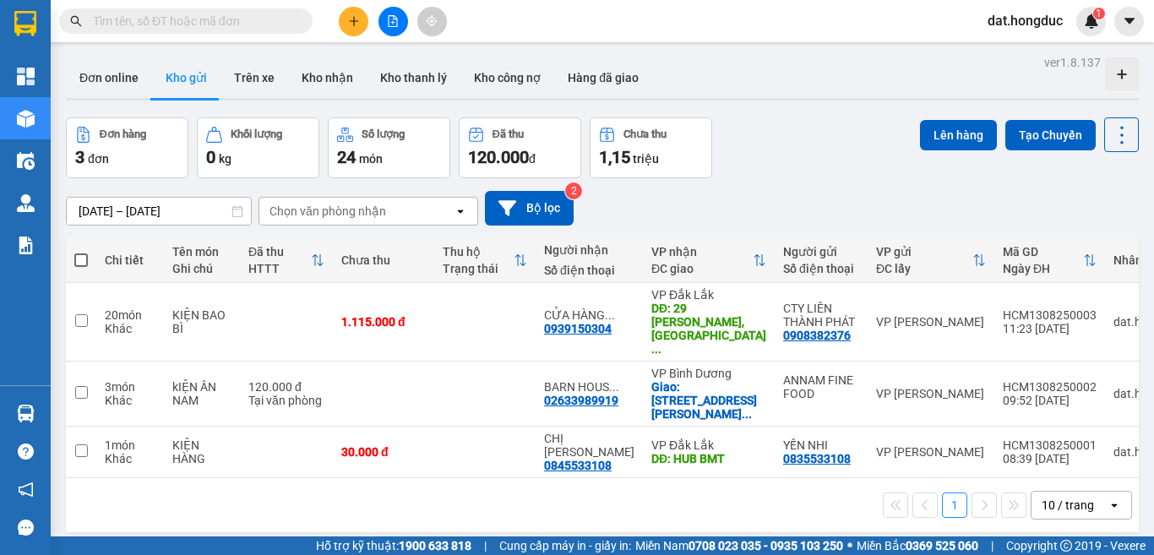
click at [249, 14] on input "text" at bounding box center [192, 21] width 199 height 19
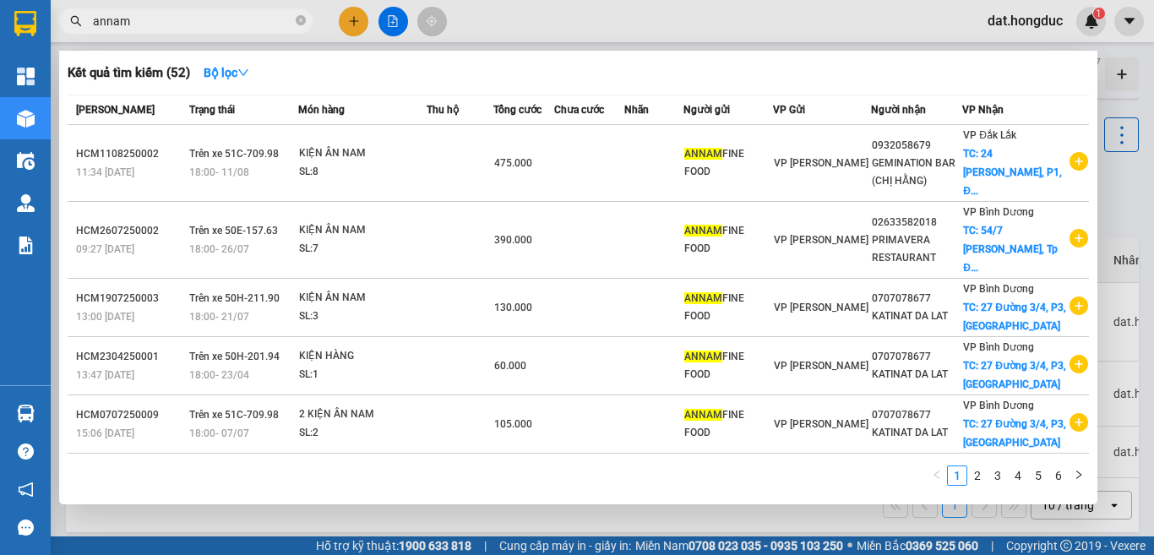
type input "annam"
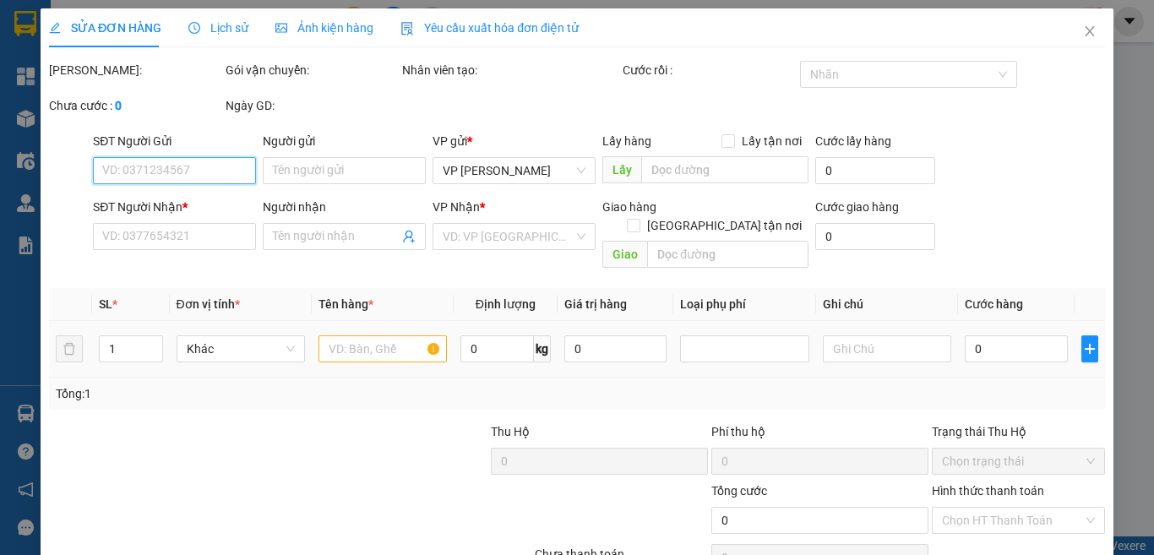
type input "ANNAM FINE FOOD"
type input "0388305353"
type input "ANH THANH - POPEYES"
checkbox input "true"
type input "240 [PERSON_NAME], P2, [GEOGRAPHIC_DATA]"
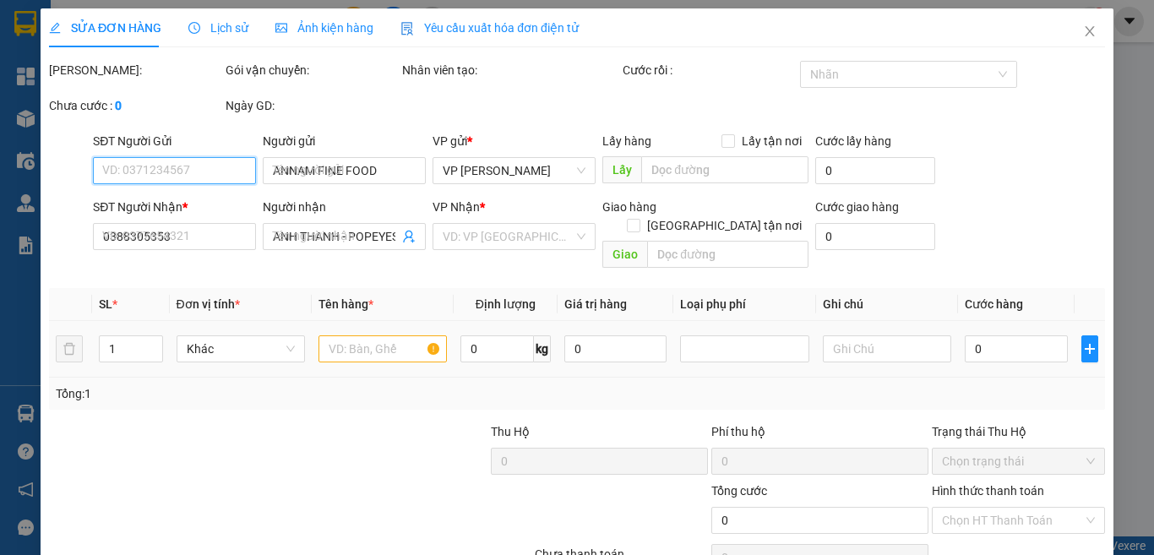
type input "55.000"
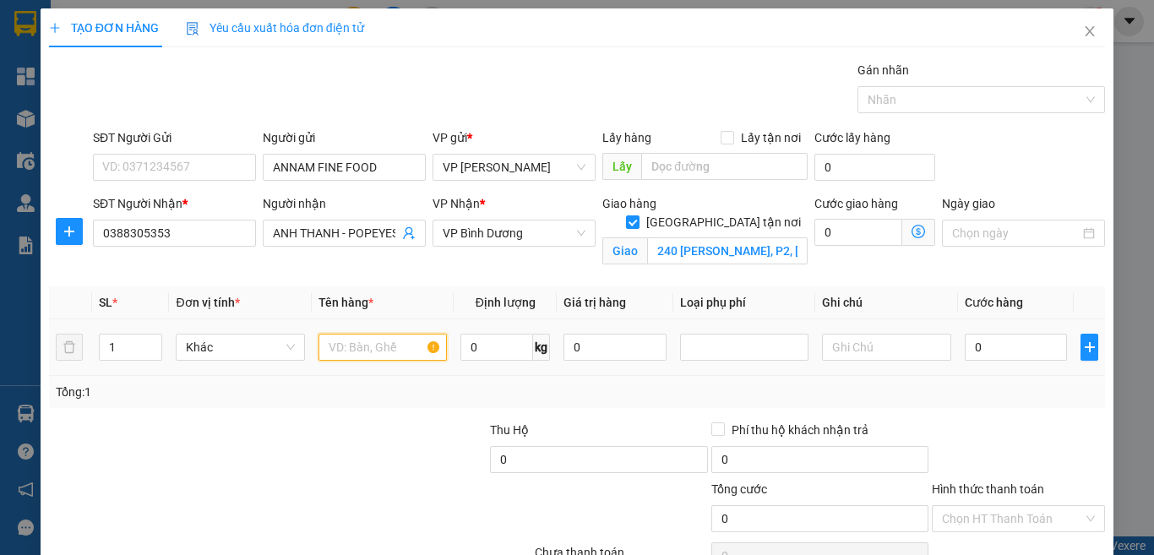
click at [357, 349] on input "text" at bounding box center [383, 347] width 128 height 27
type input "KIỆN ÂN NAM"
click at [467, 340] on input "0" at bounding box center [496, 347] width 73 height 27
type input "2"
click at [1030, 346] on input "0" at bounding box center [1016, 347] width 103 height 27
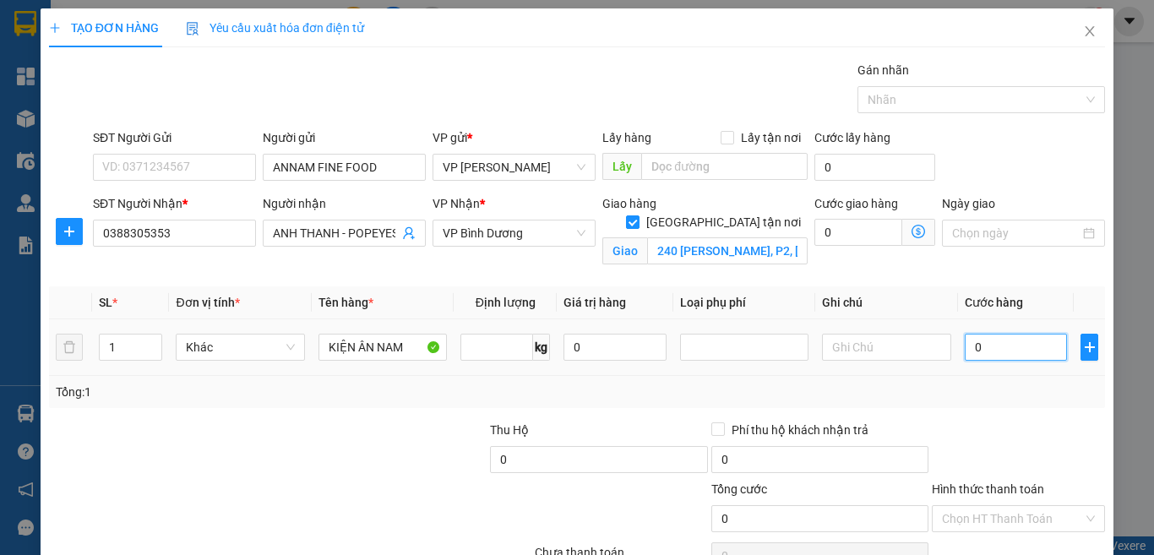
type input "0"
type input "55"
type input "550"
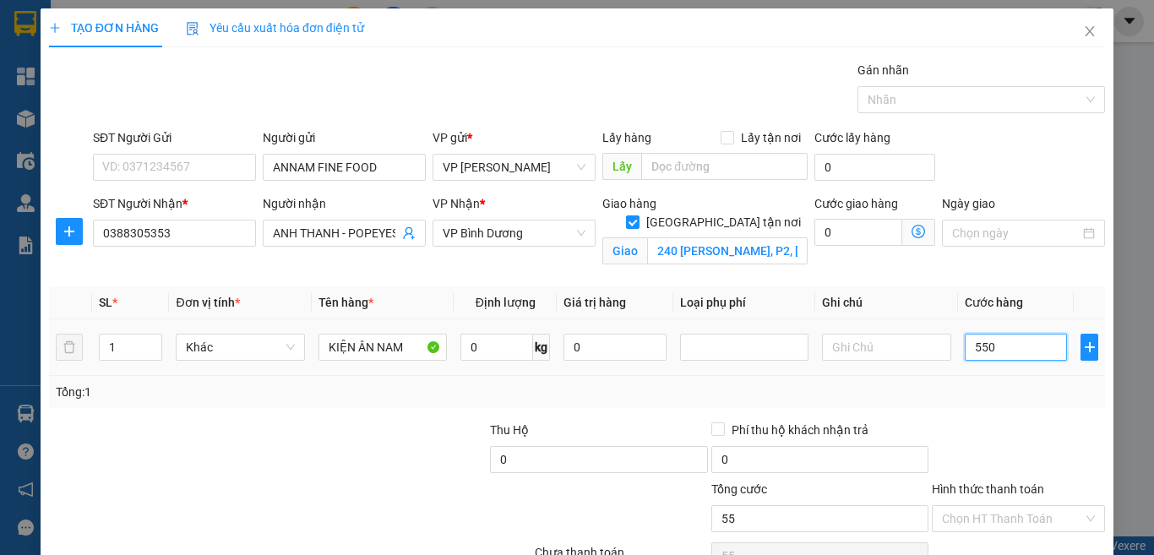
type input "550"
type input "5.500"
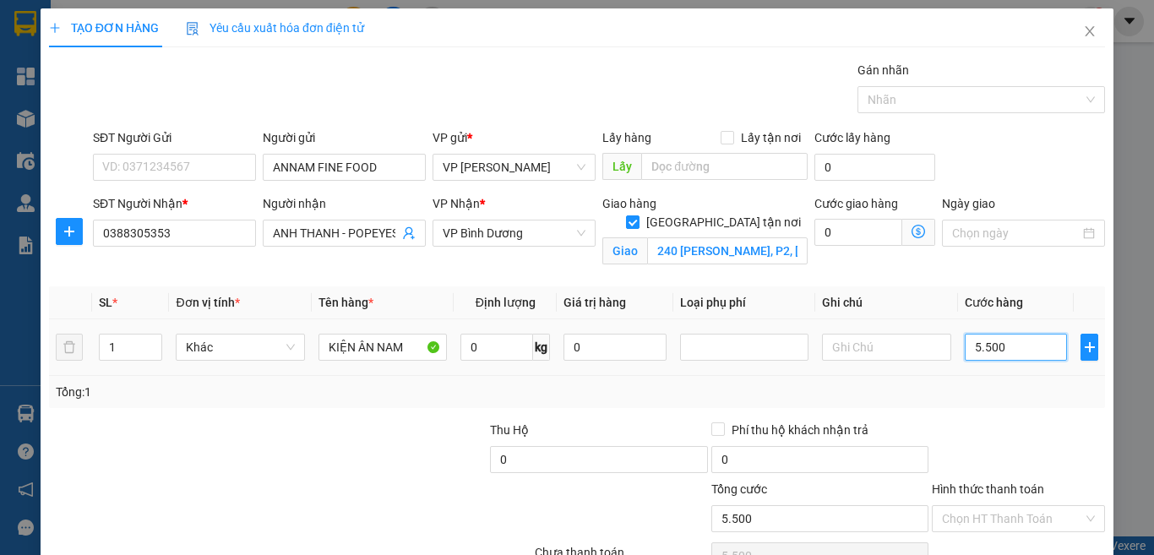
type input "55.000"
click at [955, 514] on input "Hình thức thanh toán" at bounding box center [1012, 518] width 141 height 25
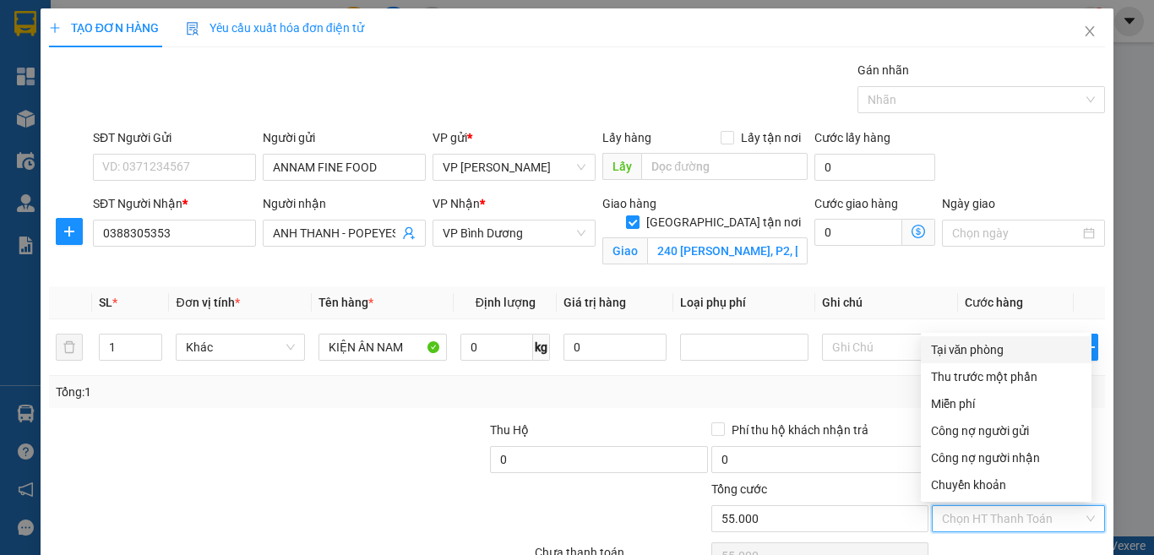
click at [986, 351] on div "Tại văn phòng" at bounding box center [1006, 349] width 150 height 19
type input "0"
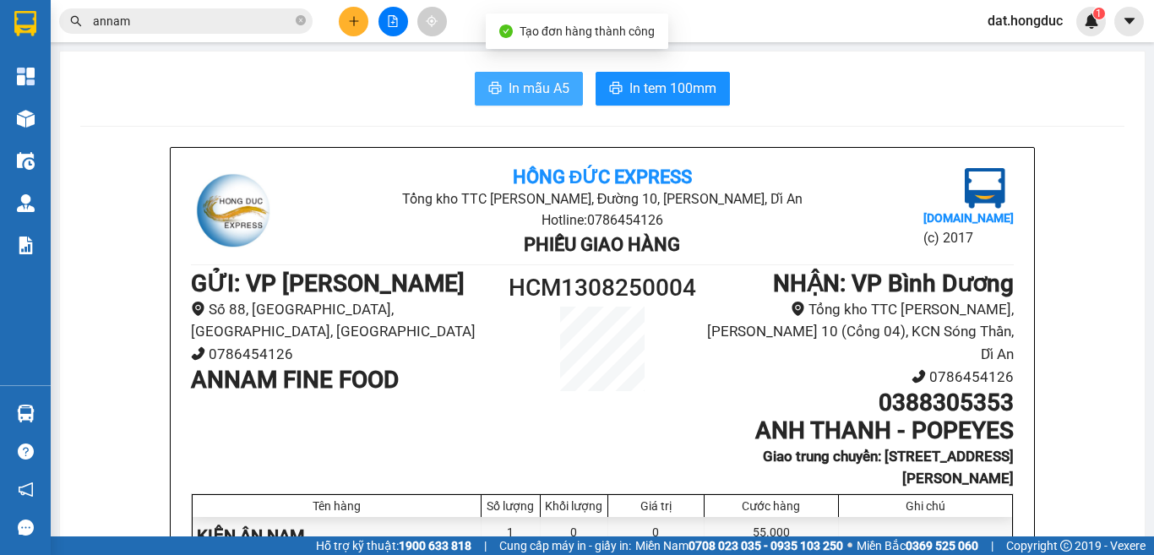
click at [546, 83] on span "In mẫu A5" at bounding box center [539, 88] width 61 height 21
drag, startPoint x: 300, startPoint y: 22, endPoint x: 341, endPoint y: 31, distance: 42.4
click at [300, 22] on icon "close-circle" at bounding box center [301, 20] width 10 height 10
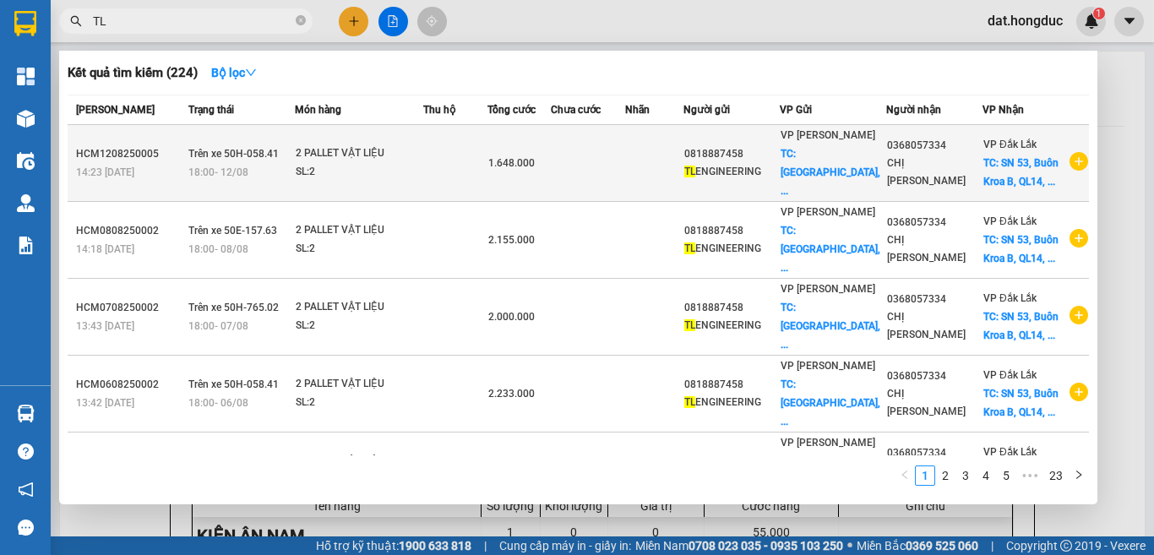
type input "TL"
click at [1070, 164] on icon "plus-circle" at bounding box center [1079, 161] width 19 height 19
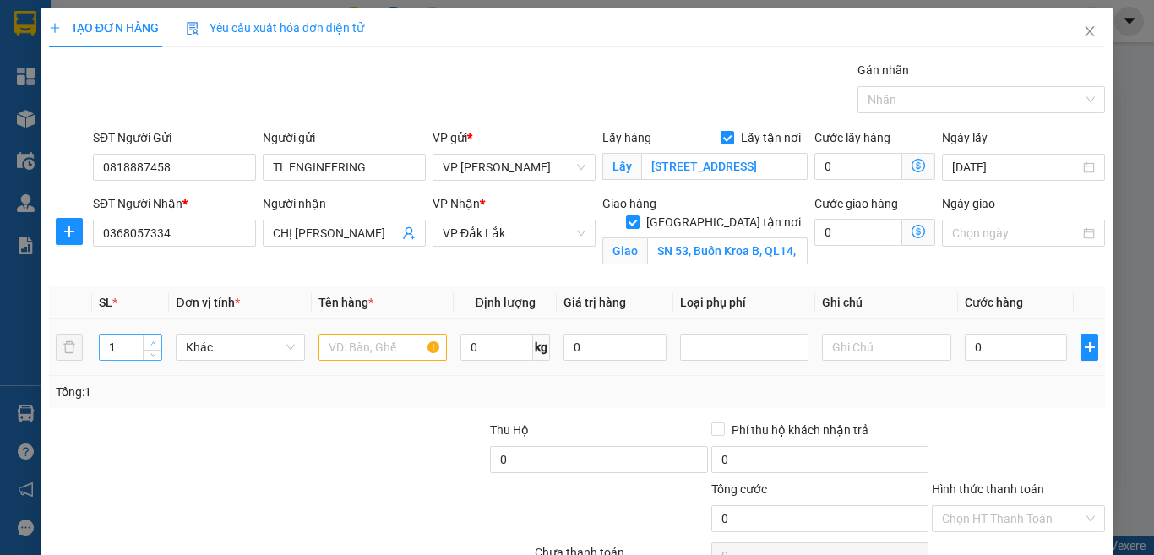
click at [155, 338] on span "up" at bounding box center [153, 343] width 10 height 10
type input "2"
click at [335, 353] on input "text" at bounding box center [383, 347] width 128 height 27
type input "2 PALLET VẬT LIỆU"
click at [982, 350] on input "0" at bounding box center [1016, 347] width 103 height 27
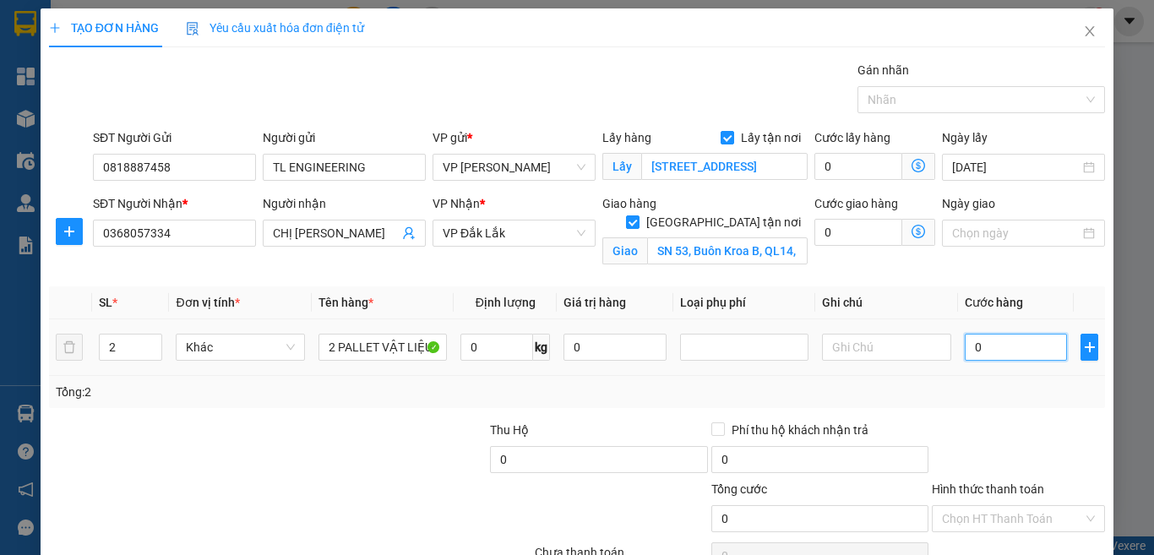
type input "2"
type input "200"
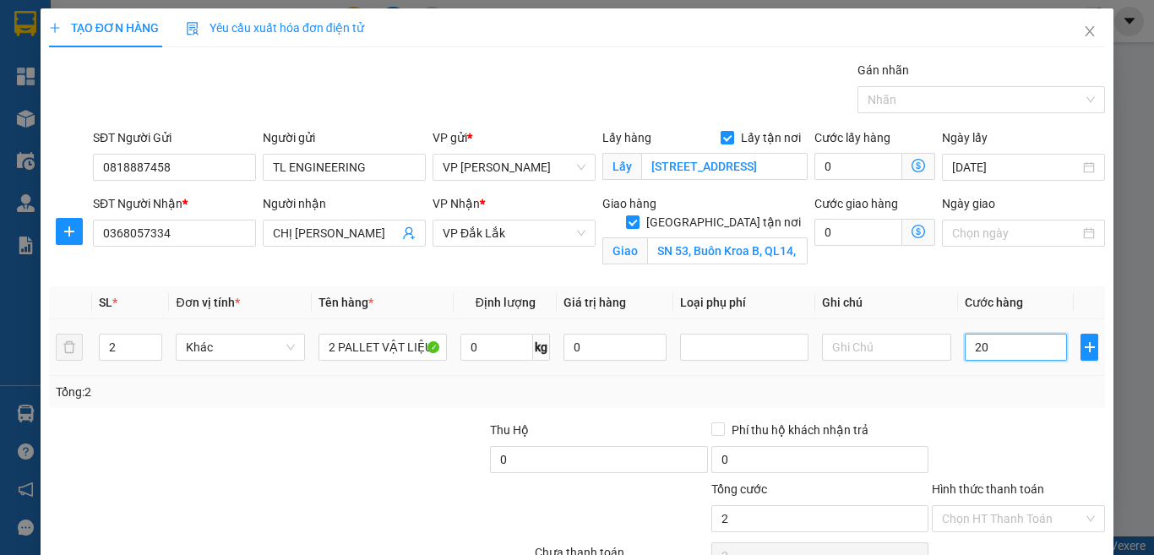
type input "200"
type input "2.000.000"
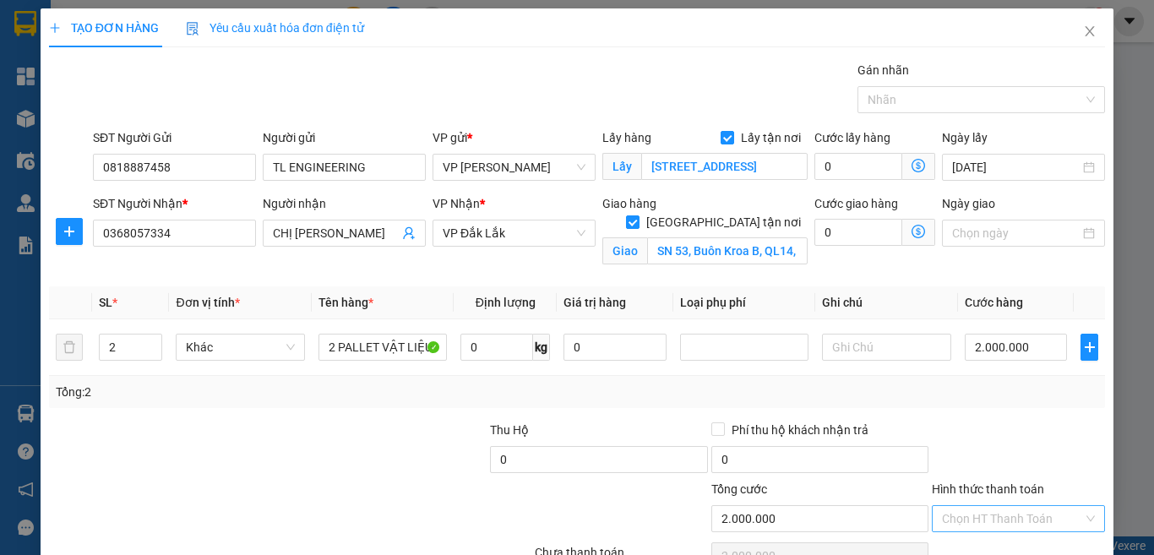
click at [1005, 506] on input "Hình thức thanh toán" at bounding box center [1012, 518] width 141 height 25
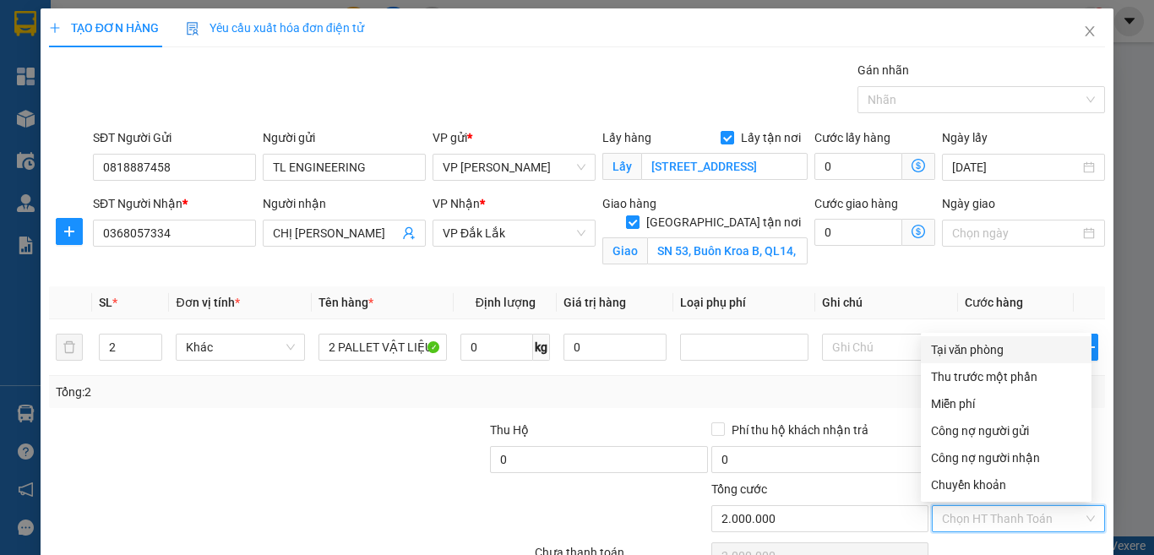
click at [970, 340] on div "Tại văn phòng" at bounding box center [1006, 349] width 150 height 19
type input "0"
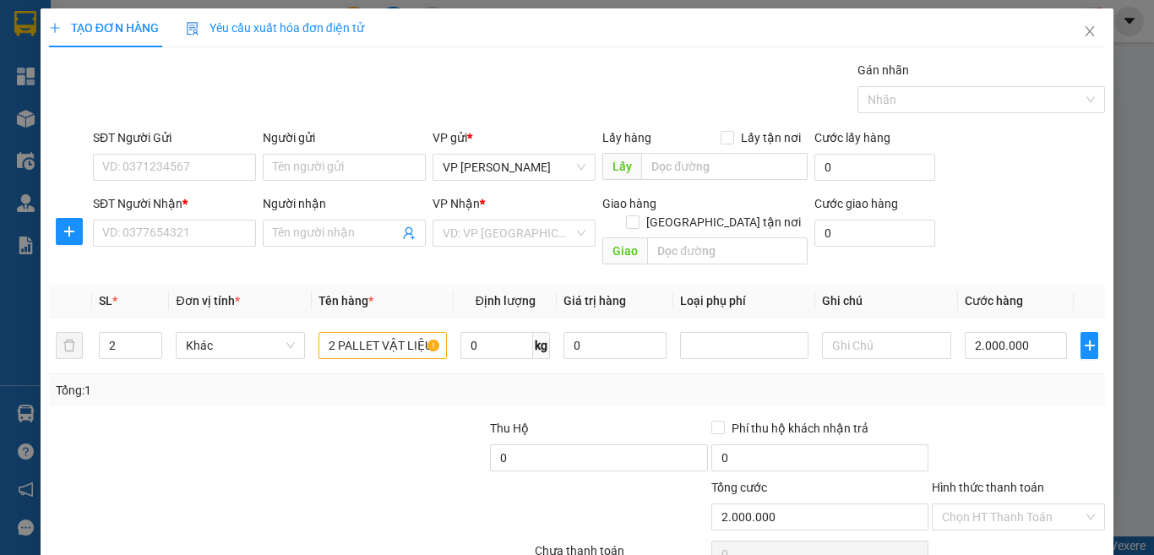
checkbox input "false"
type input "1"
type input "0"
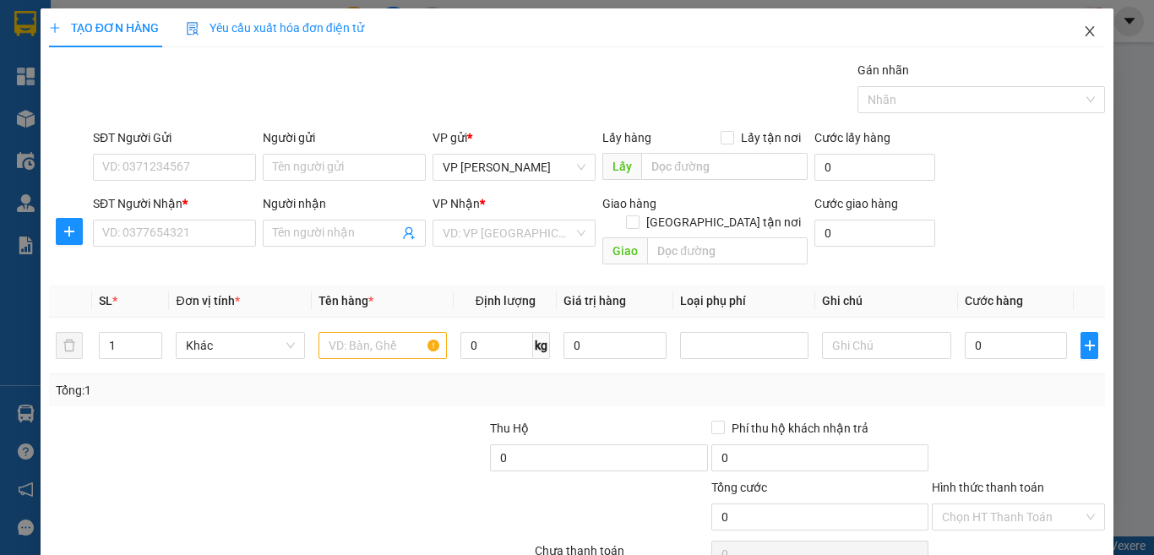
click at [1083, 30] on icon "close" at bounding box center [1090, 32] width 14 height 14
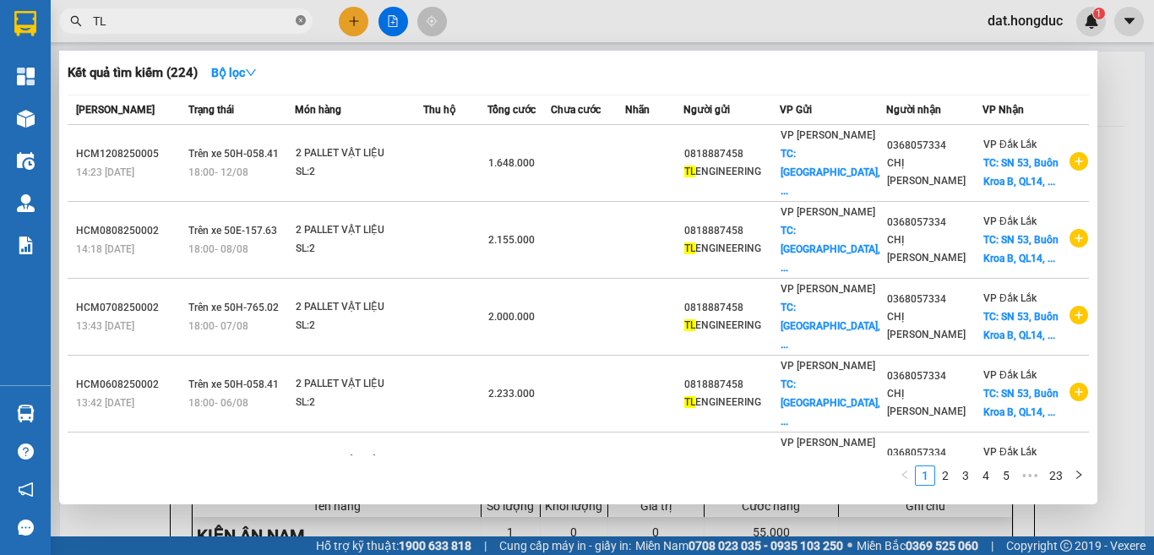
click at [302, 22] on icon "close-circle" at bounding box center [301, 20] width 10 height 10
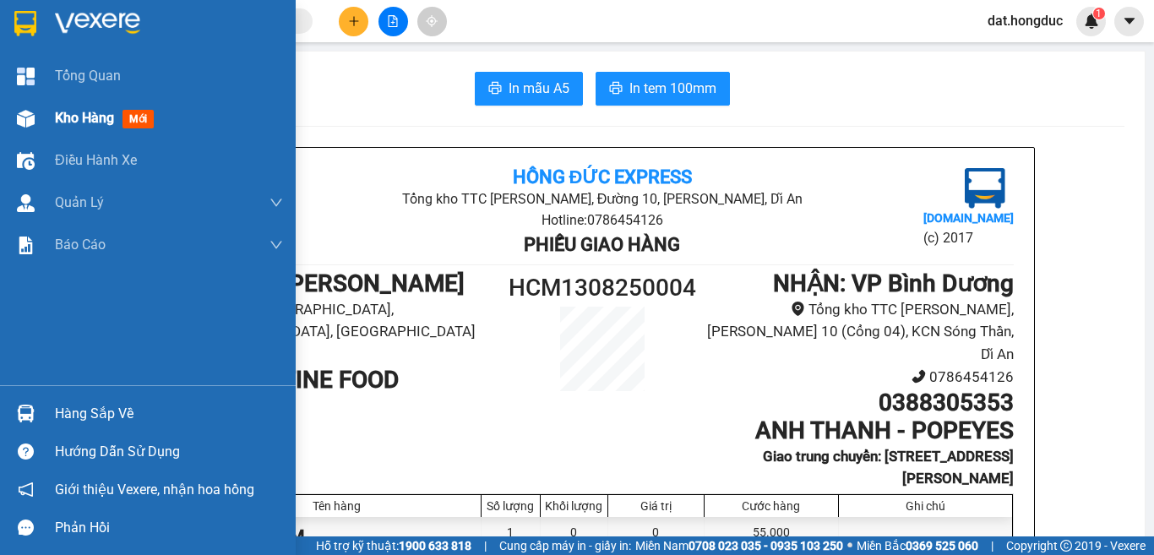
click at [79, 117] on span "Kho hàng" at bounding box center [84, 118] width 59 height 16
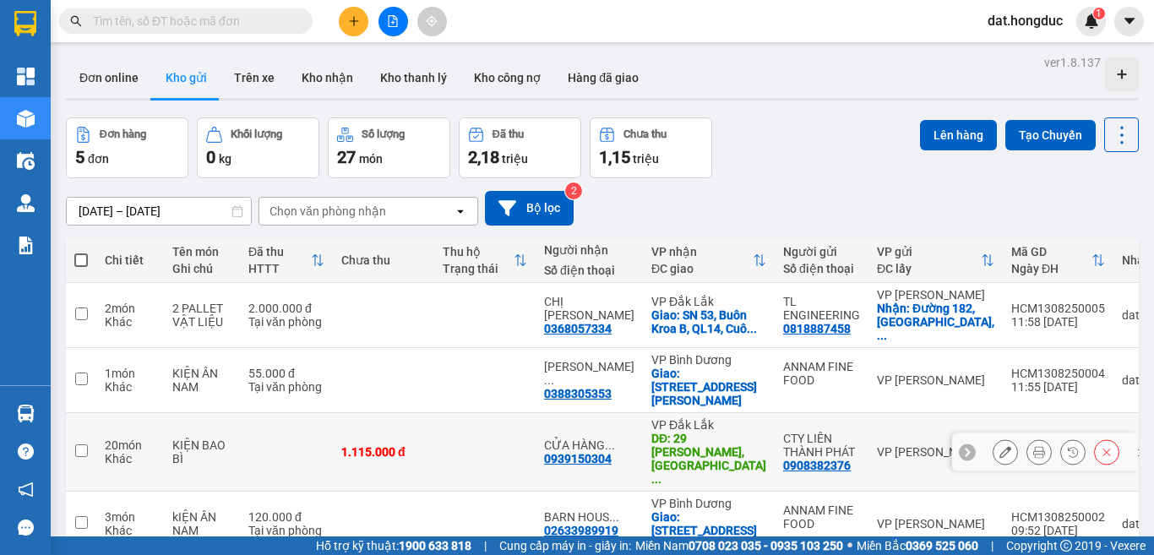
click at [999, 446] on icon at bounding box center [1005, 452] width 12 height 12
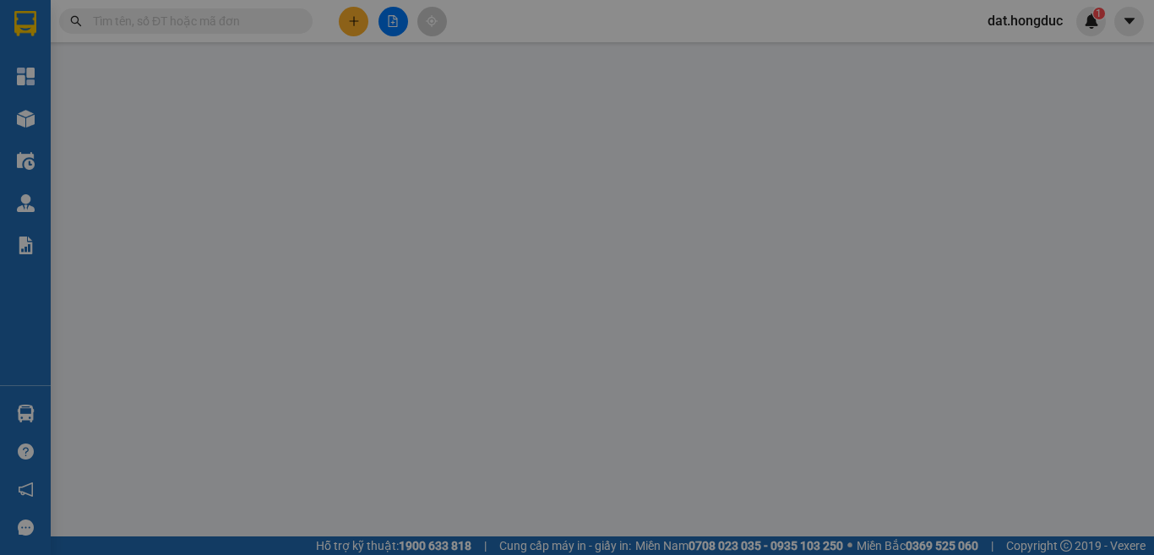
type input "0908382376"
type input "CTY LIÊN THÀNH PHÁT"
type input "0939150304"
type input "CỬA HÀNG MT"
type input "29 [PERSON_NAME], [PERSON_NAME], TpBMT"
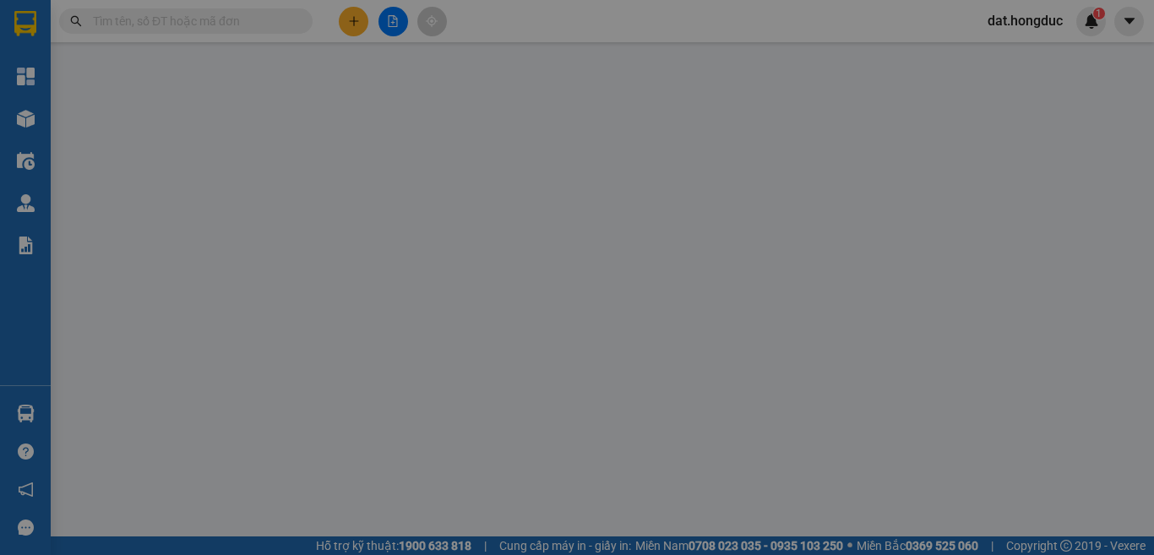
type input "75.000"
type input "1.115.000"
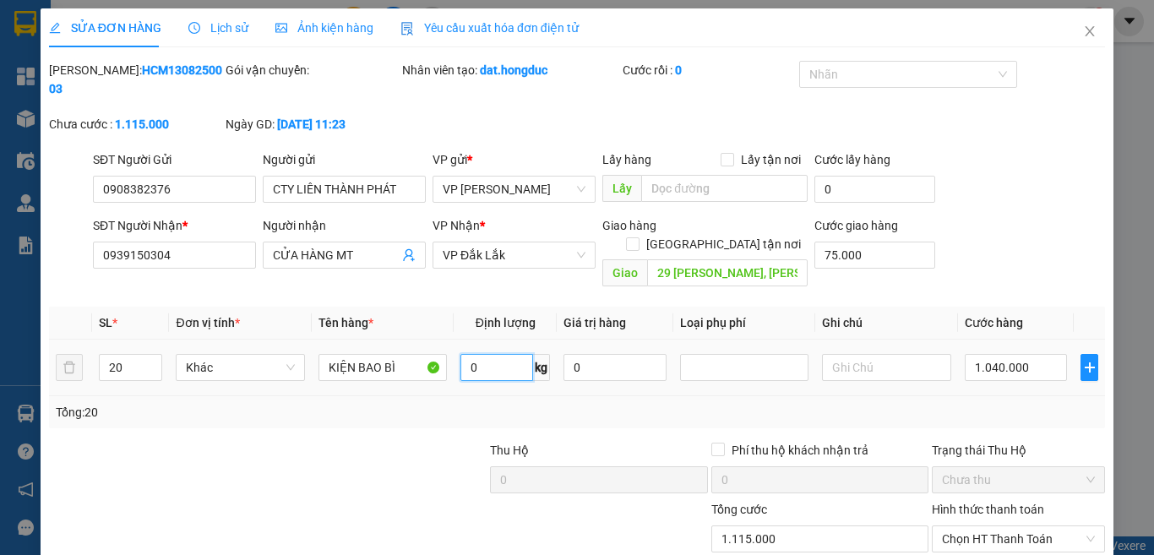
click at [487, 354] on input "0" at bounding box center [496, 367] width 73 height 27
